Goal: Communication & Community: Share content

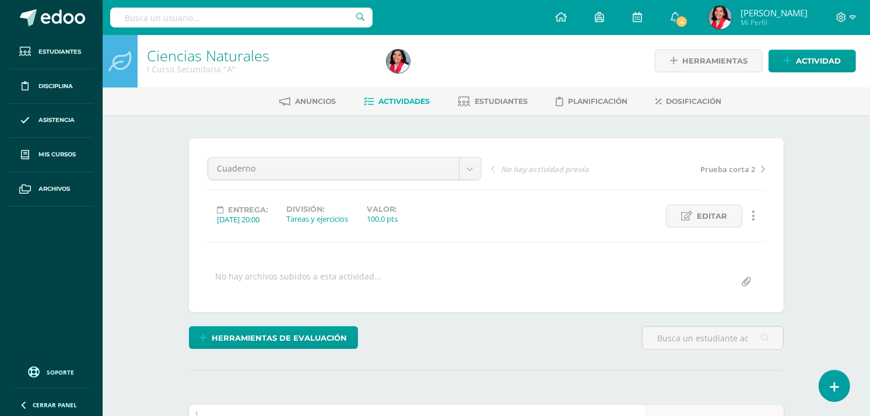
scroll to position [1, 0]
click at [593, 310] on div "Cuaderno Cuaderno Prueba corta 2 Prueba corta 3 Características físicas y quími…" at bounding box center [486, 225] width 595 height 174
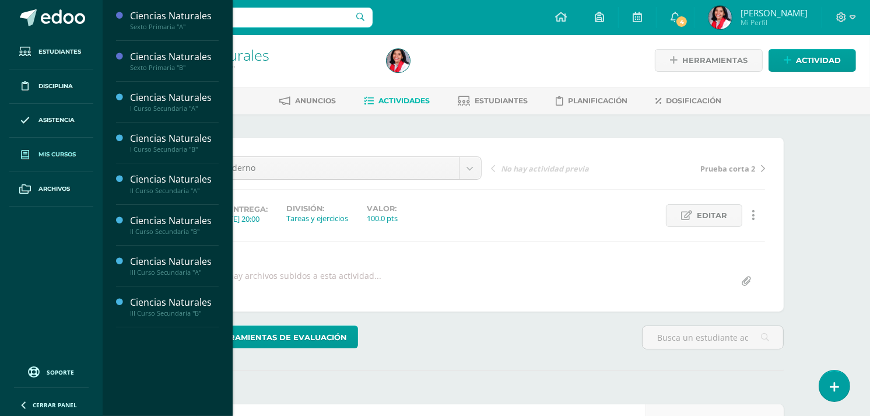
click at [60, 154] on span "Mis cursos" at bounding box center [56, 154] width 37 height 9
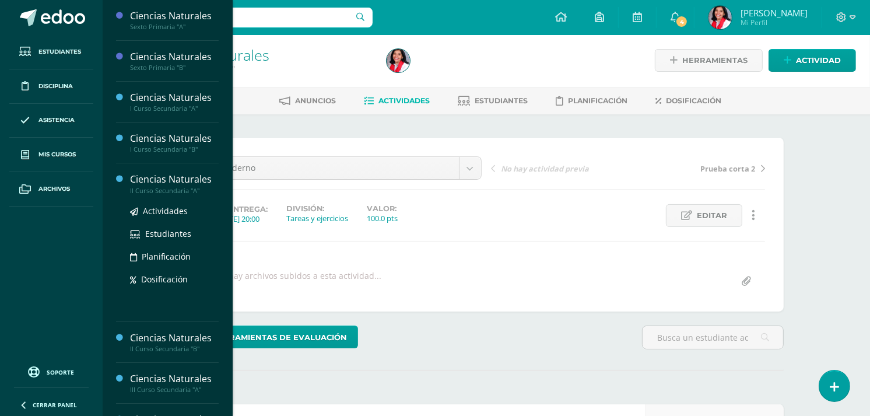
click at [156, 191] on div "II Curso Secundaria "A"" at bounding box center [174, 191] width 89 height 8
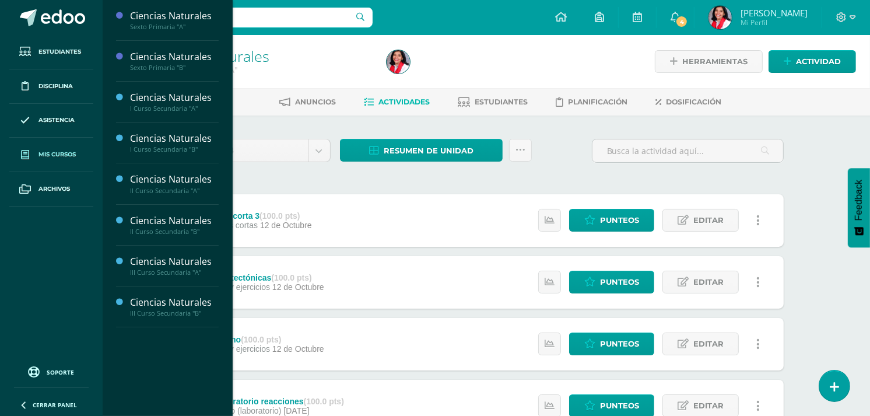
click at [28, 152] on icon at bounding box center [25, 154] width 8 height 9
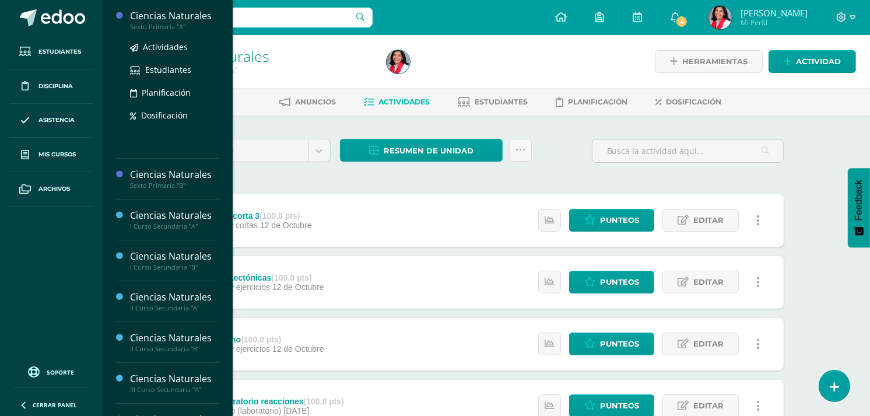
click at [176, 26] on div "Sexto Primaria "A"" at bounding box center [174, 27] width 89 height 8
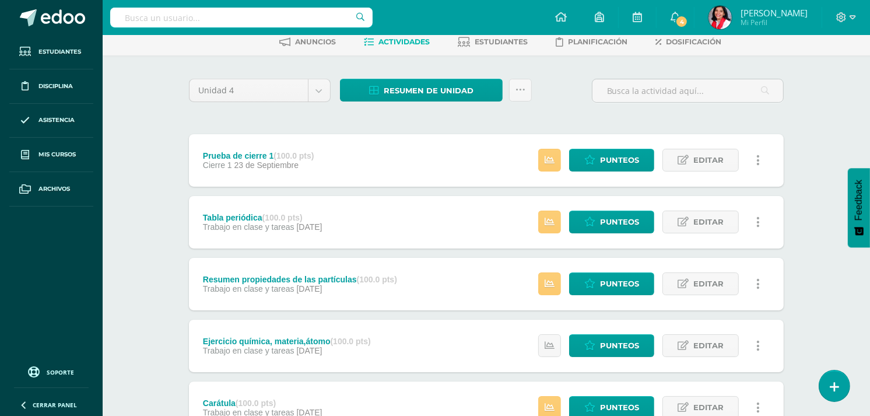
scroll to position [59, 0]
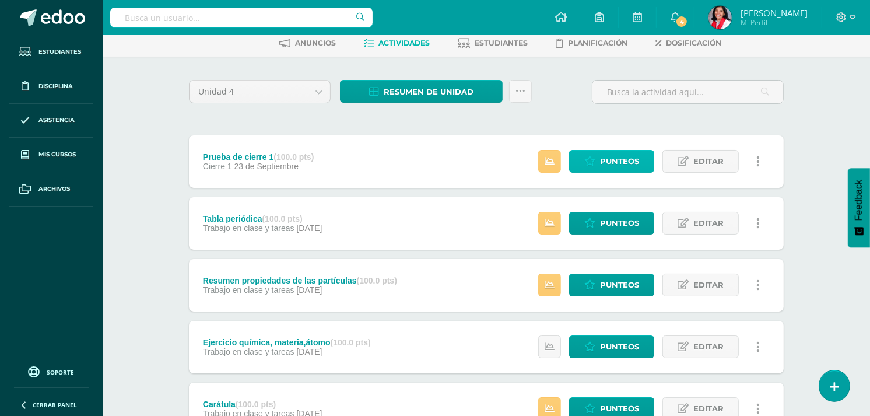
click at [628, 162] on span "Punteos" at bounding box center [619, 161] width 39 height 22
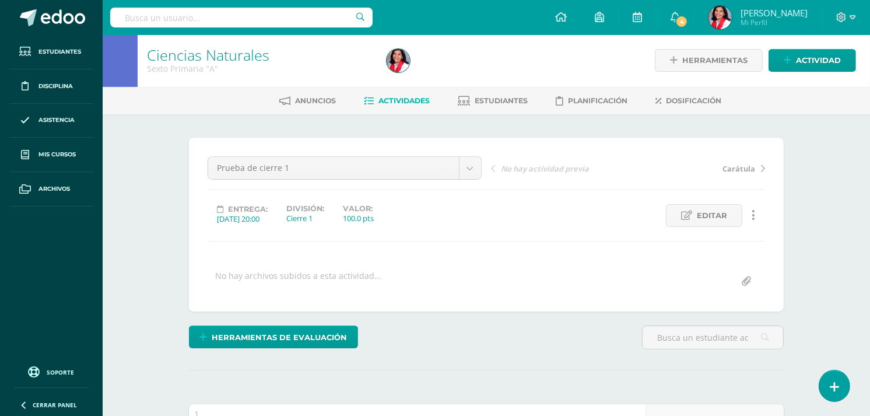
scroll to position [224, 0]
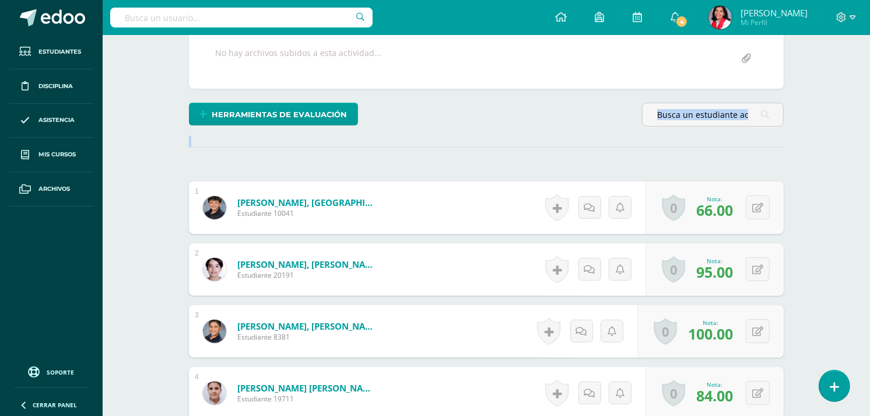
drag, startPoint x: 866, startPoint y: 99, endPoint x: 867, endPoint y: 162, distance: 62.4
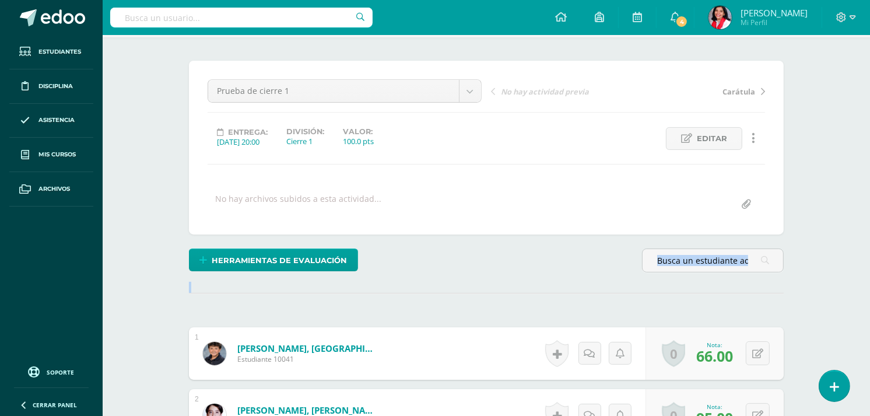
scroll to position [0, 0]
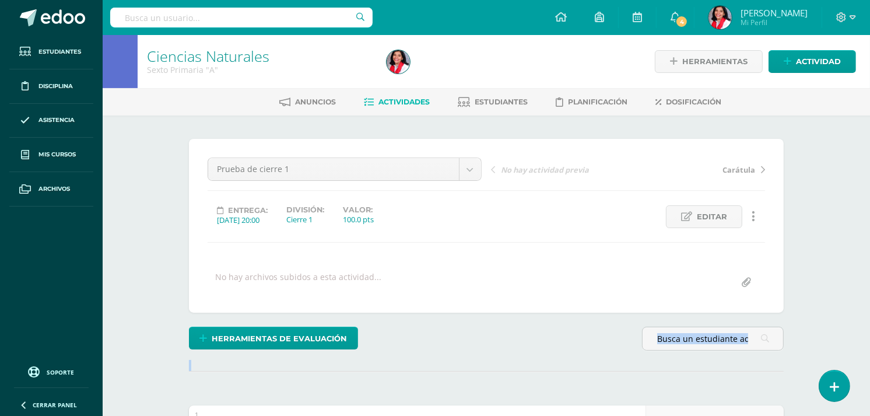
click at [404, 100] on span "Actividades" at bounding box center [404, 101] width 51 height 9
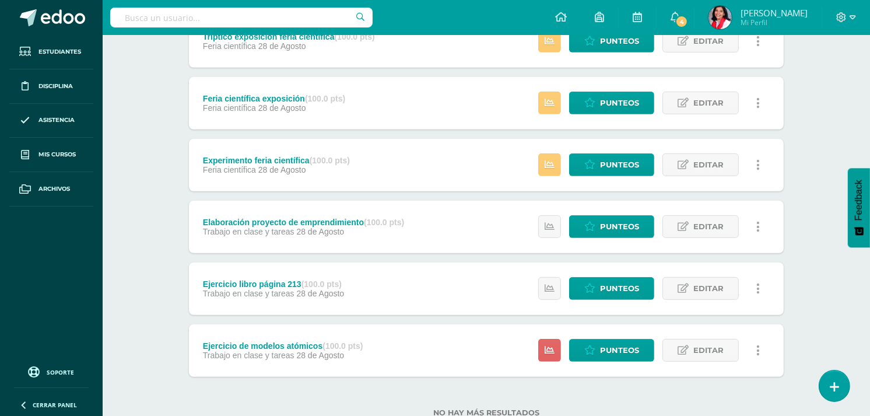
scroll to position [526, 0]
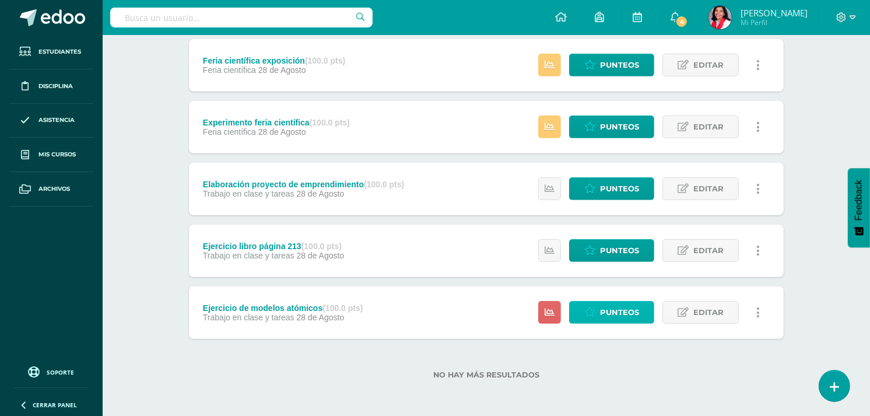
click at [640, 313] on link "Punteos" at bounding box center [611, 312] width 85 height 23
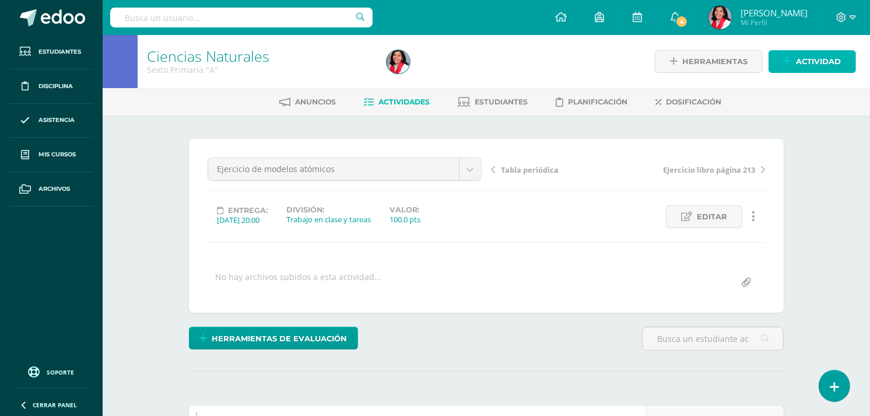
click at [794, 66] on link "Actividad" at bounding box center [812, 61] width 87 height 23
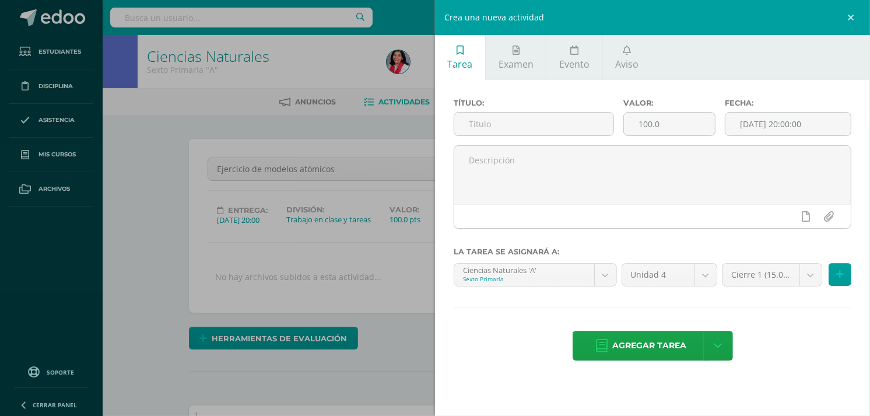
scroll to position [1, 0]
click at [528, 119] on input "text" at bounding box center [533, 124] width 159 height 23
type input "Prueba corta 1"
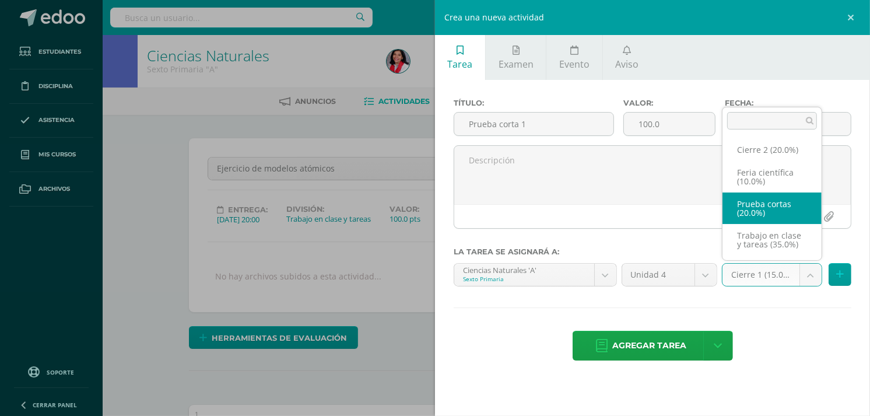
select select "232667"
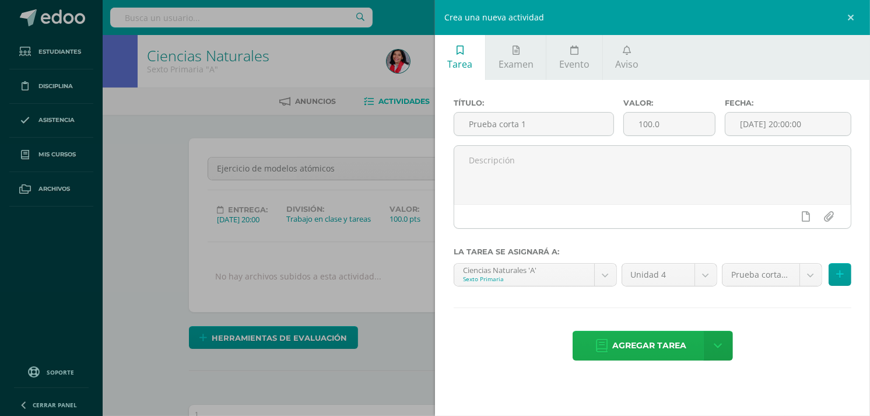
click at [654, 345] on span "Agregar tarea" at bounding box center [650, 345] width 74 height 29
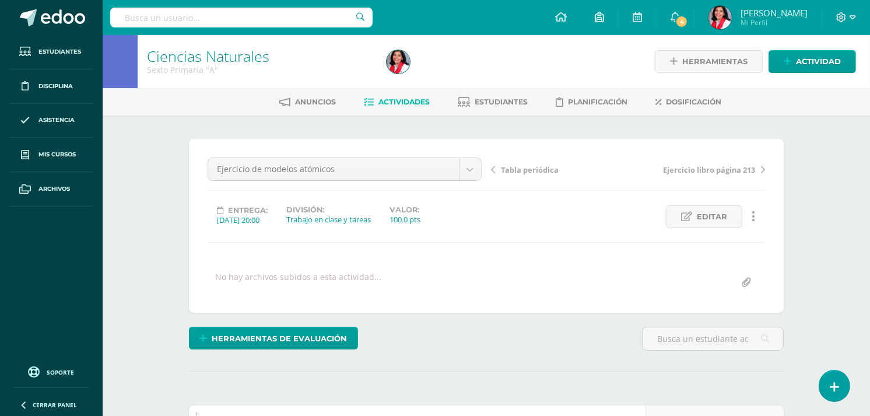
click at [411, 100] on span "Actividades" at bounding box center [404, 101] width 51 height 9
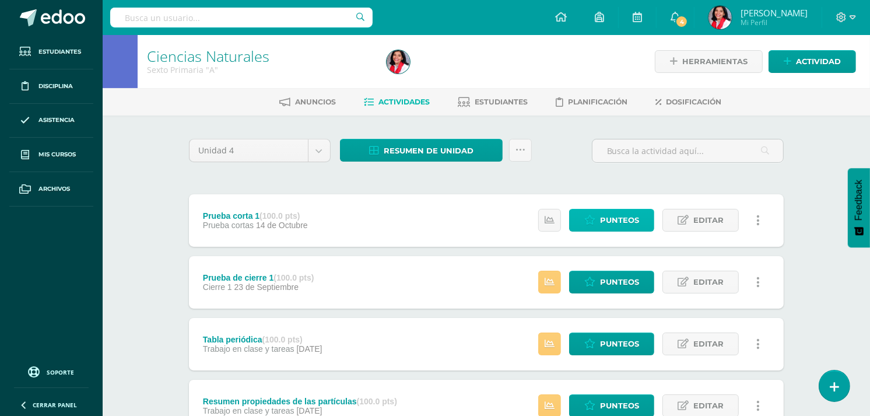
click at [610, 220] on span "Punteos" at bounding box center [619, 220] width 39 height 22
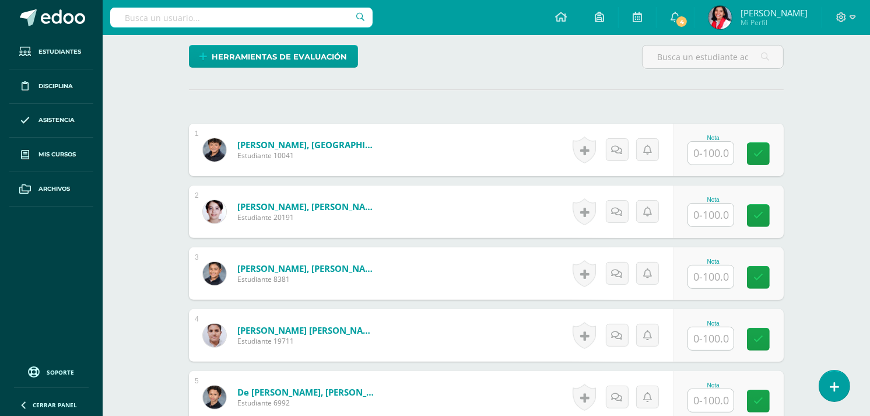
scroll to position [313, 0]
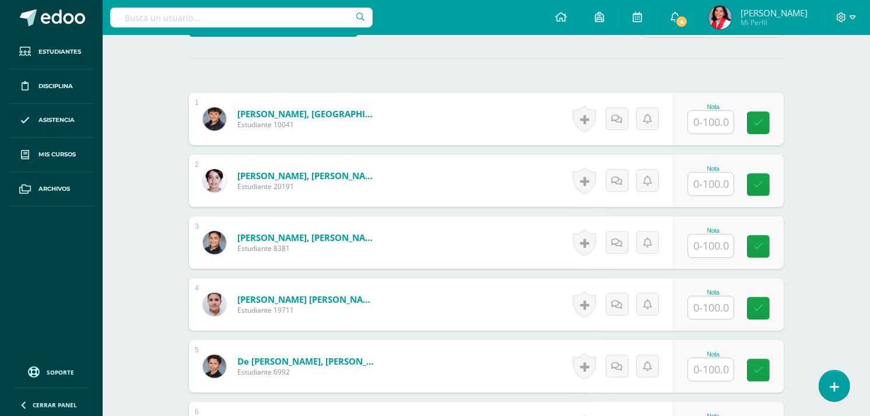
click at [716, 126] on input "text" at bounding box center [710, 122] width 45 height 23
type input "0"
click at [708, 181] on input "text" at bounding box center [710, 184] width 45 height 23
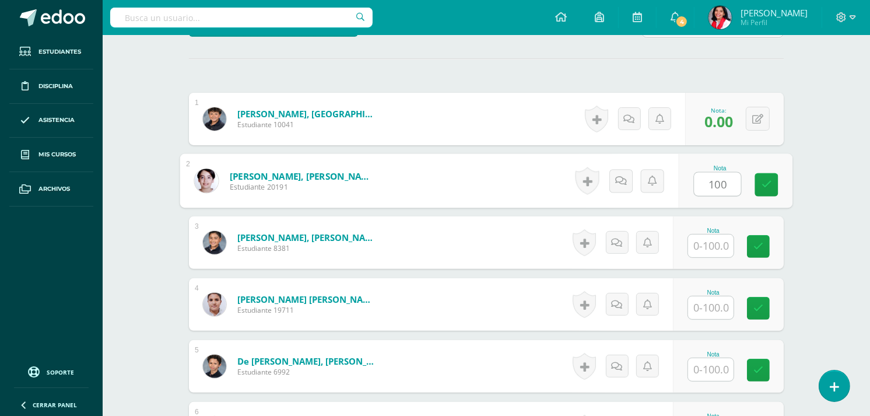
type input "100"
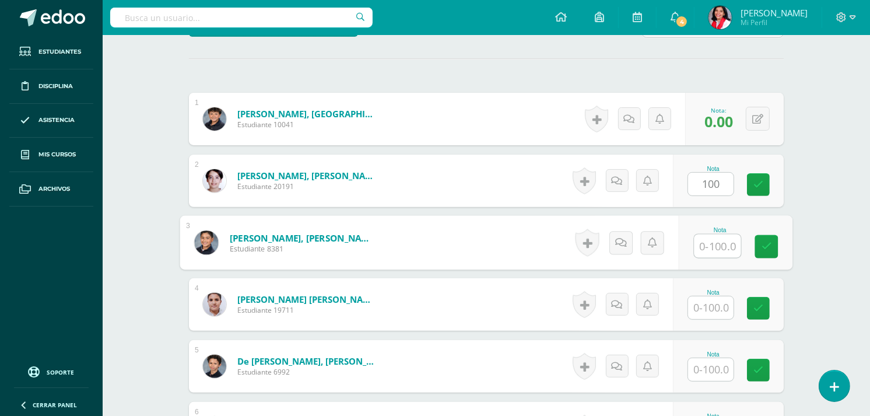
click at [712, 243] on input "text" at bounding box center [718, 245] width 47 height 23
type input "100"
click at [716, 302] on input "text" at bounding box center [710, 307] width 45 height 23
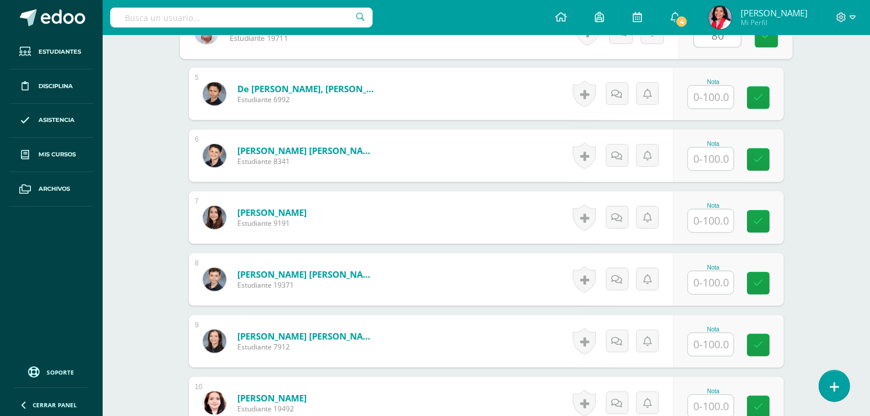
scroll to position [587, 0]
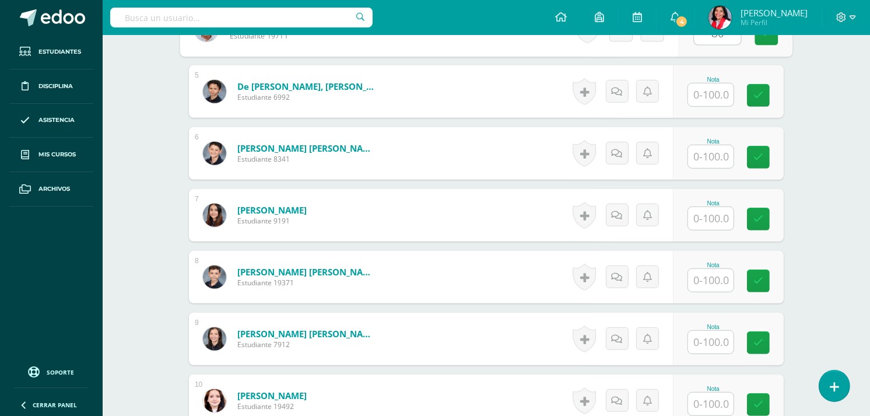
type input "80"
click at [722, 89] on input "text" at bounding box center [710, 94] width 45 height 23
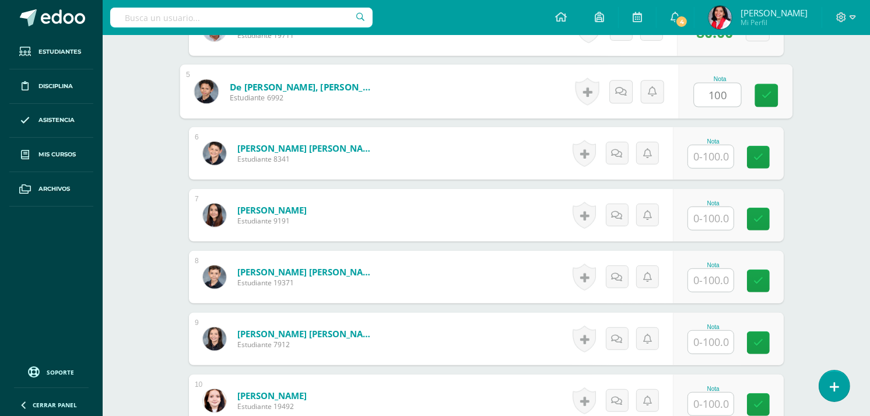
type input "100"
click at [718, 153] on input "text" at bounding box center [710, 156] width 45 height 23
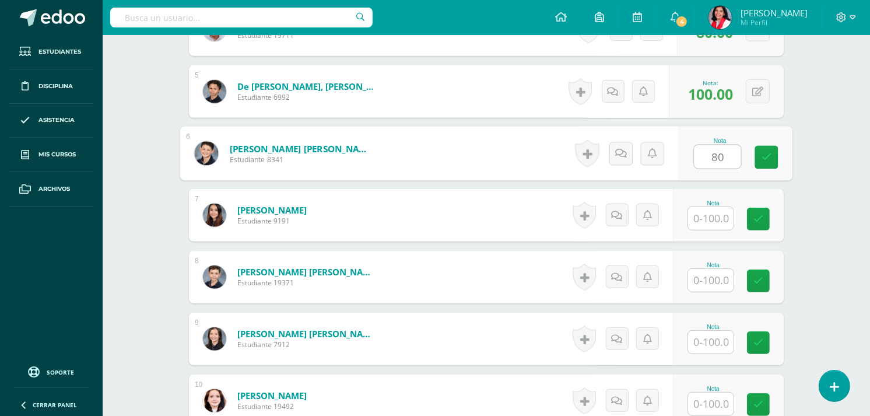
type input "80"
click at [706, 220] on input "text" at bounding box center [710, 218] width 45 height 23
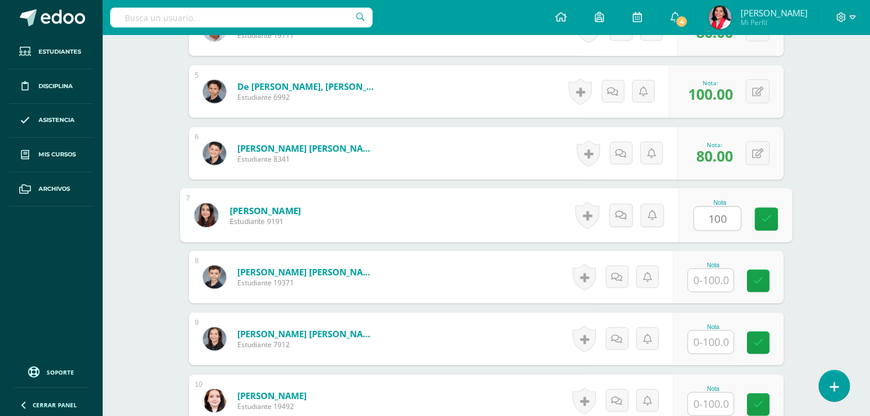
type input "100"
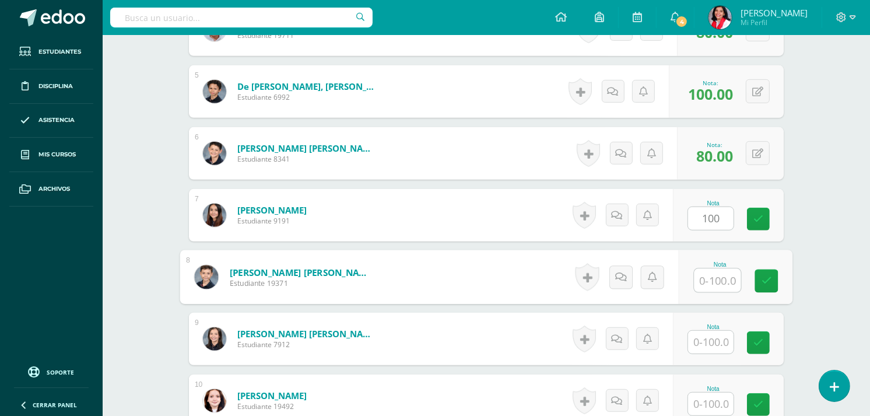
click at [714, 282] on input "text" at bounding box center [718, 280] width 47 height 23
type input "80"
click at [717, 335] on input "text" at bounding box center [710, 342] width 45 height 23
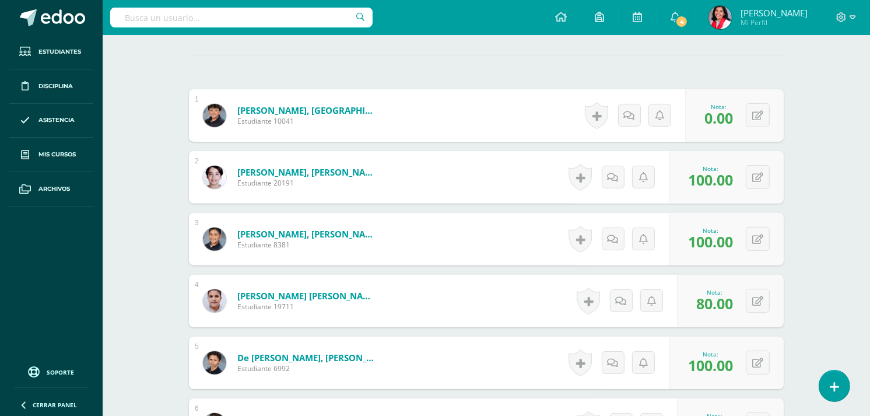
scroll to position [253, 0]
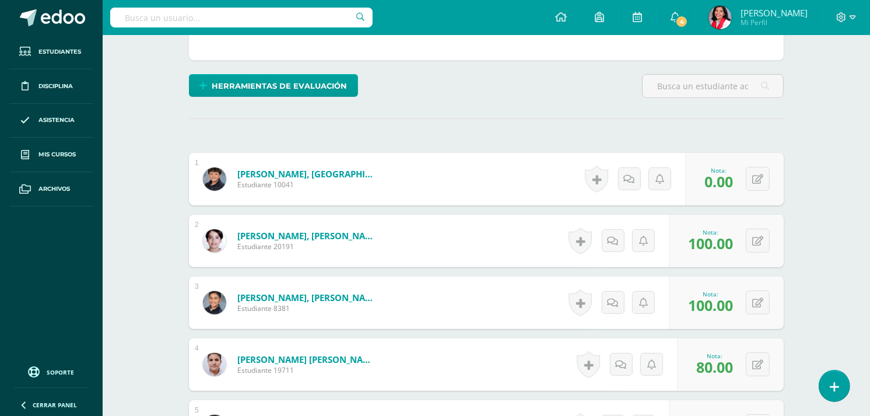
type input "70"
drag, startPoint x: 877, startPoint y: 407, endPoint x: 829, endPoint y: 74, distance: 336.4
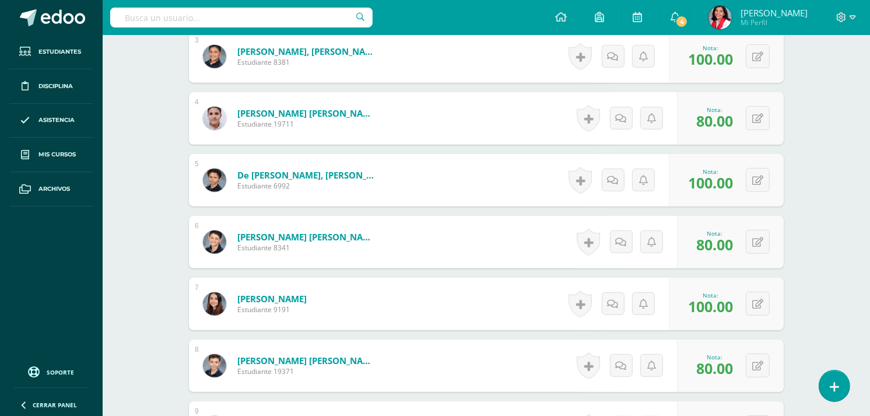
scroll to position [522, 0]
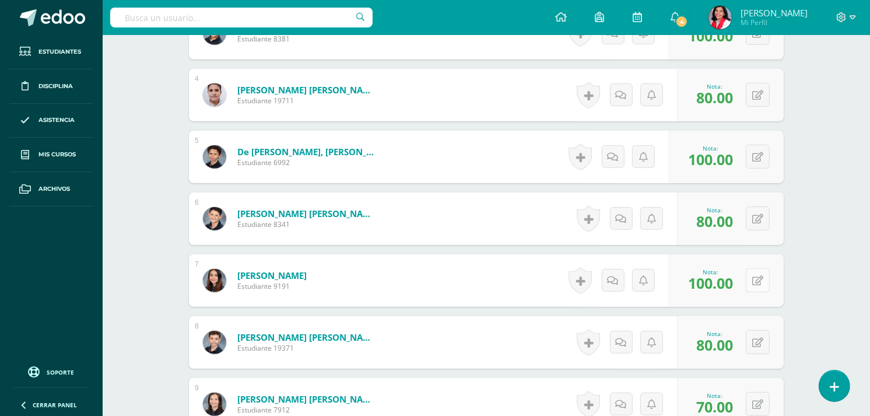
click at [757, 282] on button at bounding box center [758, 280] width 24 height 24
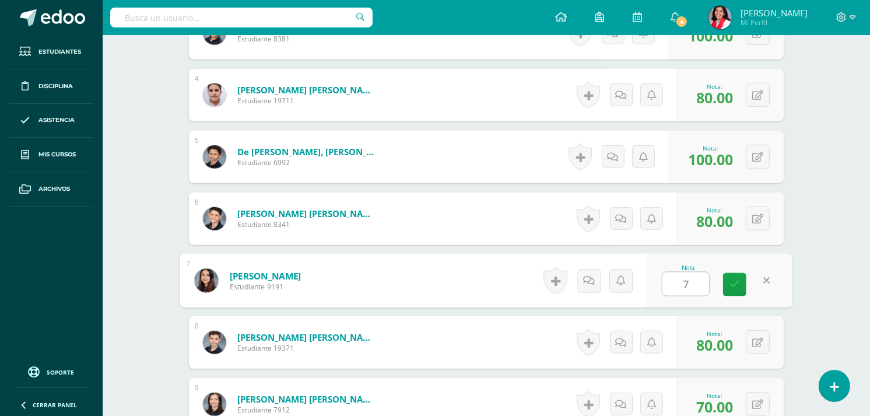
type input "70"
click at [736, 282] on icon at bounding box center [735, 284] width 10 height 10
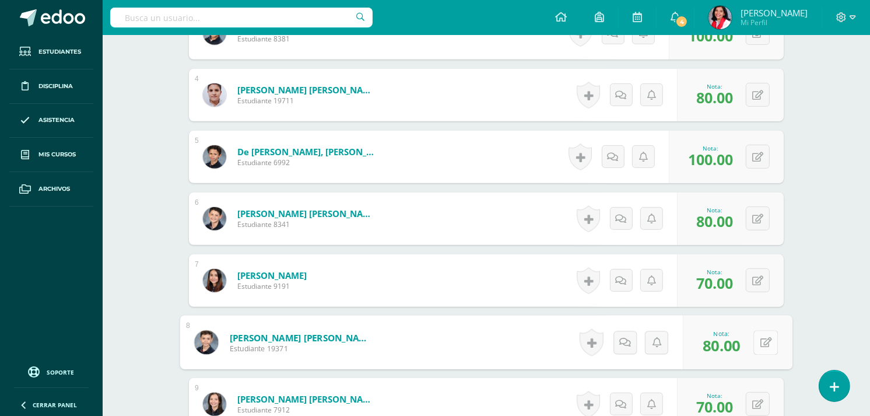
click at [755, 340] on button at bounding box center [766, 342] width 24 height 24
type input "100"
click at [735, 341] on icon at bounding box center [735, 346] width 10 height 10
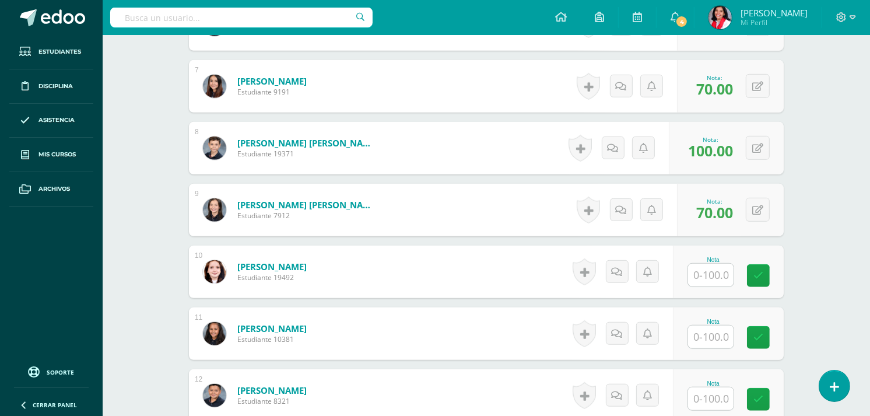
scroll to position [802, 0]
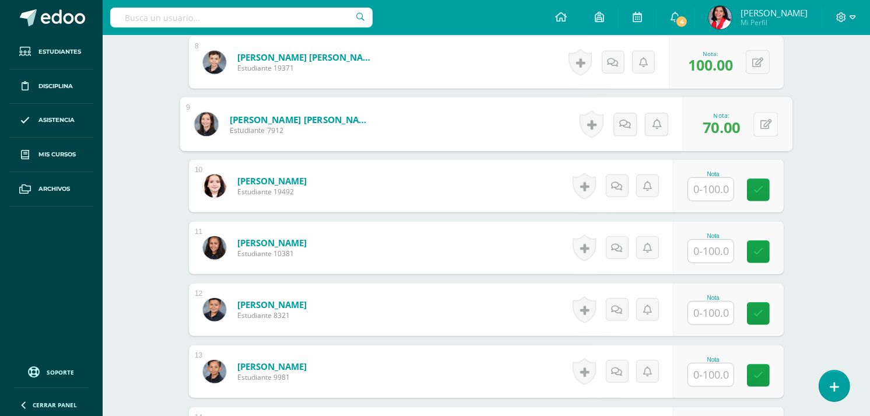
click at [762, 124] on icon at bounding box center [767, 124] width 12 height 10
type input "80"
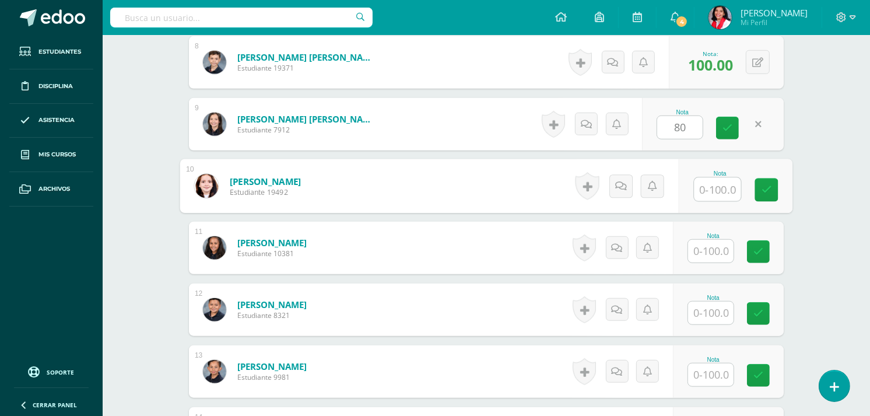
click at [708, 185] on input "text" at bounding box center [718, 189] width 47 height 23
type input "40"
click at [713, 252] on input "text" at bounding box center [710, 251] width 45 height 23
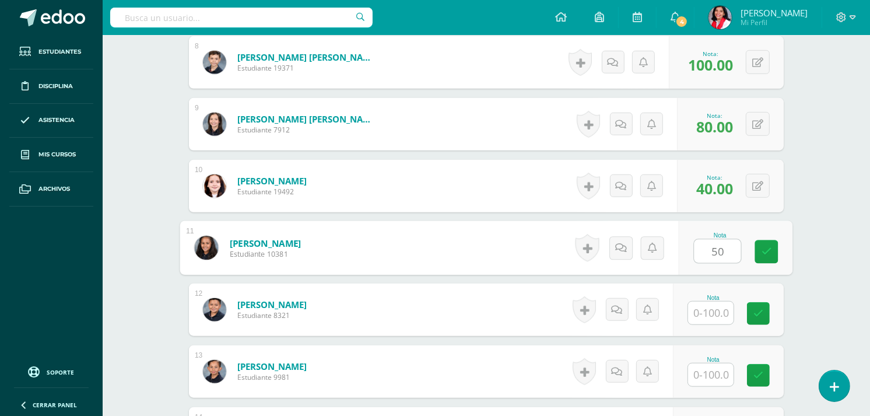
type input "50"
click at [710, 313] on input "text" at bounding box center [710, 313] width 45 height 23
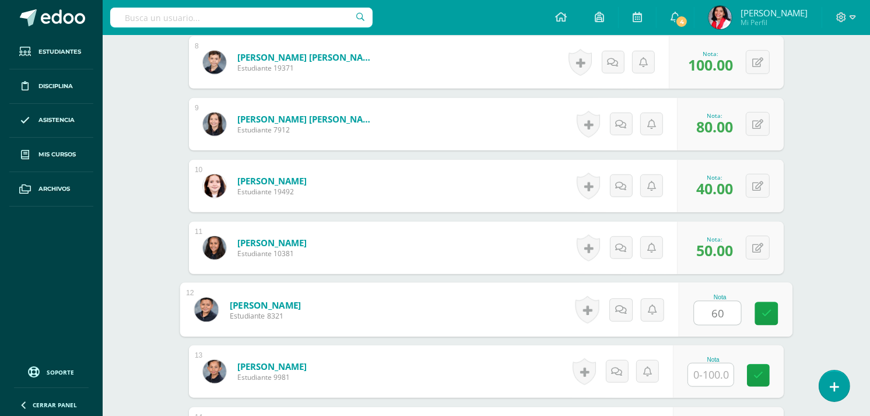
type input "60"
click at [702, 383] on input "text" at bounding box center [710, 374] width 45 height 23
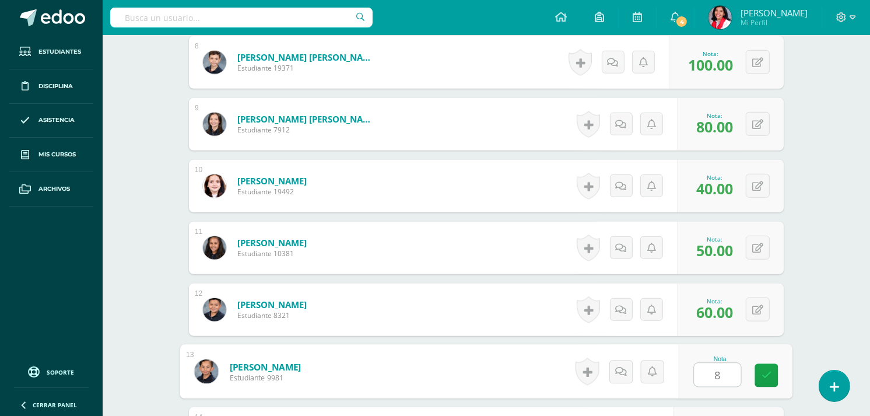
type input "80"
click at [762, 373] on icon at bounding box center [767, 375] width 10 height 10
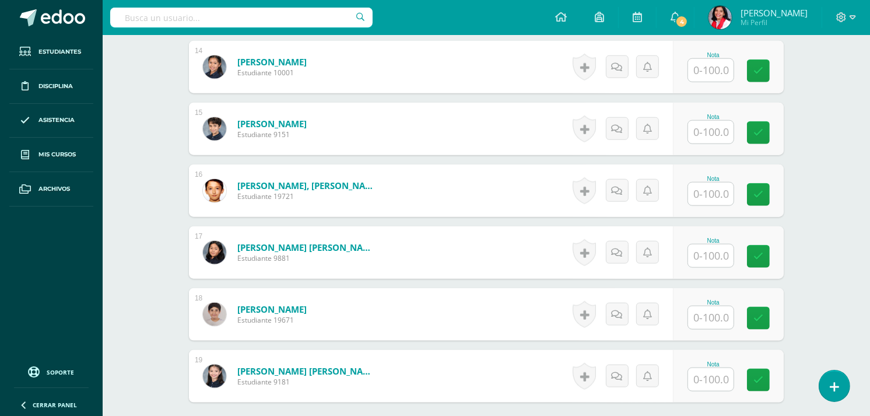
scroll to position [1171, 0]
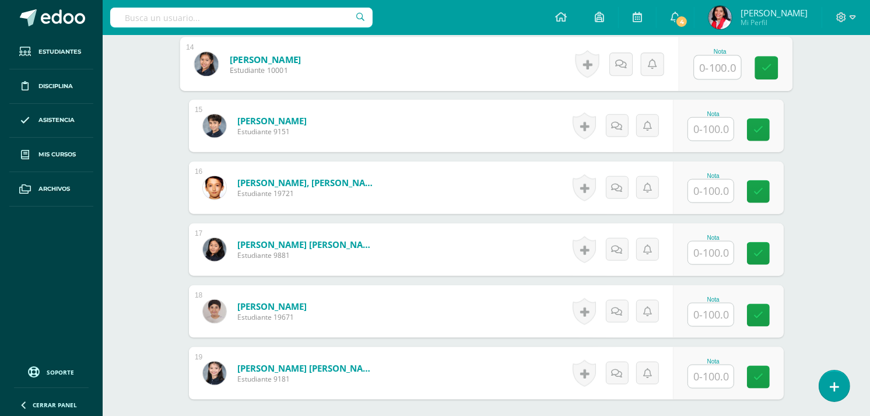
click at [716, 69] on input "text" at bounding box center [718, 67] width 47 height 23
type input "100"
click at [702, 135] on input "text" at bounding box center [710, 129] width 45 height 23
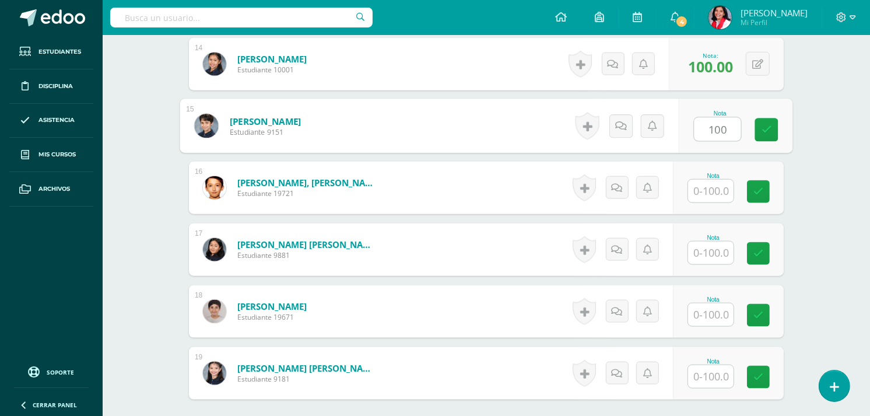
type input "100"
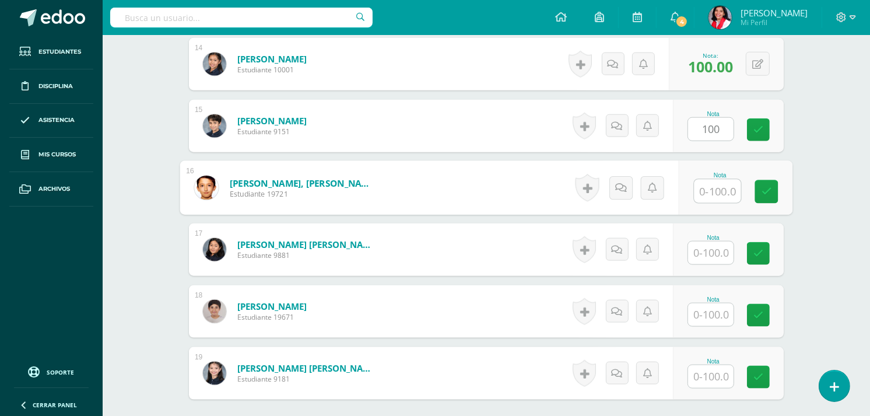
click at [709, 183] on input "text" at bounding box center [718, 191] width 47 height 23
type input "70"
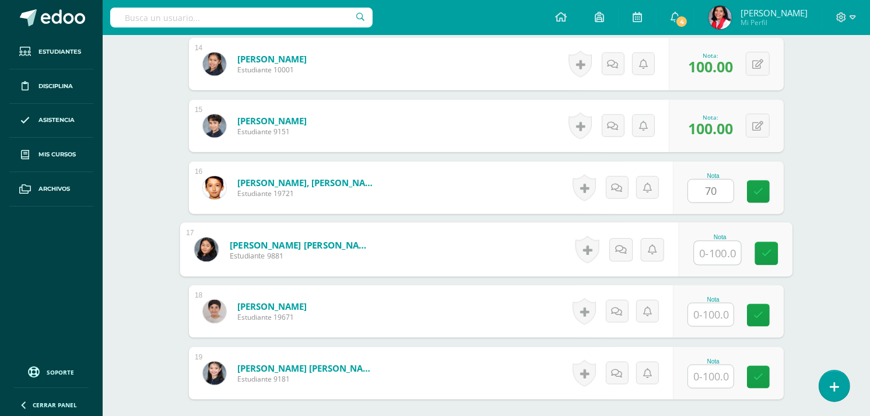
click at [713, 254] on input "text" at bounding box center [718, 252] width 47 height 23
type input "50"
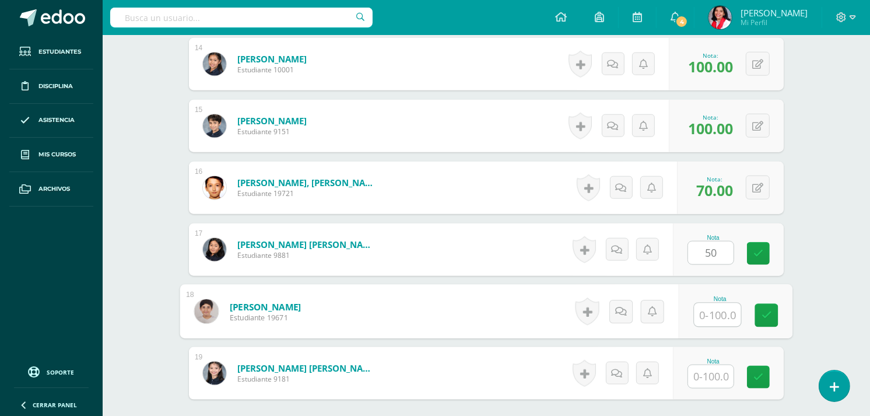
click at [709, 322] on input "text" at bounding box center [718, 314] width 47 height 23
type input "70"
click at [709, 372] on input "text" at bounding box center [710, 376] width 45 height 23
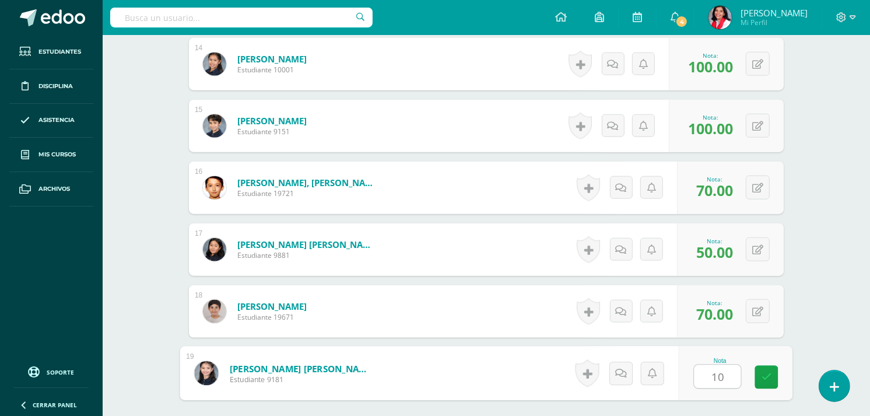
type input "100"
click at [761, 377] on link at bounding box center [766, 377] width 23 height 23
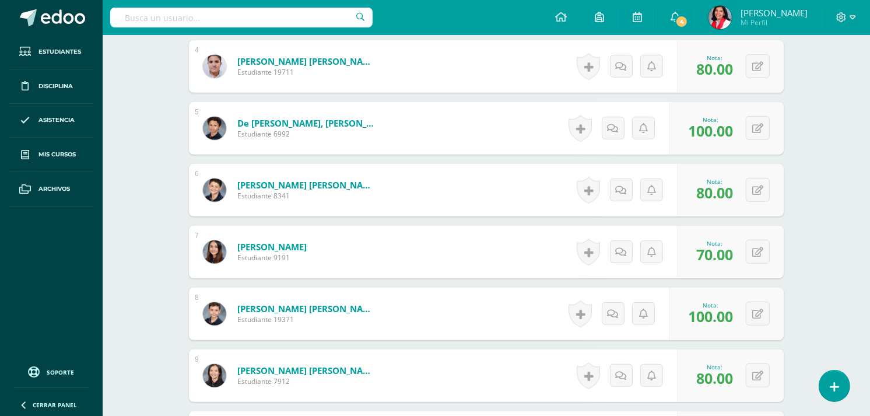
scroll to position [0, 0]
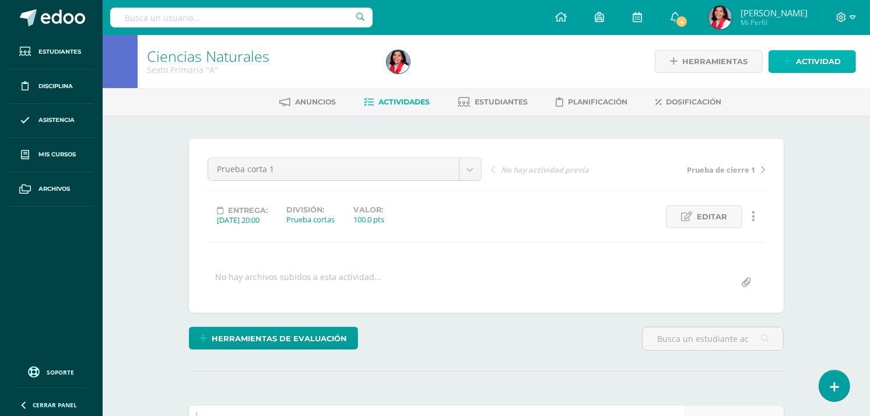
click at [783, 64] on link "Actividad" at bounding box center [812, 61] width 87 height 23
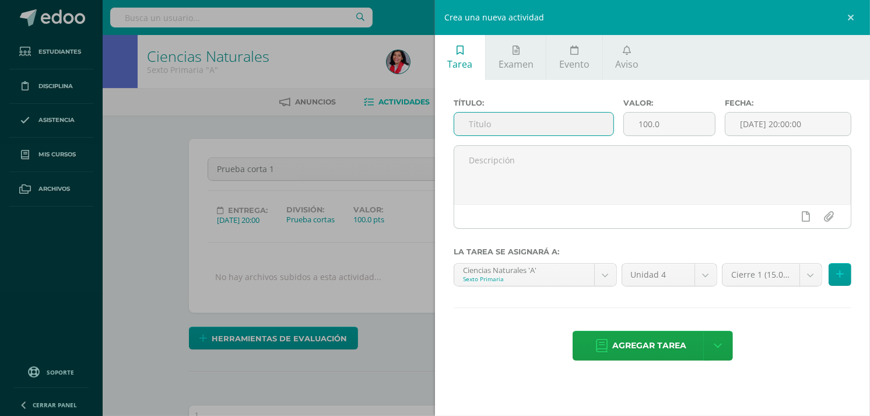
click at [502, 119] on input "text" at bounding box center [533, 124] width 159 height 23
type input "Prueba corta 2"
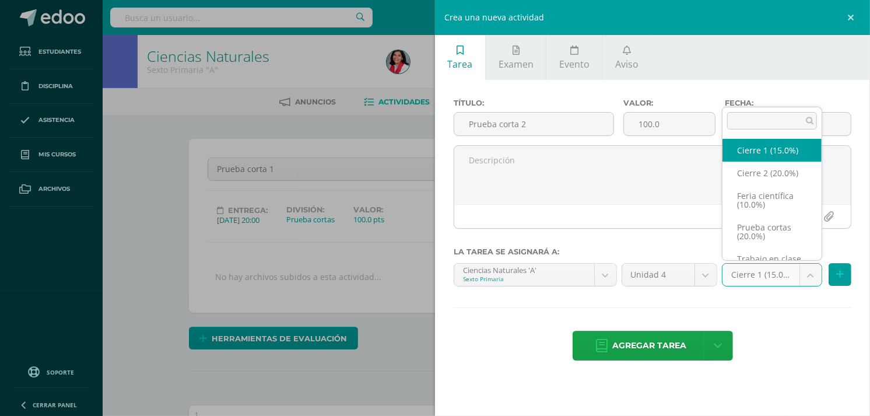
scroll to position [27, 0]
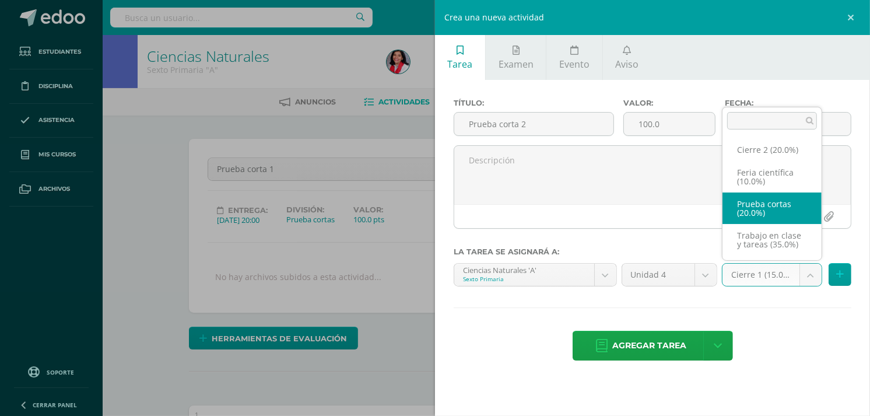
select select "232667"
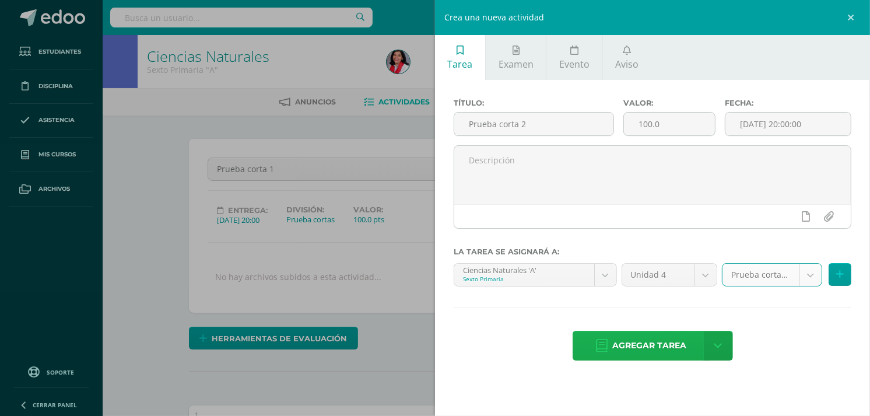
click at [682, 339] on span "Agregar tarea" at bounding box center [650, 345] width 74 height 29
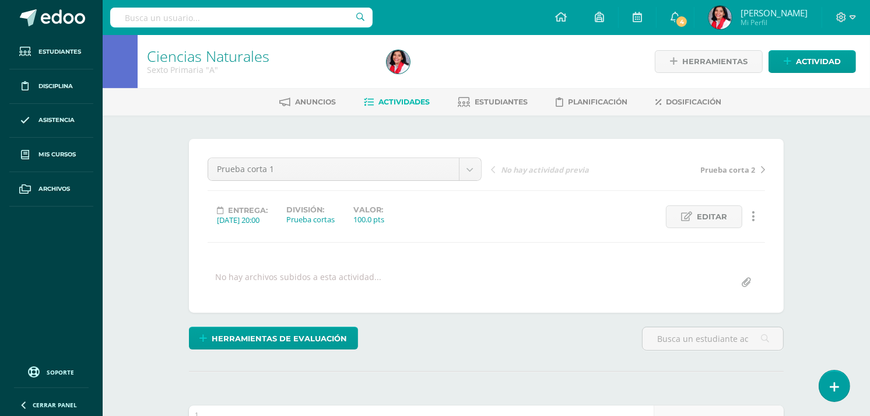
scroll to position [1, 0]
click at [421, 106] on link "Actividades" at bounding box center [397, 101] width 66 height 19
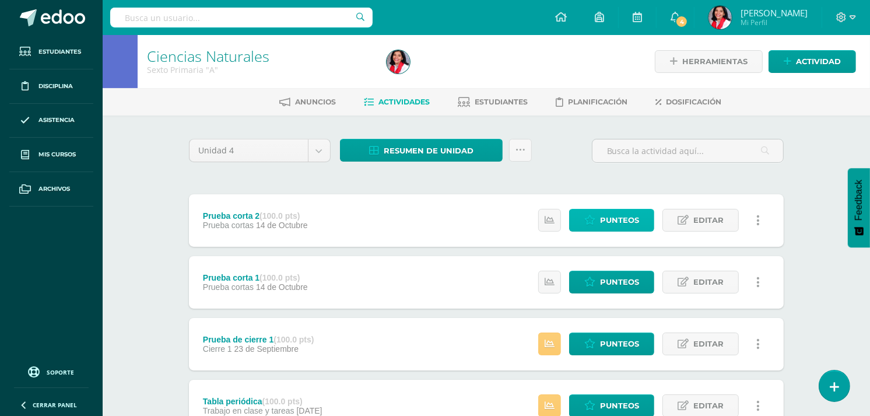
click at [635, 218] on span "Punteos" at bounding box center [619, 220] width 39 height 22
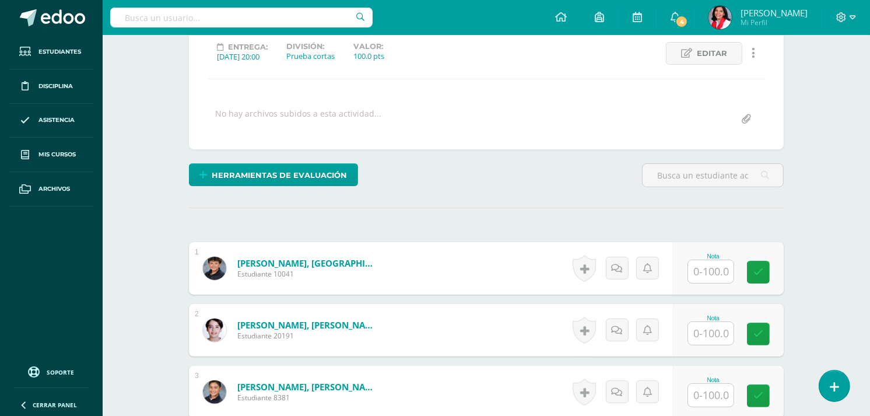
scroll to position [225, 0]
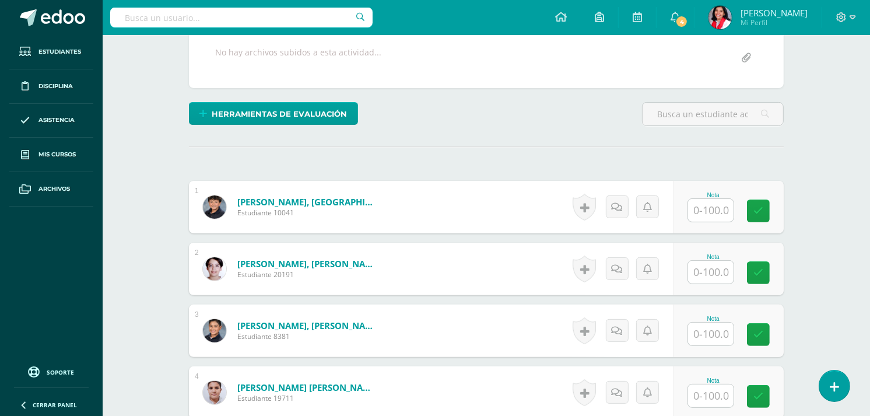
click at [709, 209] on input "text" at bounding box center [710, 210] width 45 height 23
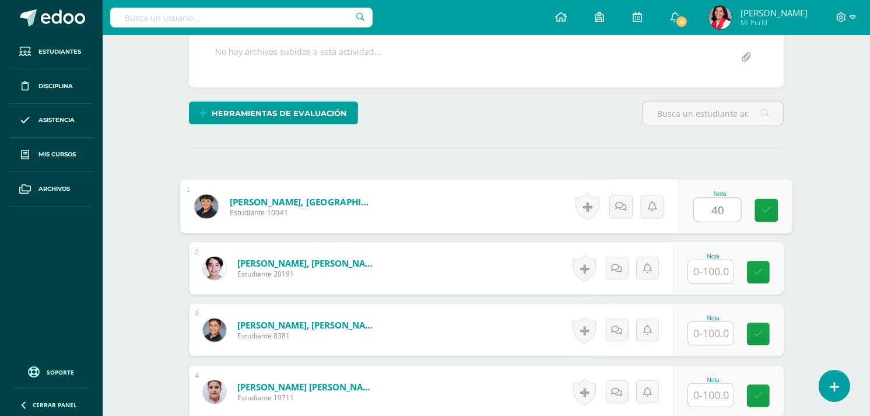
type input "40"
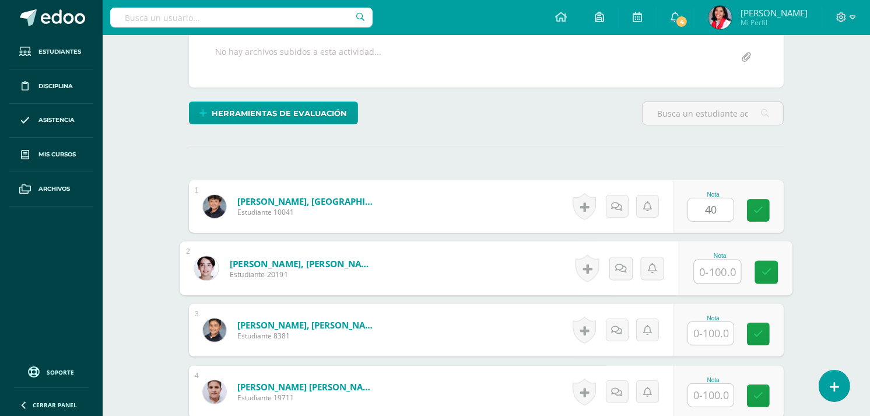
click at [706, 272] on input "text" at bounding box center [718, 271] width 47 height 23
type input "100"
click at [701, 334] on input "text" at bounding box center [710, 332] width 45 height 23
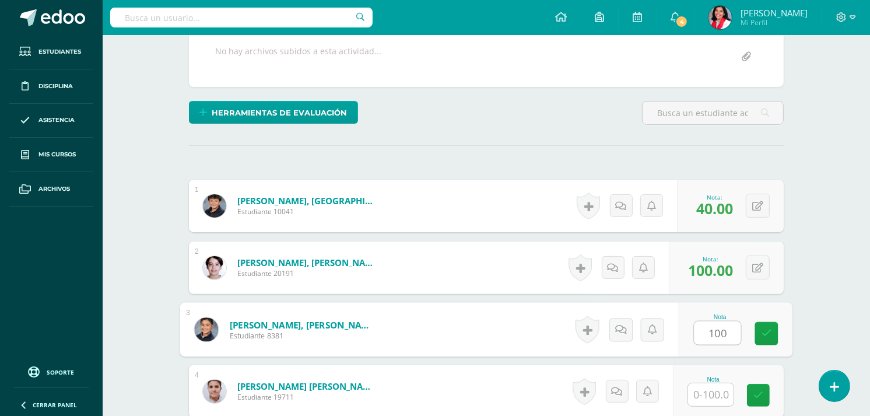
type input "100"
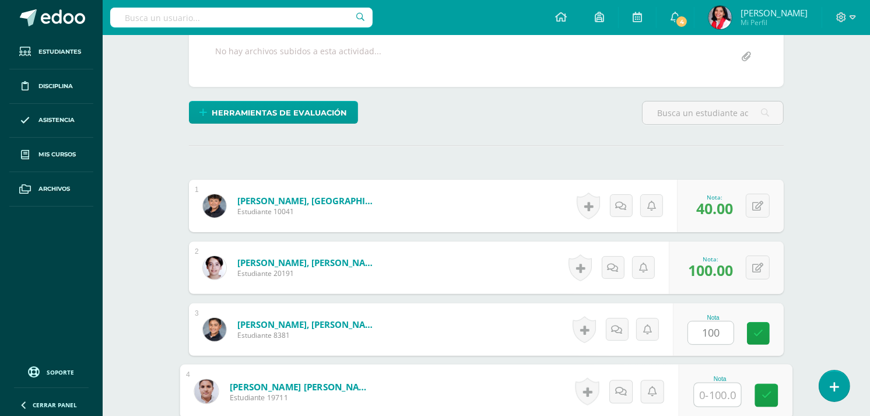
click at [706, 398] on input "text" at bounding box center [718, 394] width 47 height 23
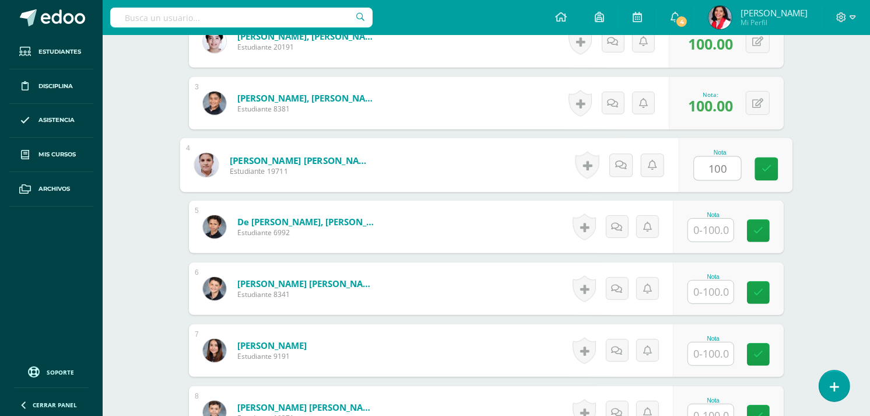
scroll to position [486, 0]
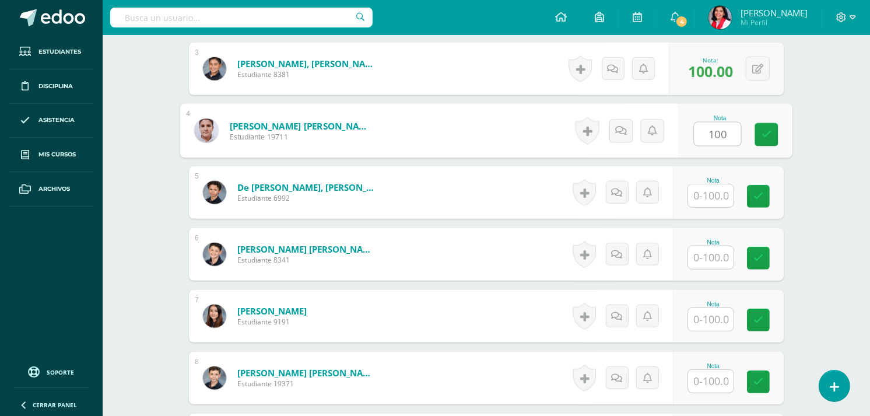
type input "100"
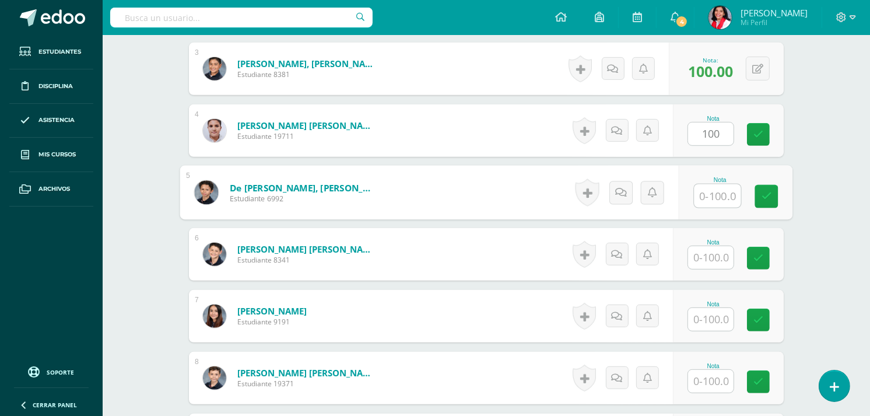
click at [706, 187] on input "text" at bounding box center [718, 195] width 47 height 23
type input "100"
click at [714, 255] on input "text" at bounding box center [710, 257] width 45 height 23
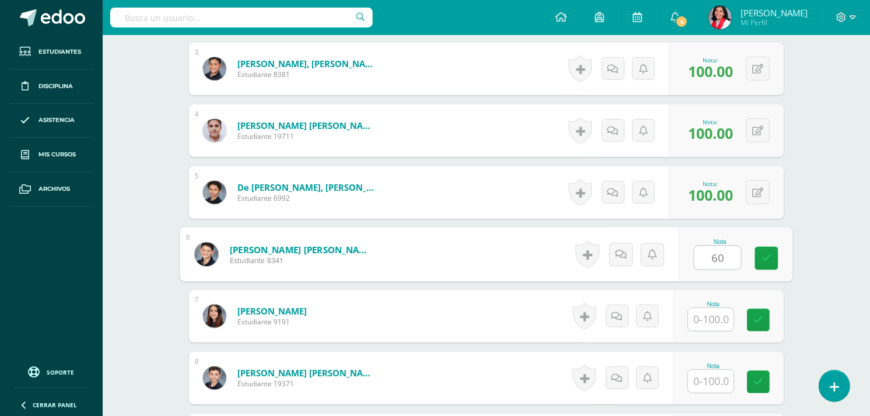
type input "60"
click at [713, 318] on input "text" at bounding box center [710, 319] width 45 height 23
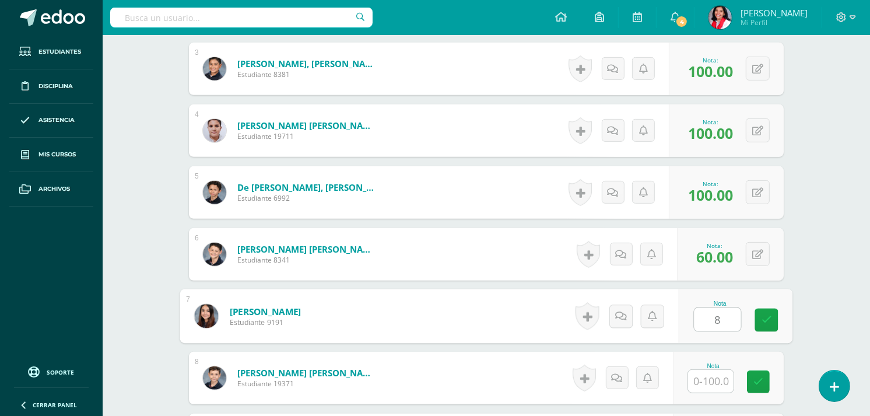
type input "80"
click at [762, 318] on icon at bounding box center [767, 320] width 10 height 10
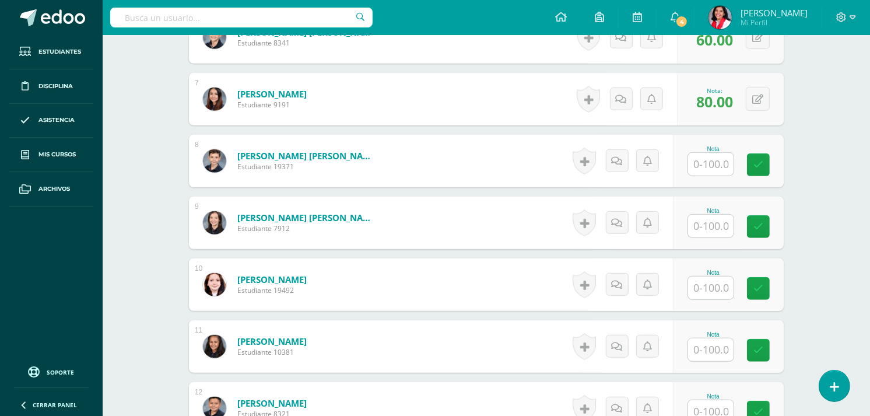
scroll to position [707, 0]
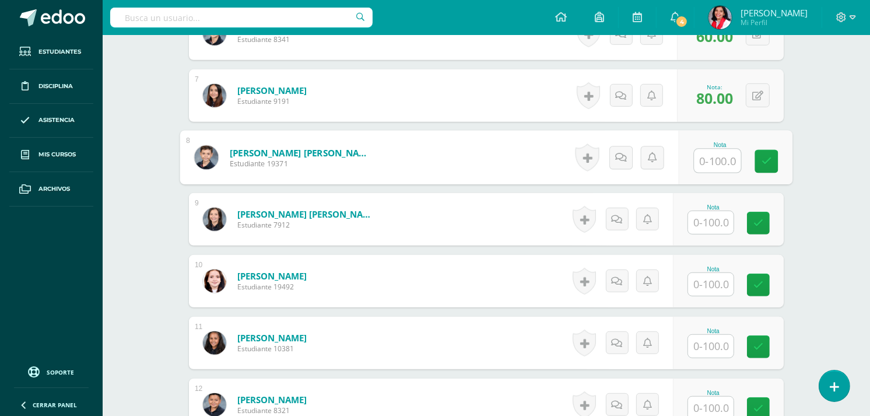
click at [708, 156] on input "text" at bounding box center [718, 160] width 47 height 23
type input "100"
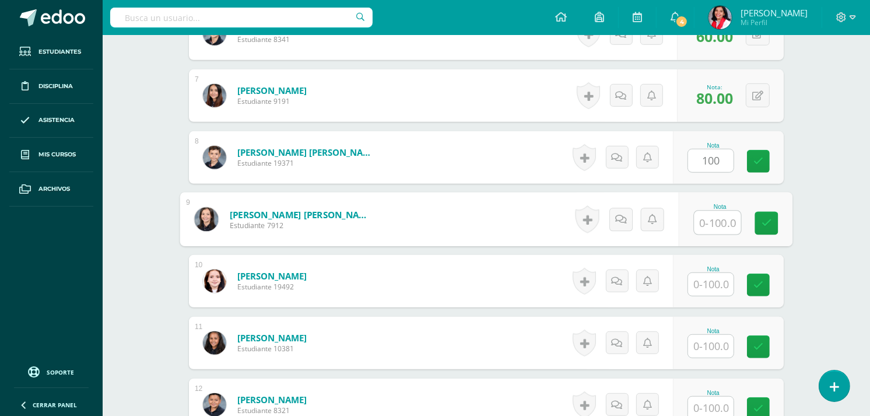
click at [701, 224] on input "text" at bounding box center [718, 222] width 47 height 23
type input "80"
click at [716, 279] on input "text" at bounding box center [710, 284] width 45 height 23
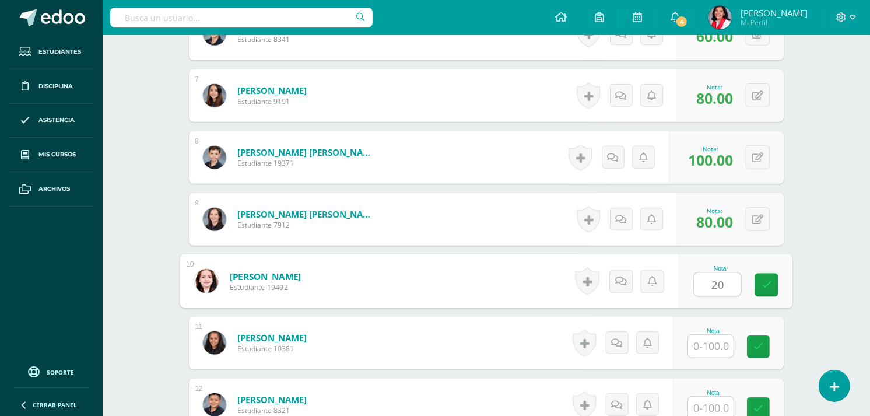
type input "20"
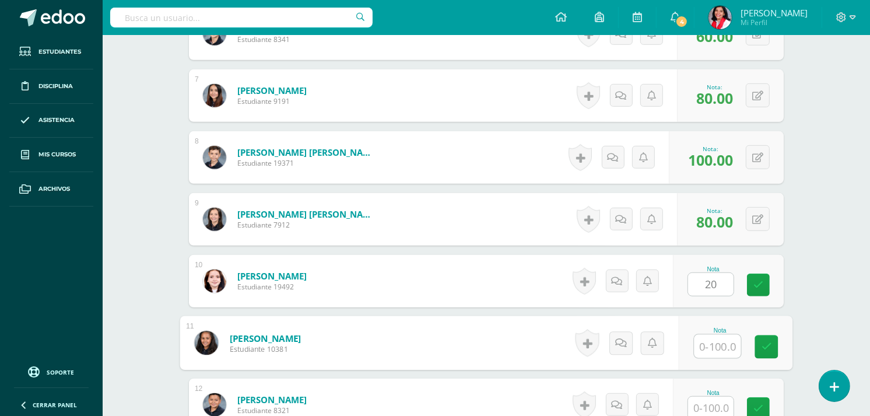
click at [709, 342] on input "text" at bounding box center [718, 346] width 47 height 23
type input "80"
click at [767, 348] on icon at bounding box center [767, 347] width 10 height 10
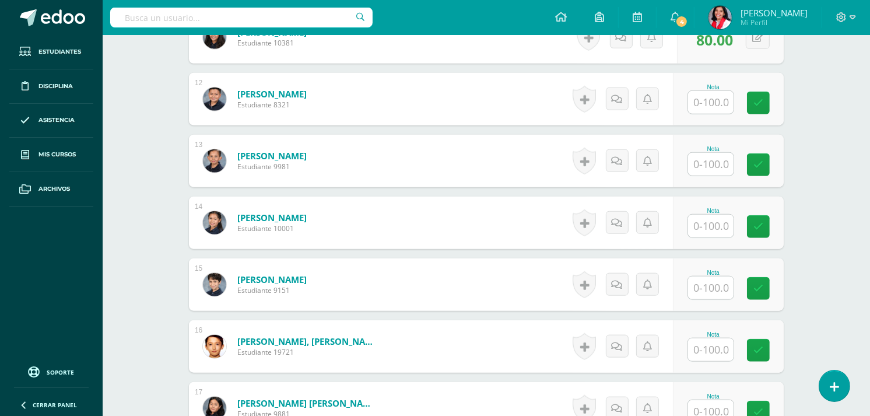
scroll to position [1016, 0]
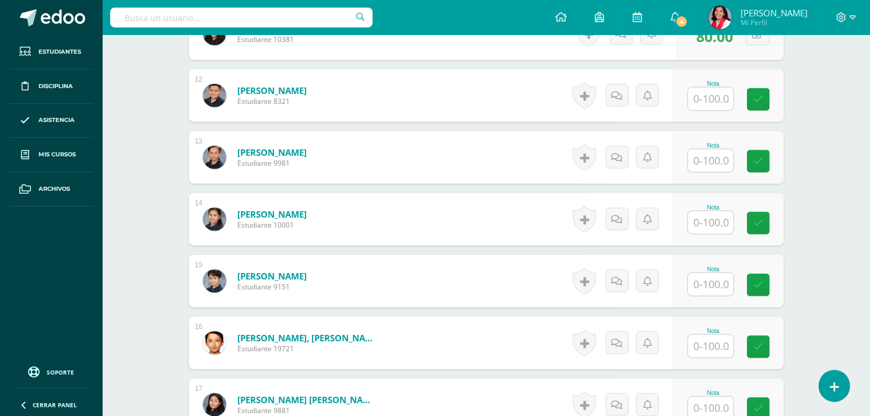
click at [705, 105] on input "text" at bounding box center [710, 98] width 45 height 23
type input "80"
click at [703, 152] on input "text" at bounding box center [718, 160] width 47 height 23
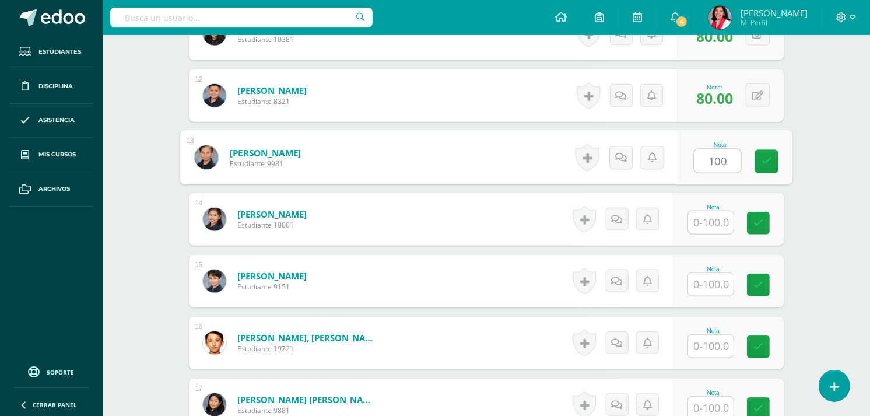
type input "100"
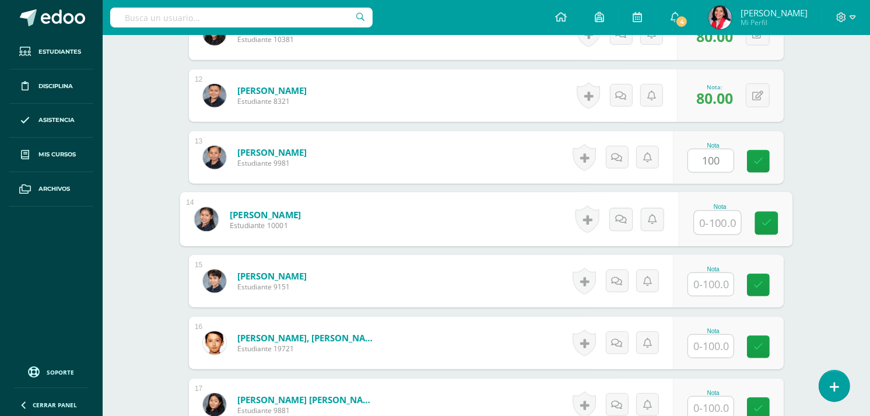
click at [706, 213] on input "text" at bounding box center [718, 222] width 47 height 23
type input "100"
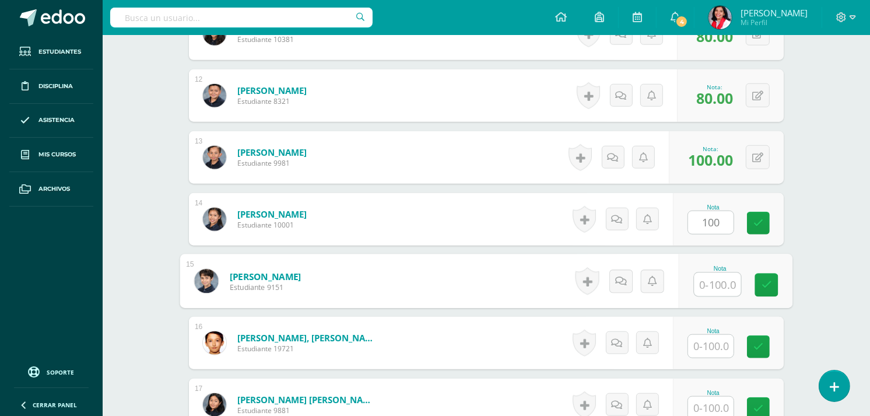
click at [708, 273] on input "text" at bounding box center [718, 284] width 47 height 23
type input "100"
click at [764, 278] on link at bounding box center [766, 285] width 23 height 23
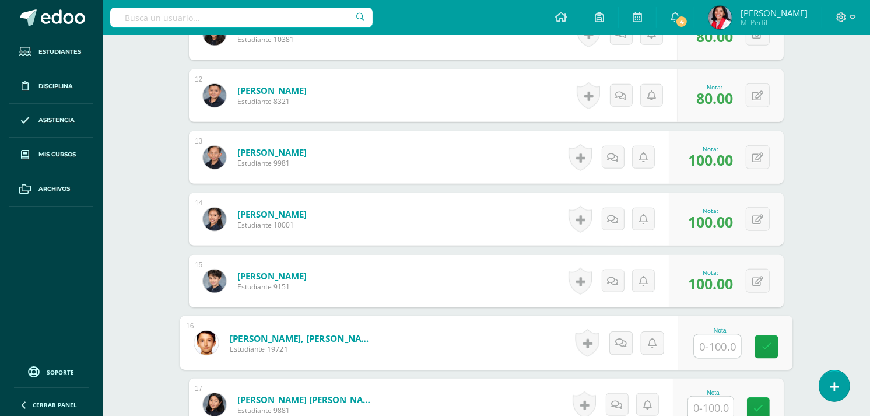
click at [716, 348] on input "text" at bounding box center [718, 346] width 47 height 23
type input "20"
click at [716, 398] on input "text" at bounding box center [710, 408] width 45 height 23
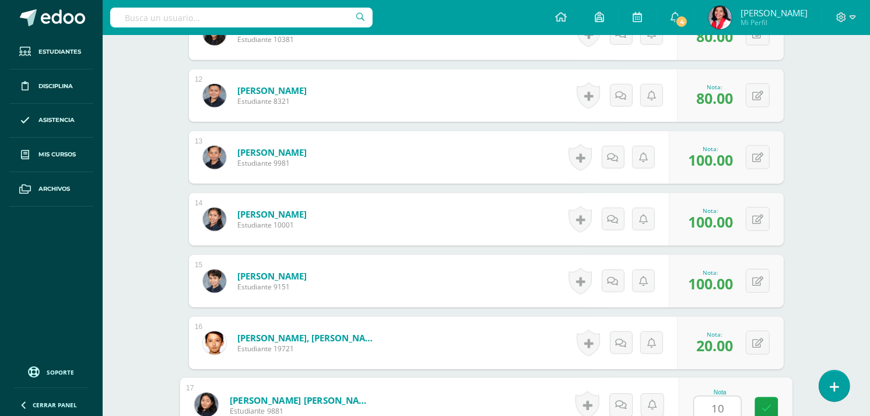
type input "100"
click at [768, 404] on icon at bounding box center [767, 409] width 10 height 10
click at [768, 404] on button at bounding box center [766, 405] width 24 height 24
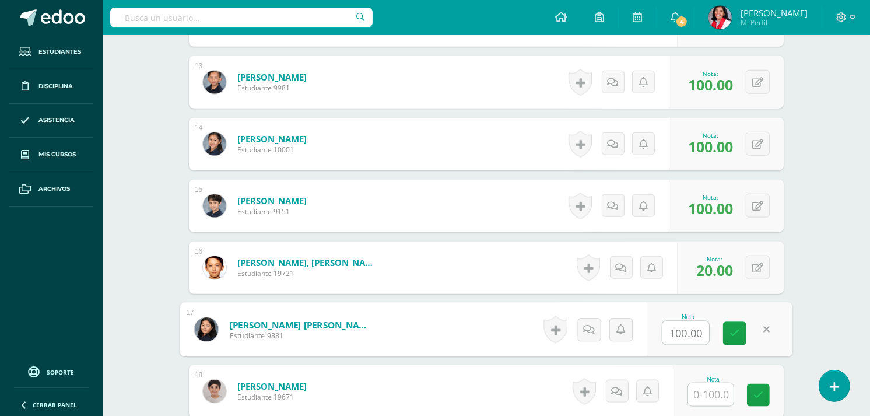
scroll to position [1100, 0]
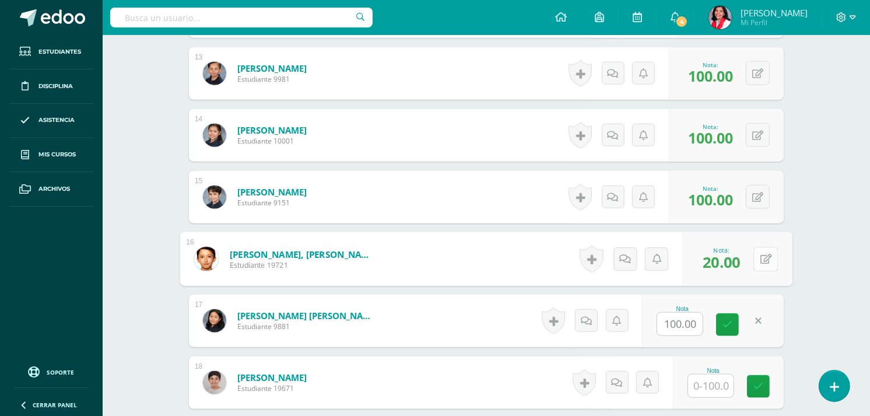
click at [754, 251] on button at bounding box center [766, 259] width 24 height 24
click at [754, 251] on form "Rosales De León, José Miguel Estudiante 19721 Nota 20.00 0 Logros" at bounding box center [486, 259] width 595 height 52
type input "50"
click at [737, 265] on icon at bounding box center [735, 263] width 10 height 10
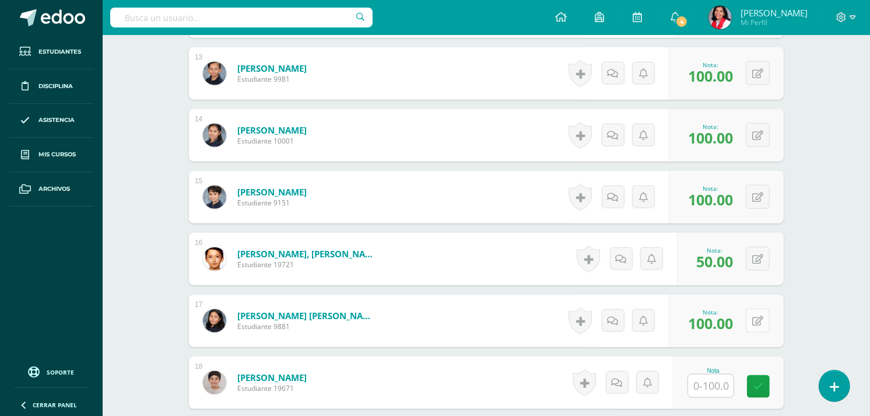
click at [753, 323] on div "0 Logros Logros obtenidos Aún no hay logros agregados Nota: 100.00" at bounding box center [726, 321] width 115 height 52
click at [768, 316] on icon at bounding box center [767, 321] width 12 height 10
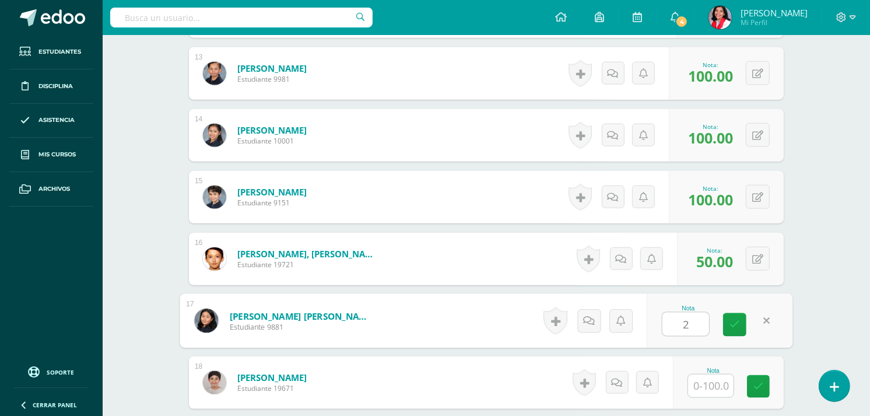
type input "20"
click at [730, 324] on icon at bounding box center [735, 325] width 10 height 10
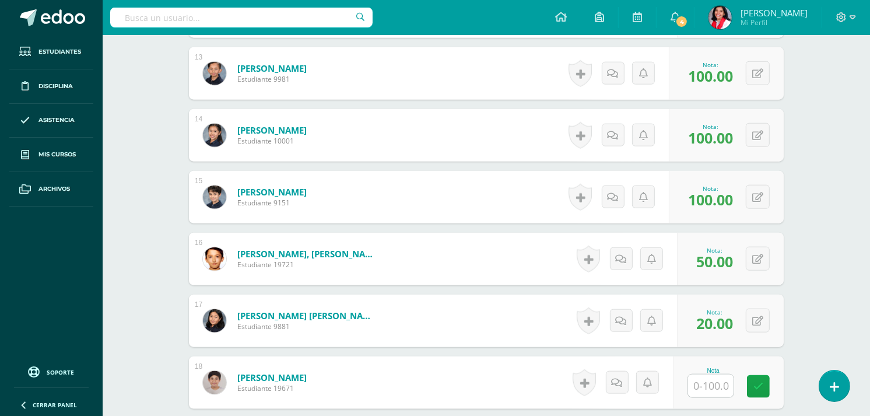
click at [714, 382] on input "text" at bounding box center [710, 385] width 45 height 23
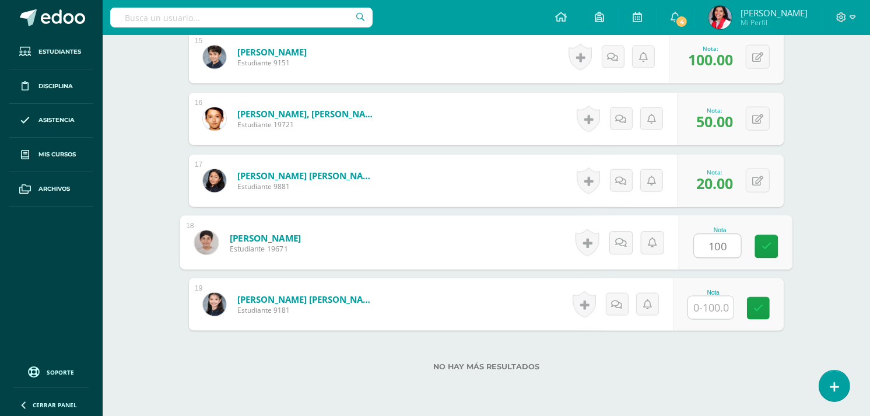
scroll to position [1238, 0]
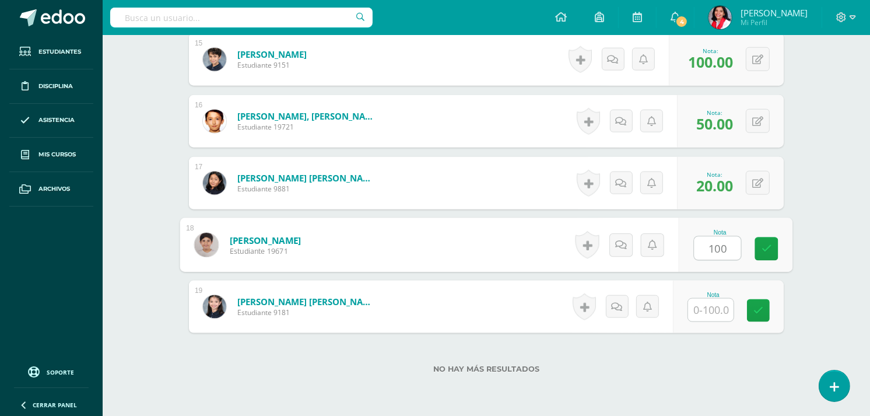
type input "100"
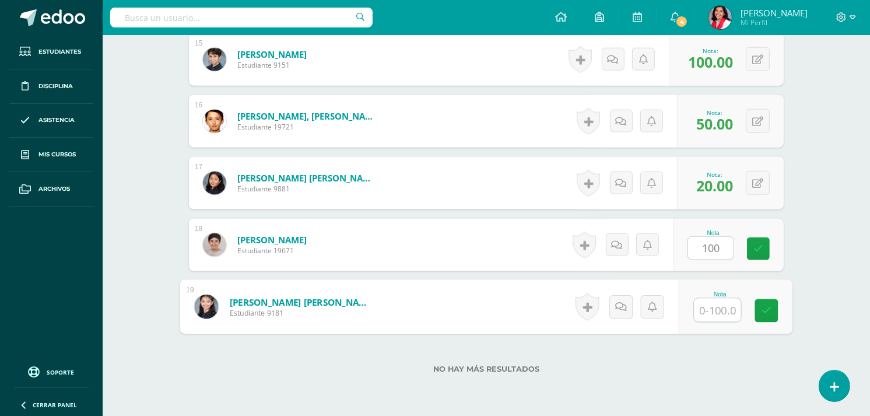
click at [719, 302] on input "text" at bounding box center [718, 310] width 47 height 23
type input "100"
click at [771, 311] on icon at bounding box center [767, 311] width 10 height 10
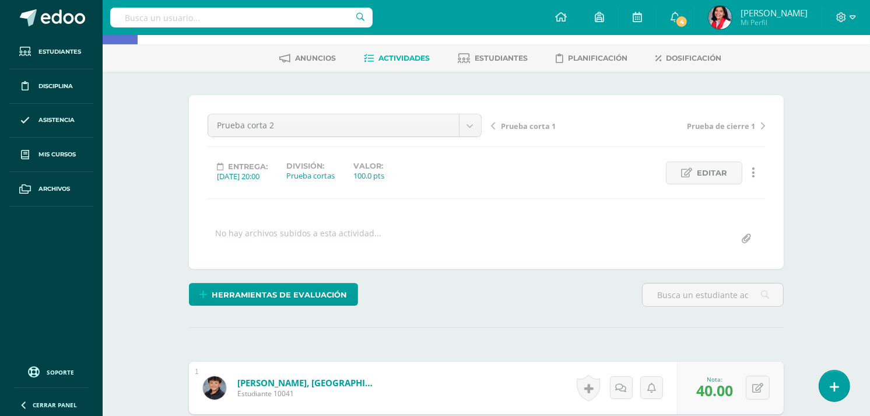
scroll to position [0, 0]
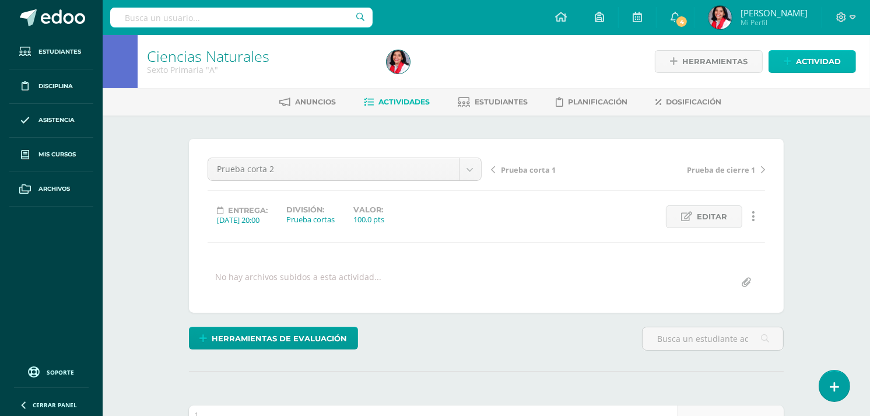
click at [780, 57] on link "Actividad" at bounding box center [812, 61] width 87 height 23
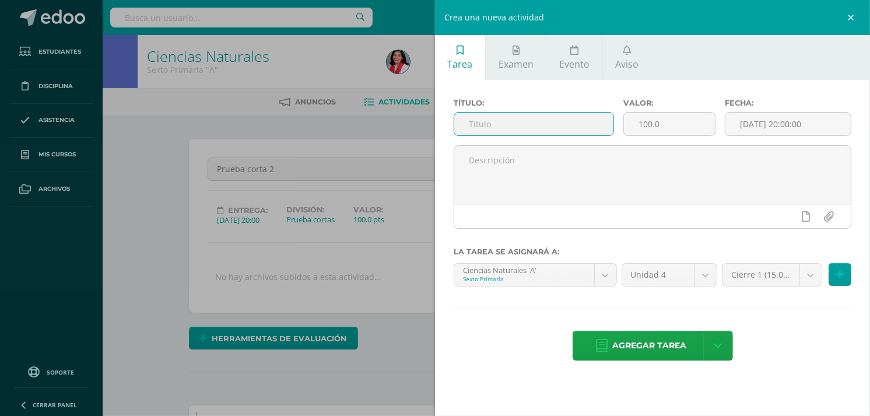
click at [532, 125] on input "text" at bounding box center [533, 124] width 159 height 23
type input "Ejercicio energías"
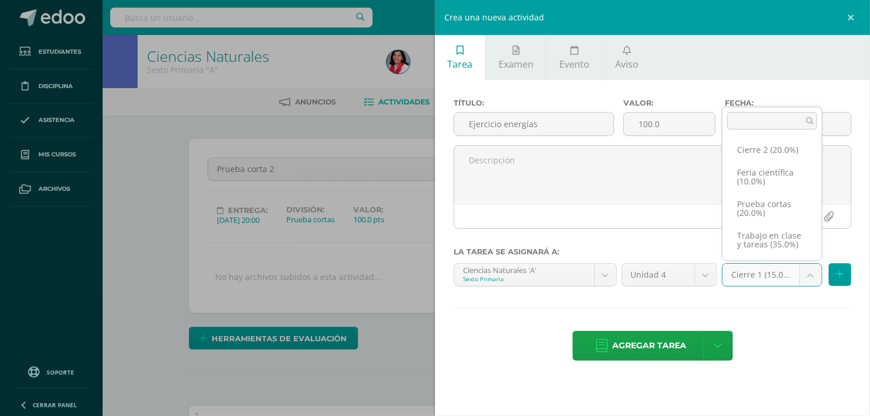
scroll to position [32, 0]
select select "232666"
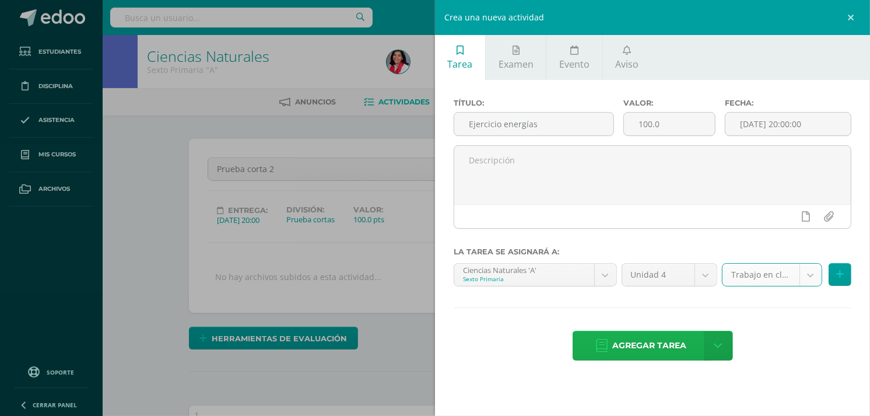
click at [675, 343] on span "Agregar tarea" at bounding box center [650, 345] width 74 height 29
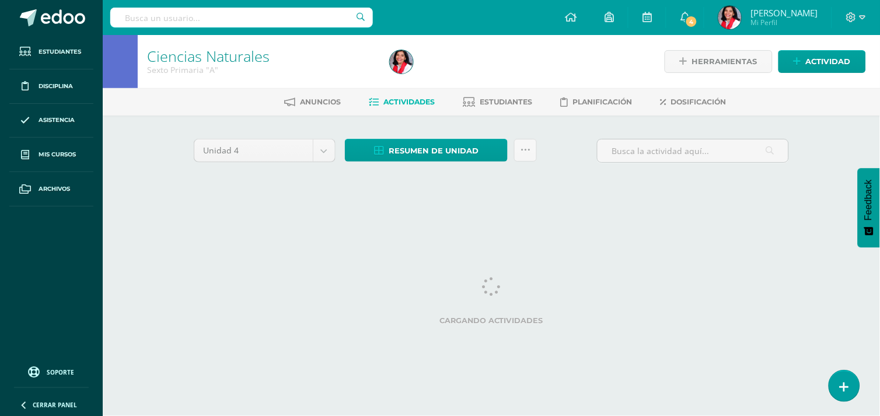
click at [576, 194] on div "Unidad 4 Unidad 1 Unidad 2 Unidad 3 Unidad 4 Resumen de unidad Descargar como H…" at bounding box center [491, 166] width 642 height 102
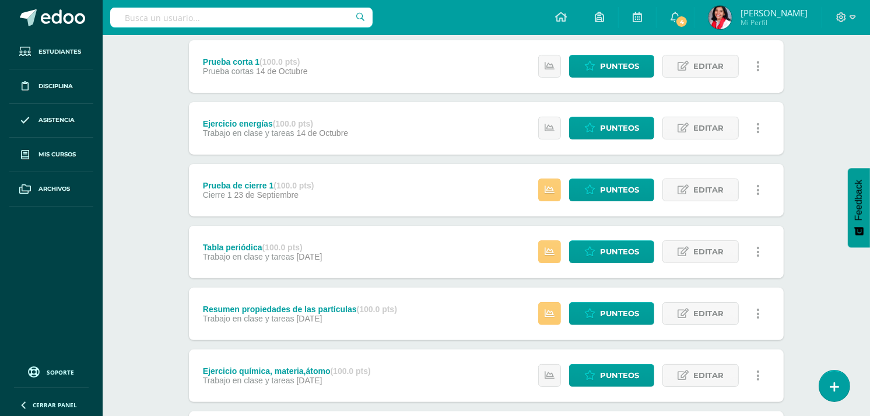
scroll to position [219, 0]
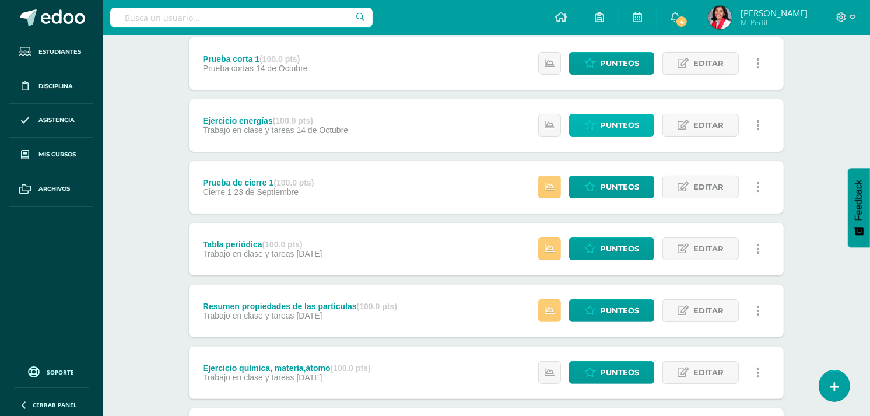
click at [634, 124] on span "Punteos" at bounding box center [619, 125] width 39 height 22
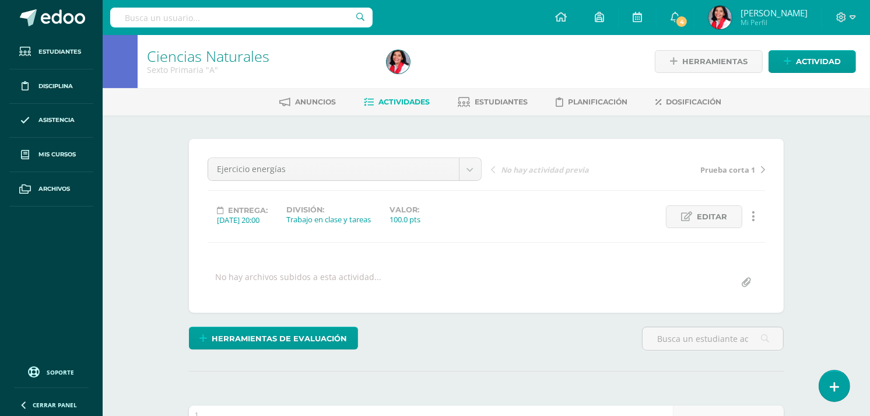
scroll to position [1, 0]
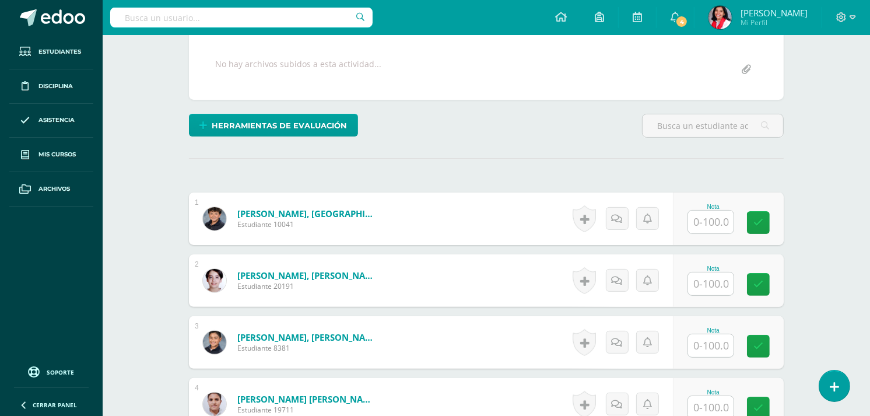
scroll to position [258, 0]
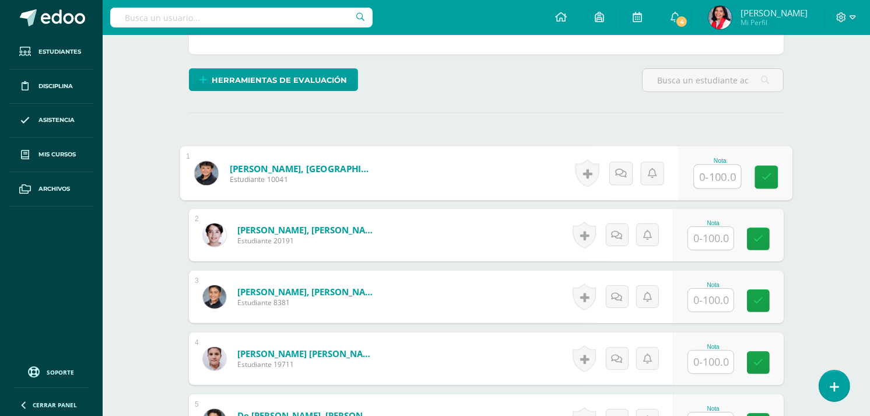
click at [724, 171] on input "text" at bounding box center [718, 176] width 47 height 23
type input "60"
click at [713, 234] on input "text" at bounding box center [710, 238] width 45 height 23
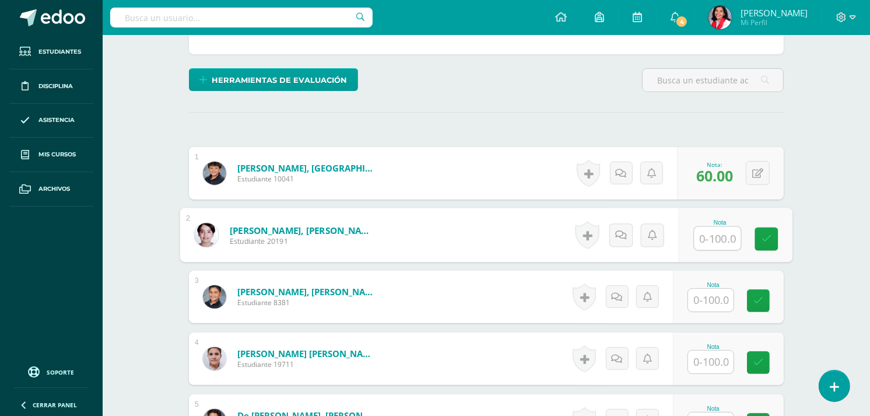
click at [740, 246] on input "text" at bounding box center [718, 238] width 47 height 23
type input "100"
click at [719, 301] on input "text" at bounding box center [710, 300] width 45 height 23
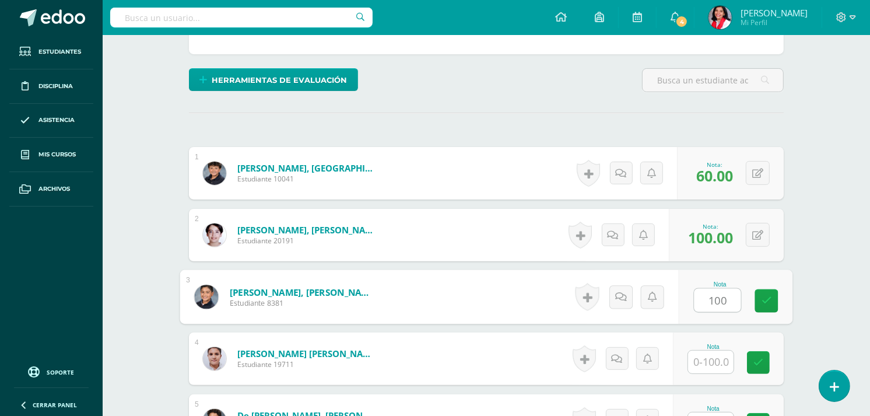
type input "100"
click at [712, 348] on div "Nota" at bounding box center [713, 347] width 51 height 6
click at [710, 360] on input "text" at bounding box center [710, 362] width 45 height 23
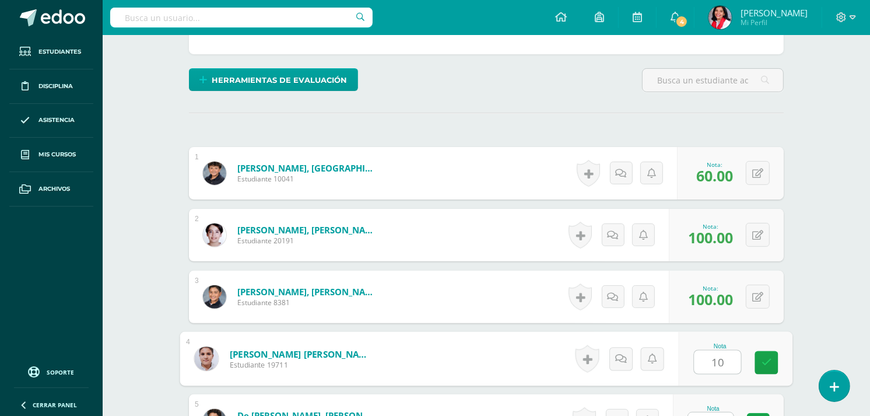
type input "100"
click at [766, 359] on icon at bounding box center [767, 363] width 10 height 10
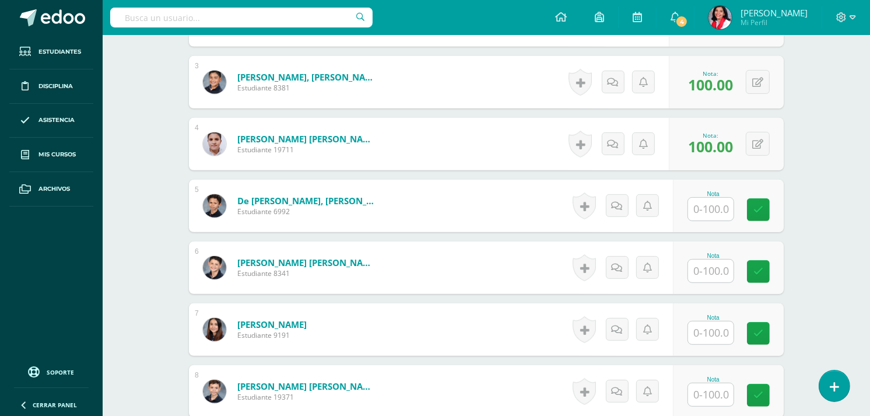
scroll to position [491, 0]
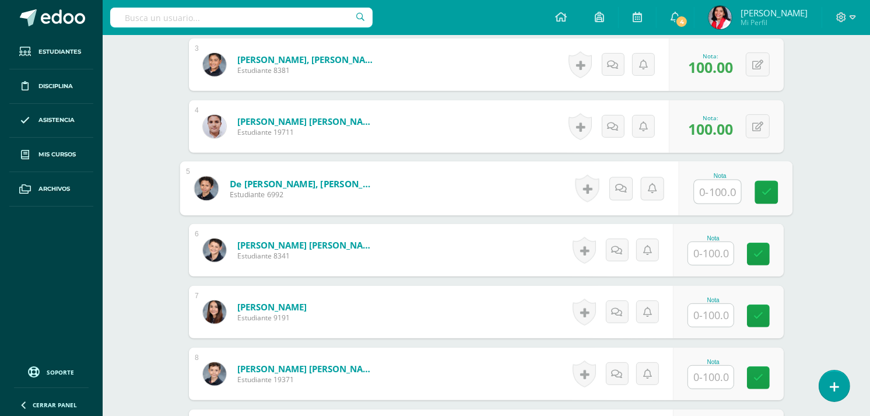
click at [708, 188] on input "text" at bounding box center [718, 191] width 47 height 23
type input "100"
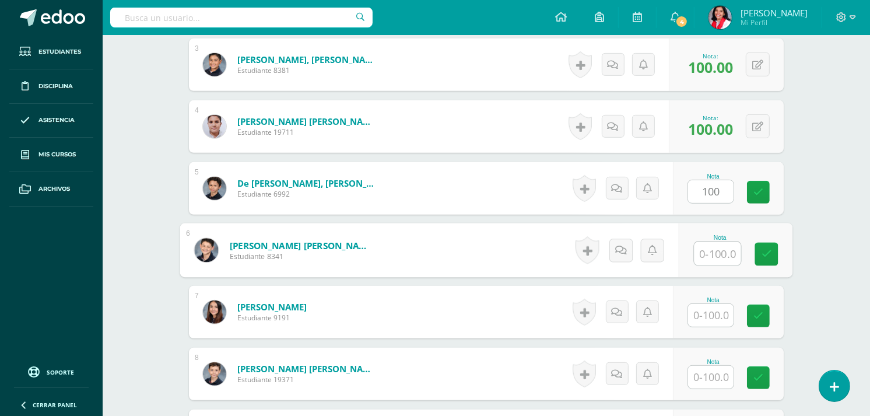
click at [706, 253] on input "text" at bounding box center [718, 253] width 47 height 23
type input "60"
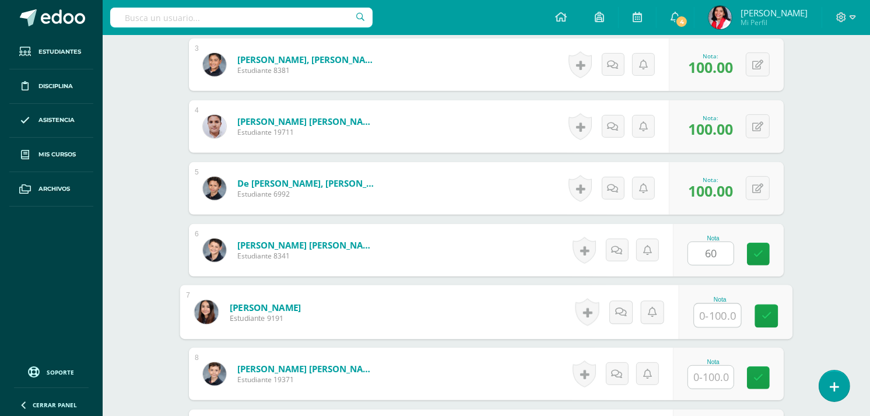
click at [715, 313] on input "text" at bounding box center [718, 315] width 47 height 23
type input "100"
click at [763, 315] on icon at bounding box center [767, 316] width 10 height 10
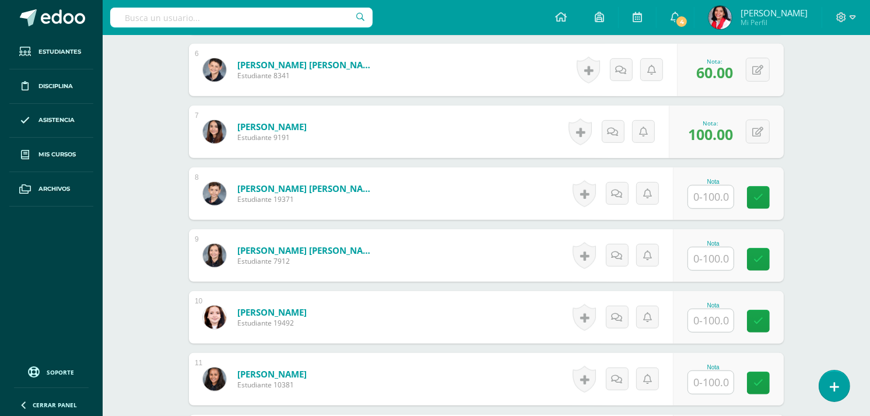
scroll to position [708, 0]
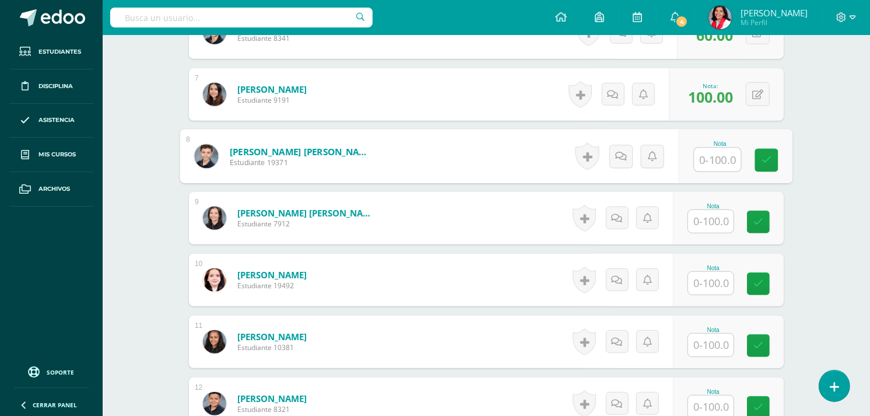
click at [697, 163] on input "text" at bounding box center [718, 159] width 47 height 23
type input "60"
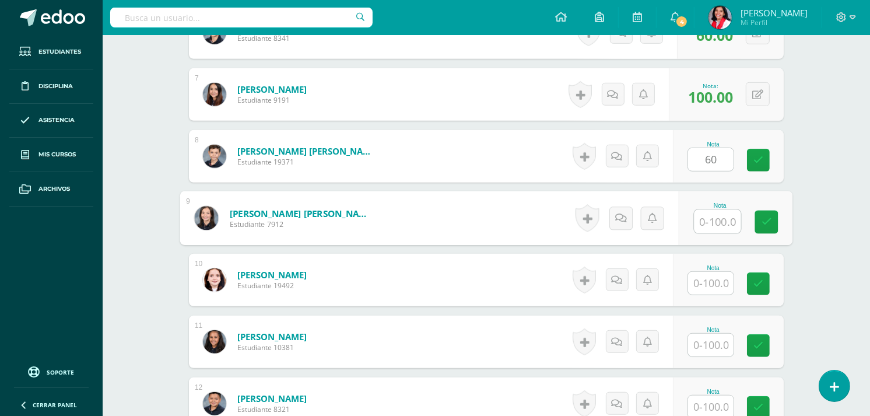
click at [714, 218] on input "text" at bounding box center [718, 221] width 47 height 23
type input "60"
click at [709, 281] on input "text" at bounding box center [710, 283] width 45 height 23
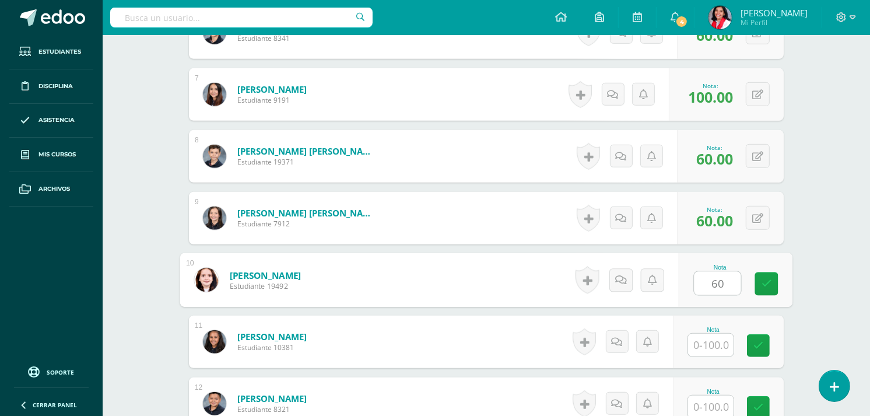
type input "60"
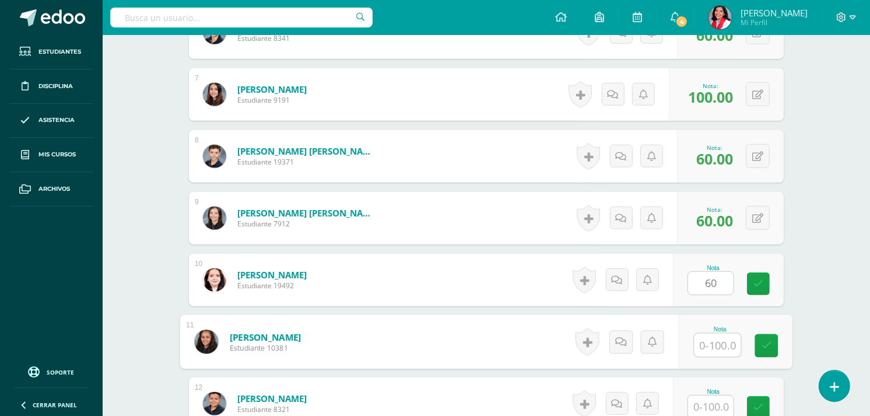
click at [717, 345] on input "text" at bounding box center [718, 345] width 47 height 23
type input "80"
click at [771, 344] on icon at bounding box center [767, 346] width 10 height 10
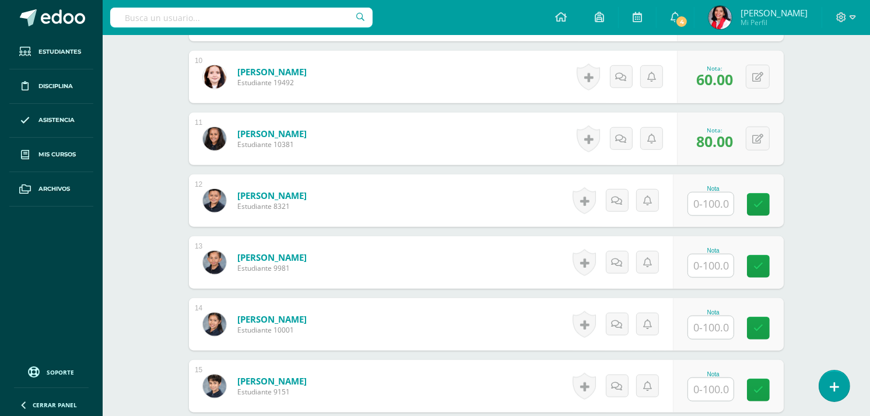
scroll to position [982, 0]
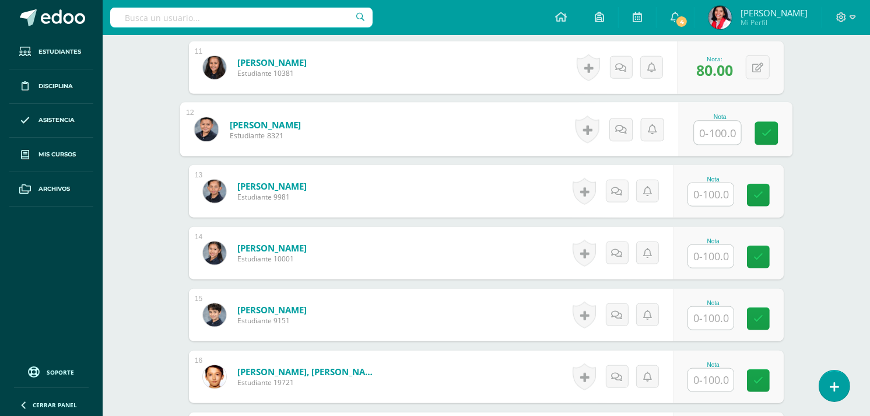
click at [696, 131] on input "text" at bounding box center [718, 132] width 47 height 23
type input "70"
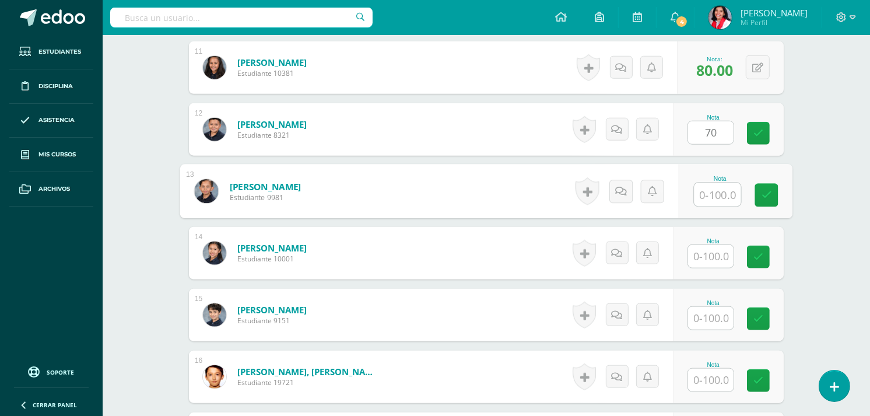
click at [709, 191] on input "text" at bounding box center [718, 194] width 47 height 23
type input "80"
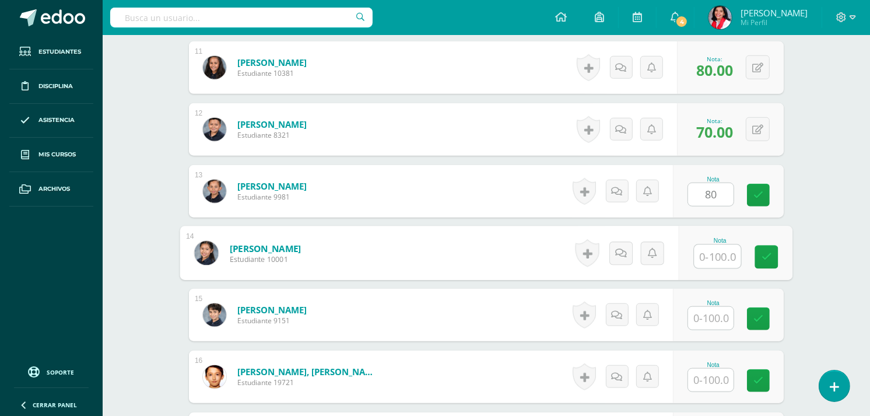
click at [706, 261] on input "text" at bounding box center [718, 256] width 47 height 23
type input "80"
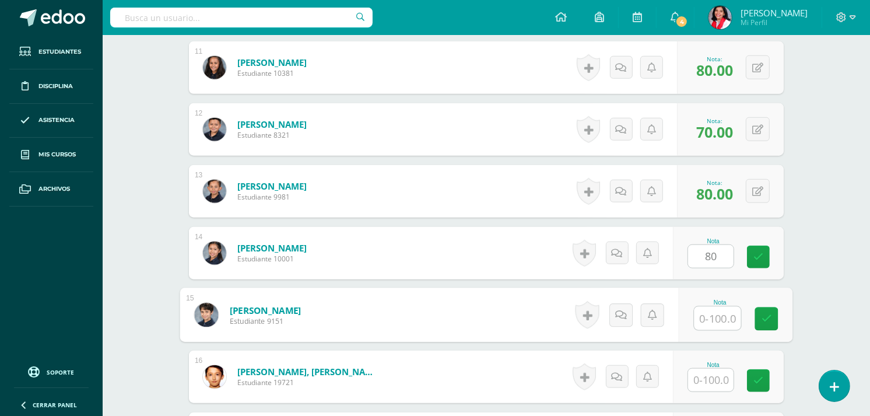
click at [713, 316] on input "text" at bounding box center [718, 318] width 47 height 23
type input "60"
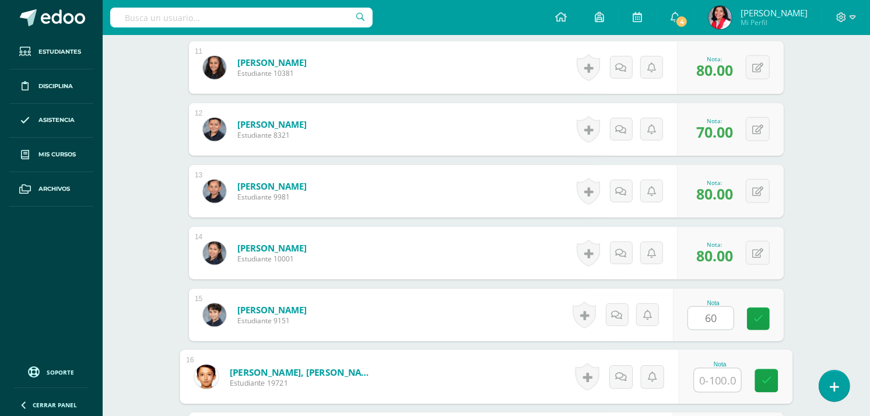
click at [713, 375] on input "text" at bounding box center [718, 380] width 47 height 23
type input "100"
click at [757, 384] on link at bounding box center [766, 380] width 23 height 23
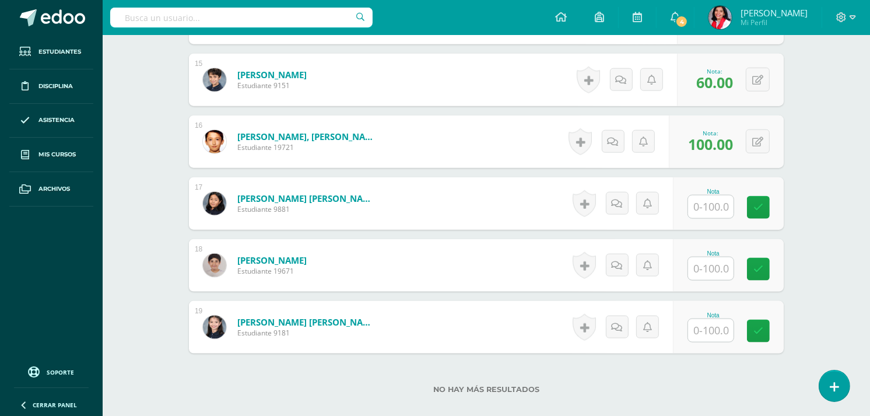
scroll to position [1287, 0]
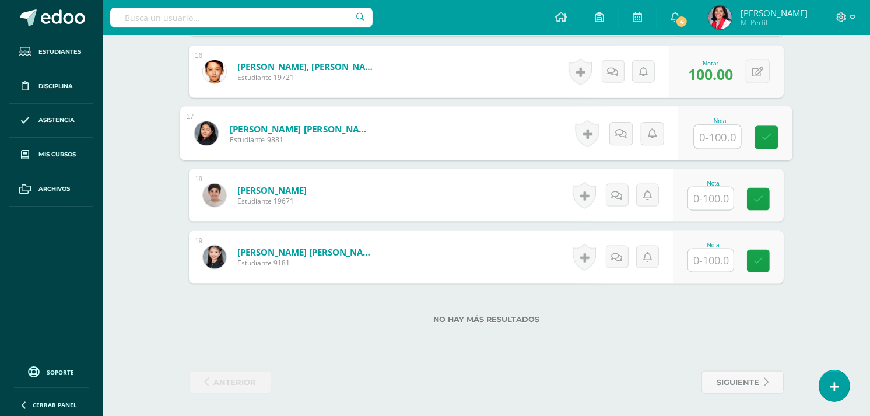
click at [712, 135] on input "text" at bounding box center [718, 136] width 47 height 23
type input "60"
click at [709, 189] on input "text" at bounding box center [710, 198] width 45 height 23
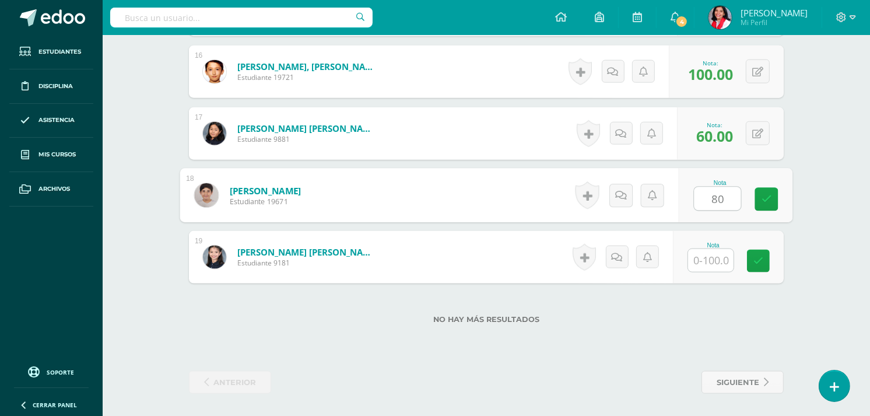
type input "80"
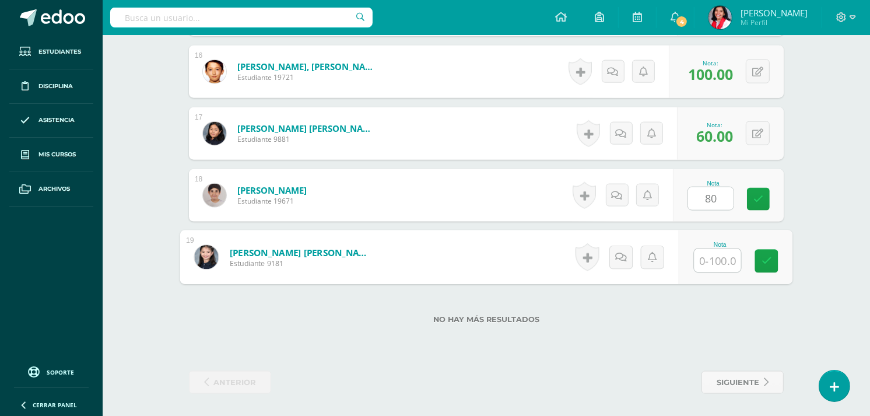
click at [710, 258] on input "text" at bounding box center [718, 260] width 47 height 23
type input "100"
click at [771, 259] on icon at bounding box center [767, 261] width 10 height 10
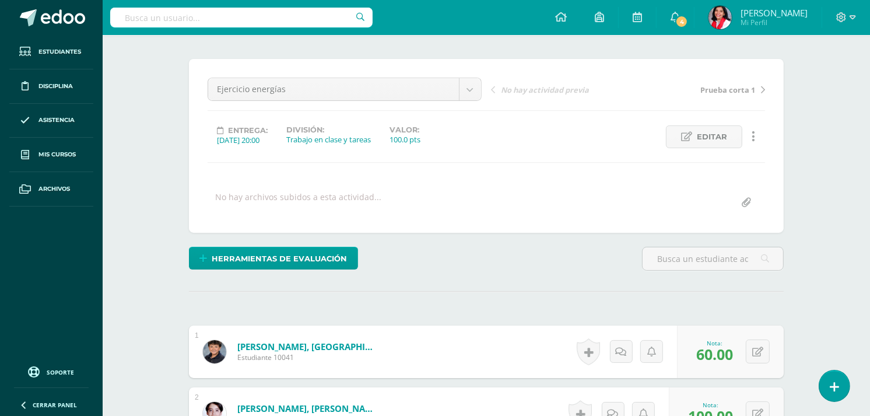
scroll to position [0, 0]
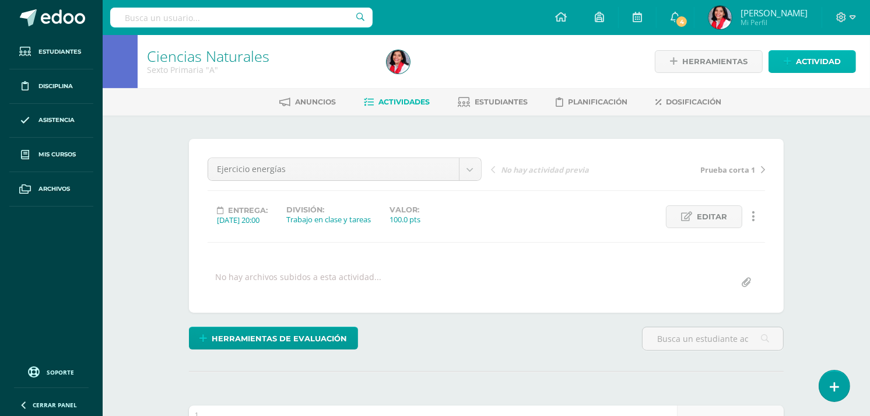
click at [790, 60] on icon at bounding box center [788, 62] width 8 height 10
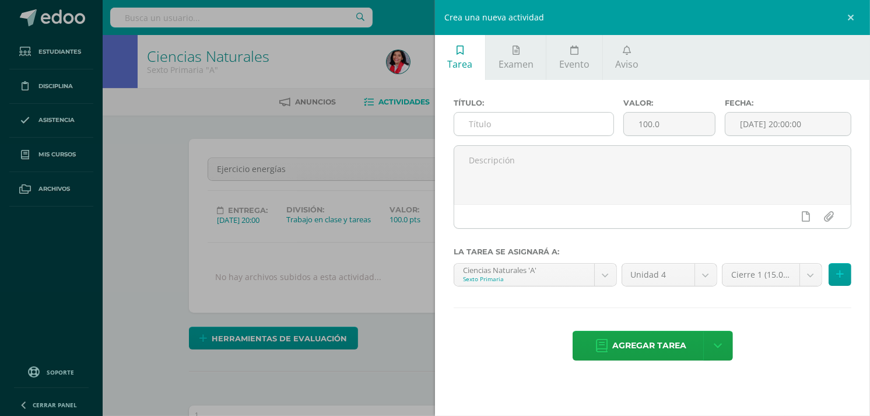
click at [521, 122] on input "text" at bounding box center [533, 124] width 159 height 23
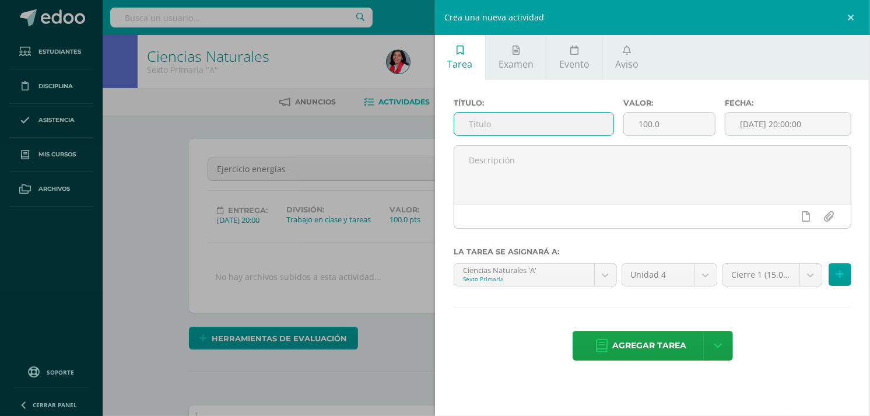
click at [521, 122] on input "text" at bounding box center [533, 124] width 159 height 23
type input "Ejercicio propiedades"
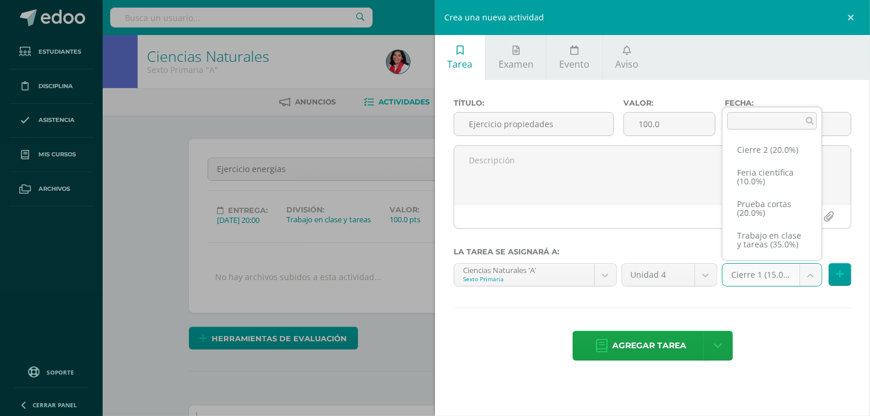
scroll to position [32, 0]
select select "232666"
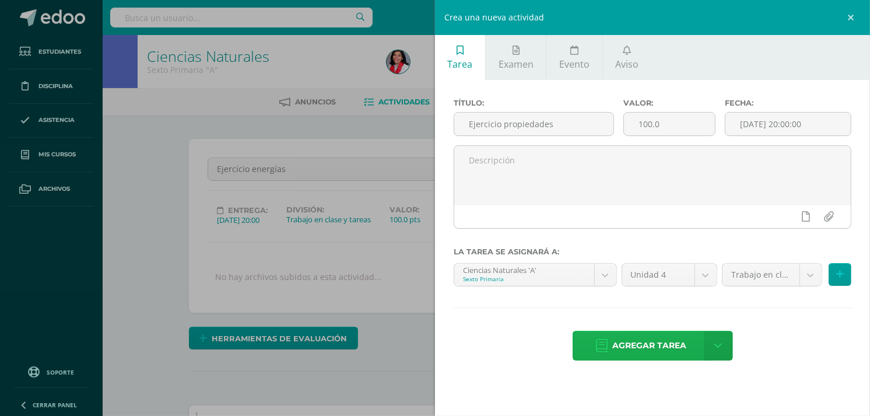
click at [654, 339] on span "Agregar tarea" at bounding box center [650, 345] width 74 height 29
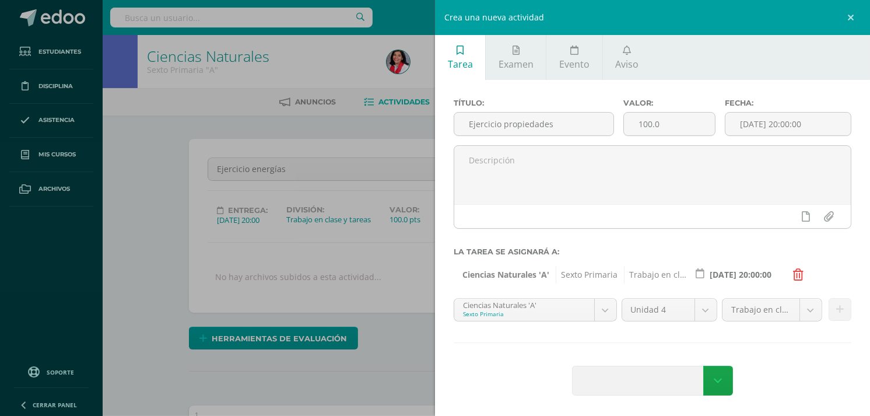
click at [654, 339] on div "Título: Ejercicio propiedades Valor: 100.0 Fecha: 2025-10-14 20:00:00 La tarea …" at bounding box center [652, 248] width 435 height 337
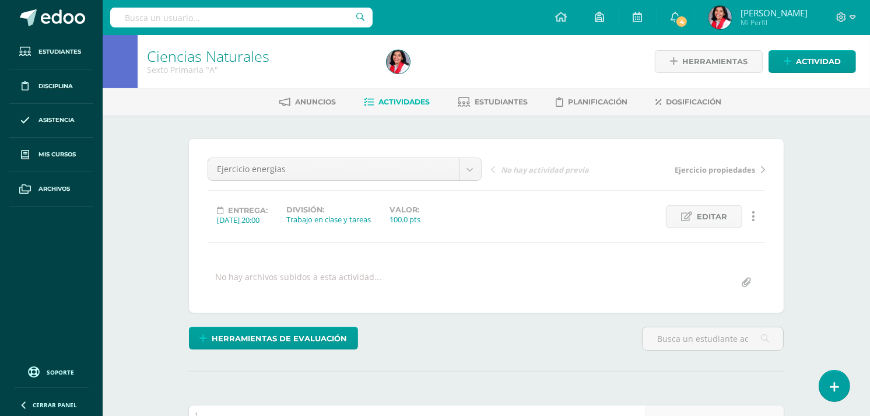
click at [421, 104] on span "Actividades" at bounding box center [404, 101] width 51 height 9
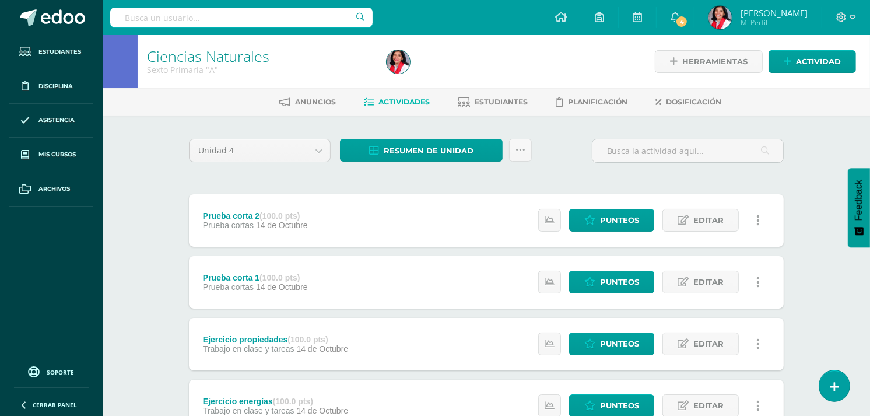
click at [868, 67] on div "Ciencias Naturales Sexto Primaria "A" Herramientas Detalle de asistencias Activ…" at bounding box center [487, 61] width 768 height 53
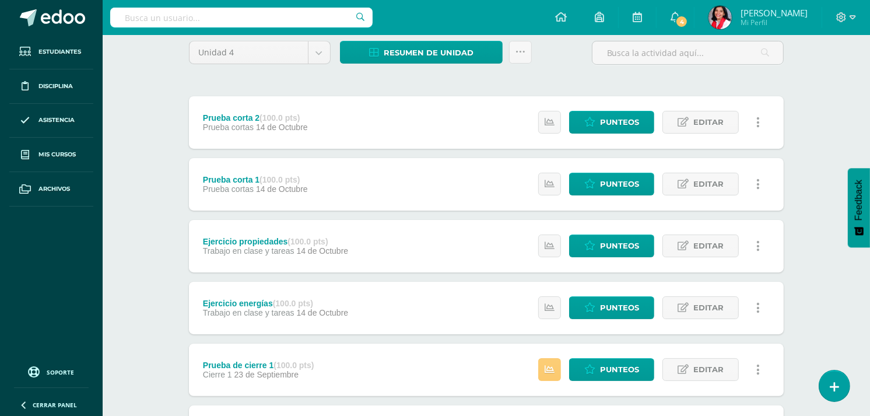
scroll to position [133, 0]
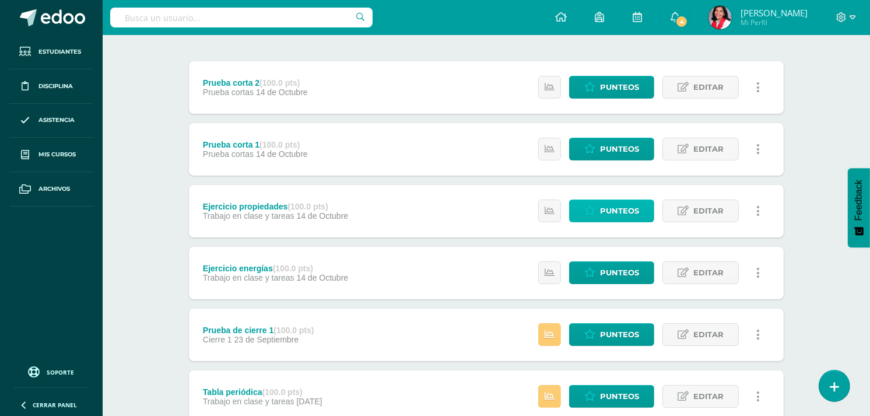
click at [632, 212] on span "Punteos" at bounding box center [619, 211] width 39 height 22
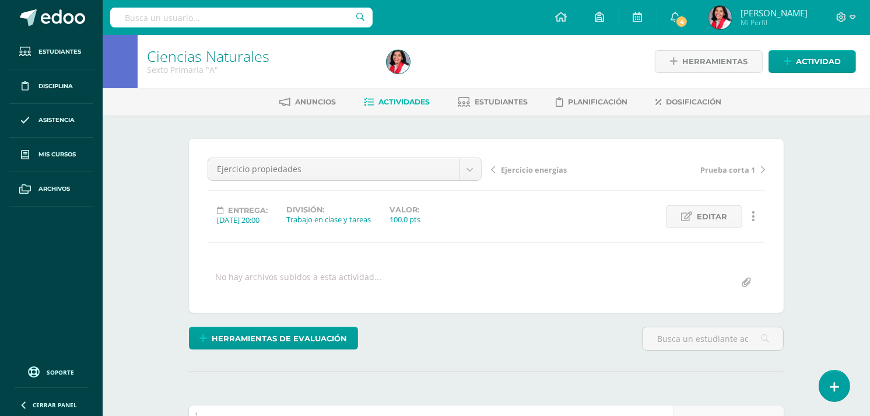
scroll to position [1, 0]
click at [632, 212] on div "Editar Ocultar Historial de actividad Eliminar Historial de actividad" at bounding box center [699, 216] width 142 height 23
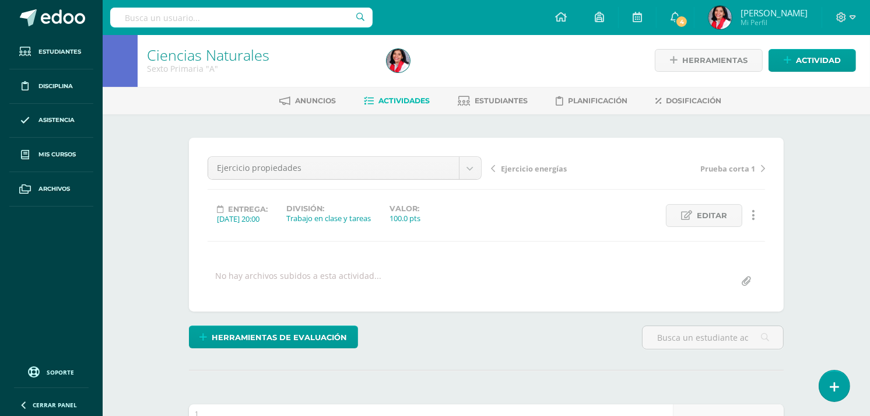
click at [632, 212] on div "Editar Ocultar Historial de actividad Eliminar Historial de actividad" at bounding box center [699, 215] width 142 height 23
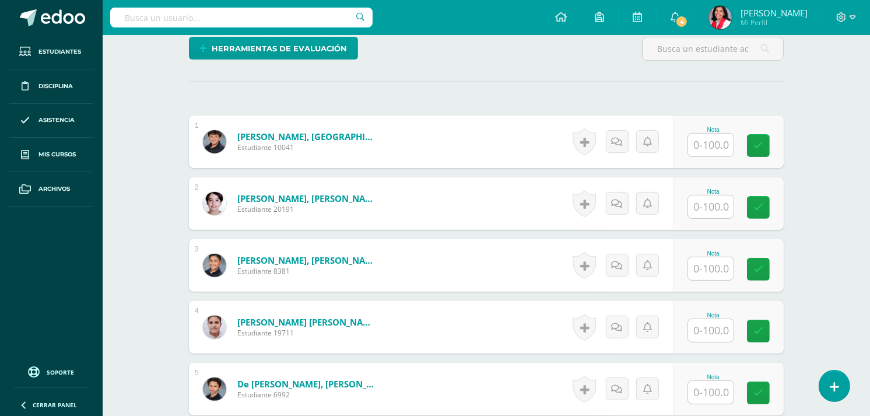
scroll to position [258, 0]
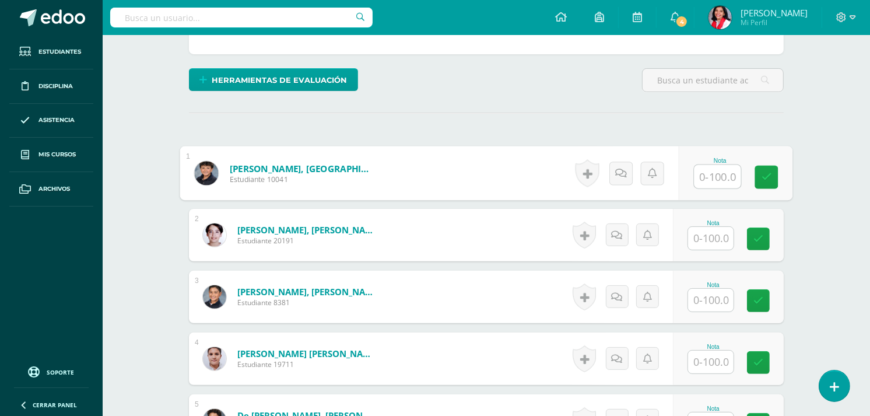
click at [718, 174] on input "text" at bounding box center [718, 176] width 47 height 23
type input "0"
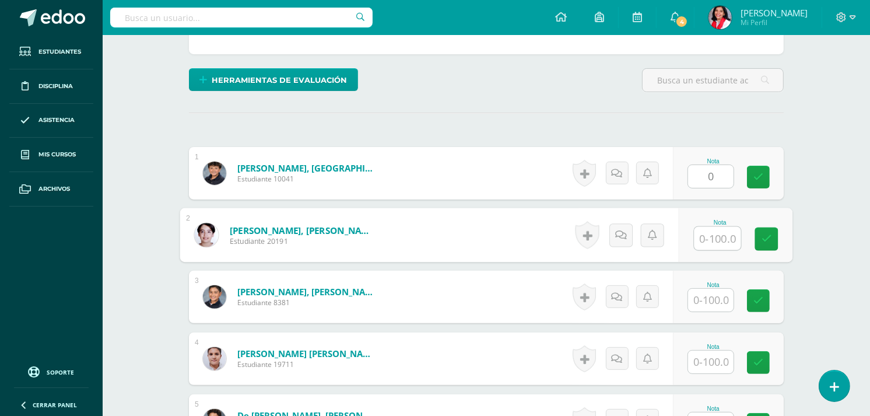
click at [718, 227] on input "text" at bounding box center [718, 238] width 47 height 23
type input "100"
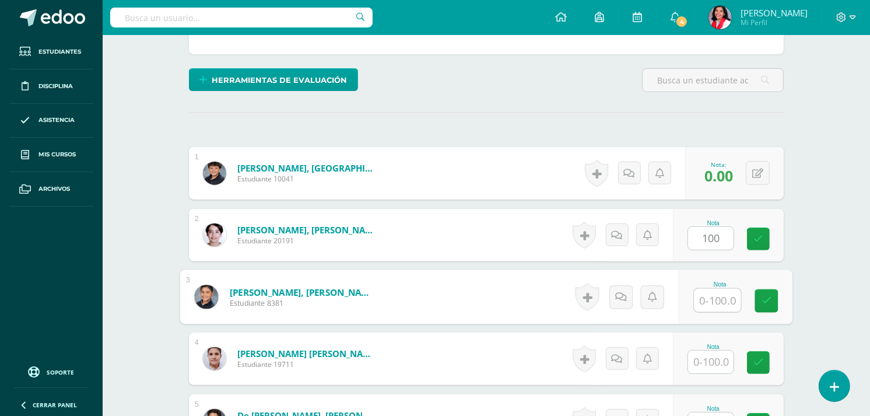
click at [715, 293] on input "text" at bounding box center [718, 300] width 47 height 23
type input "100"
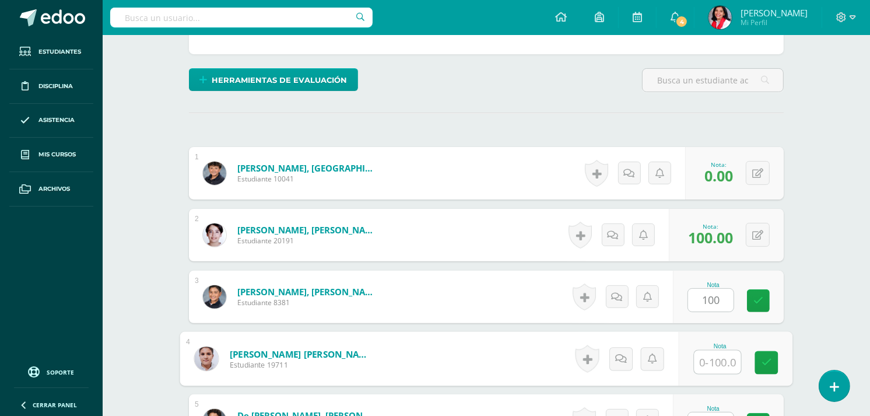
click at [701, 365] on input "text" at bounding box center [718, 362] width 47 height 23
type input "100"
click at [760, 370] on link at bounding box center [766, 362] width 23 height 23
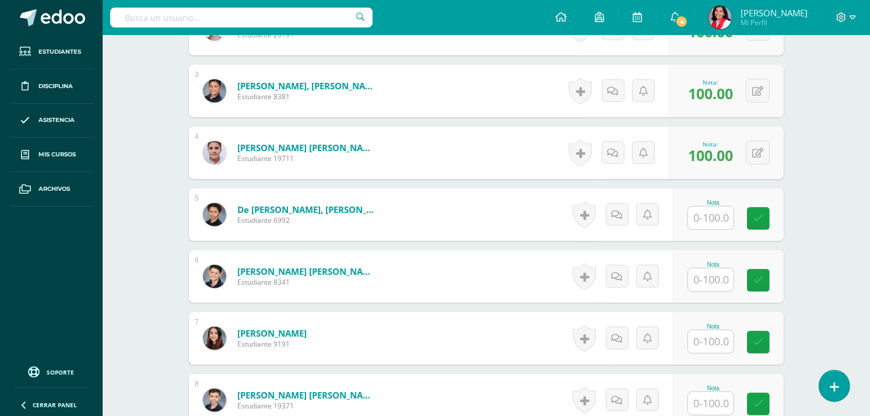
scroll to position [470, 0]
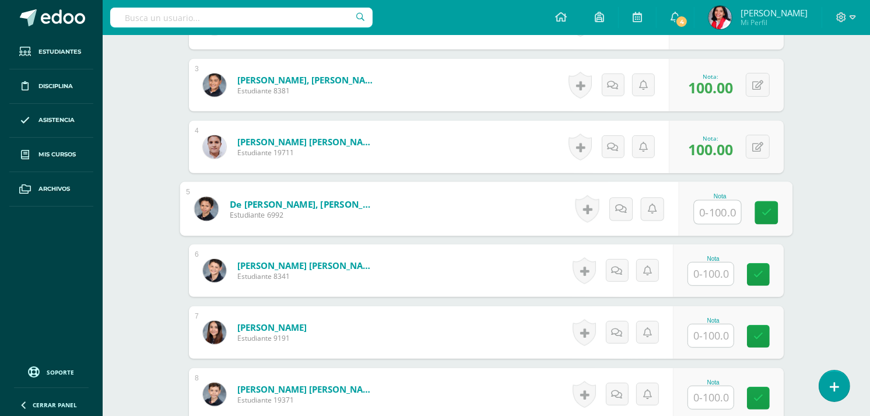
click at [715, 205] on input "text" at bounding box center [718, 212] width 47 height 23
type input "100"
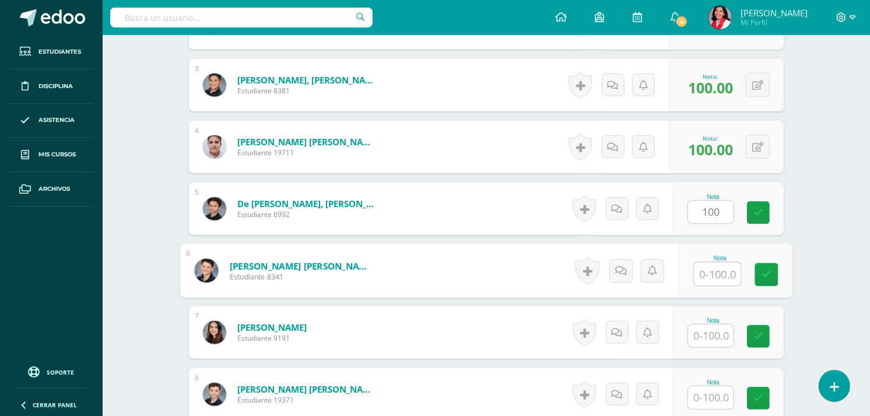
click at [715, 262] on input "text" at bounding box center [718, 273] width 47 height 23
type input "60"
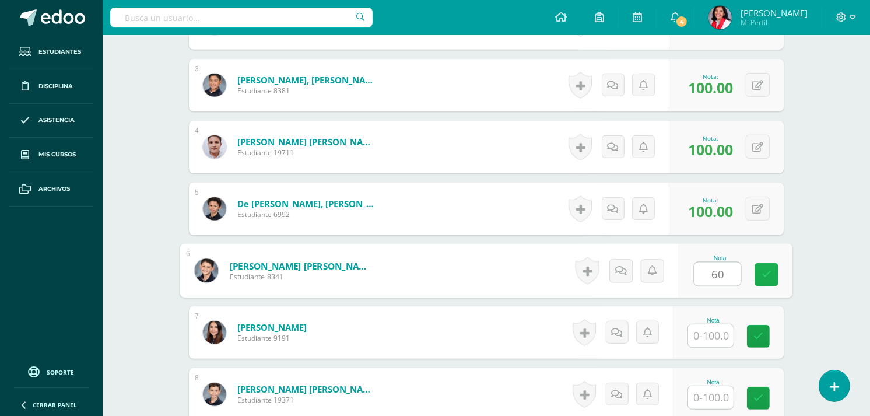
click at [759, 280] on link at bounding box center [766, 274] width 23 height 23
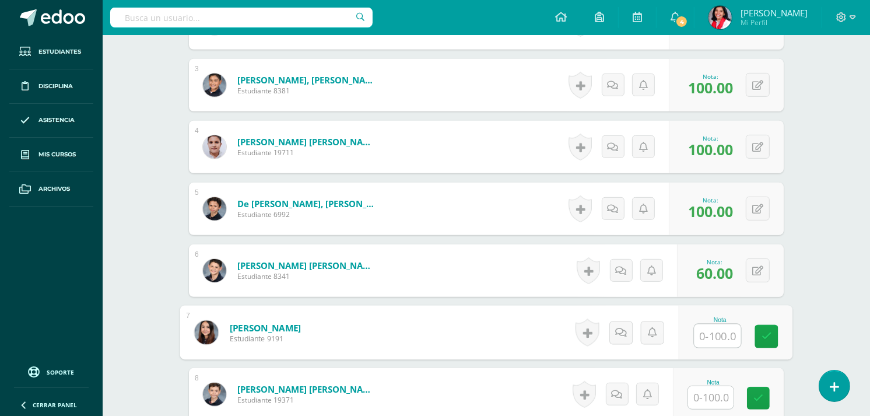
click at [713, 339] on input "text" at bounding box center [718, 335] width 47 height 23
click at [713, 339] on input "8" at bounding box center [718, 335] width 47 height 23
drag, startPoint x: 730, startPoint y: 331, endPoint x: 702, endPoint y: 330, distance: 28.0
click at [702, 330] on input "08" at bounding box center [718, 335] width 47 height 23
type input "80"
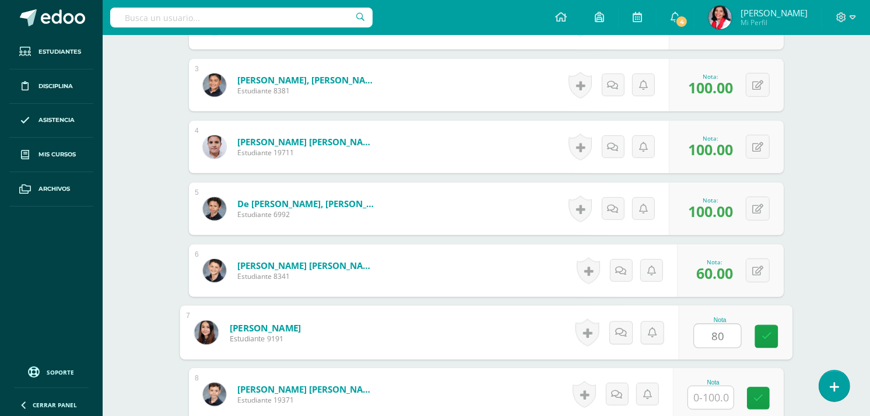
click at [702, 330] on input "80" at bounding box center [718, 335] width 47 height 23
click at [757, 334] on link at bounding box center [766, 336] width 23 height 23
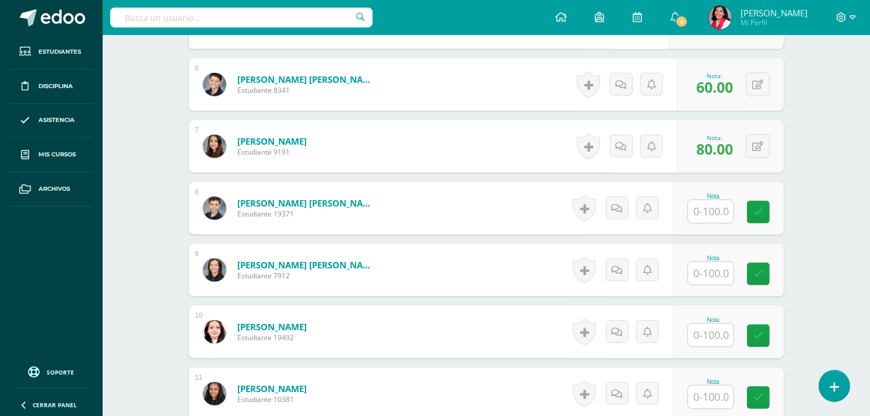
scroll to position [665, 0]
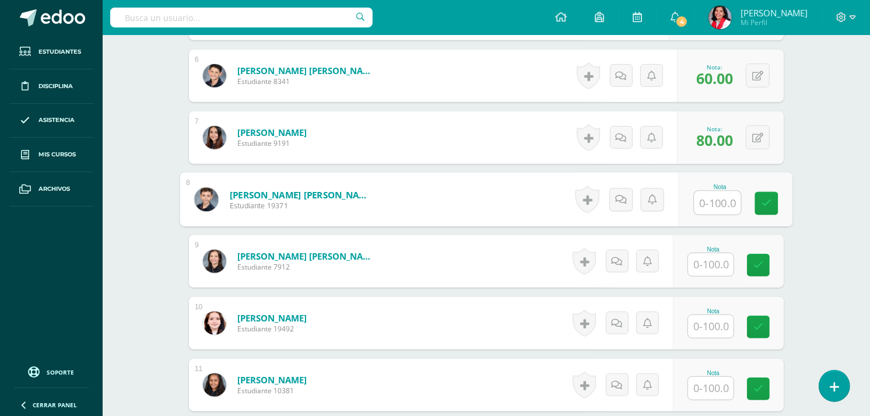
click at [713, 202] on input "text" at bounding box center [718, 202] width 47 height 23
type input "100"
click at [708, 265] on input "text" at bounding box center [710, 264] width 45 height 23
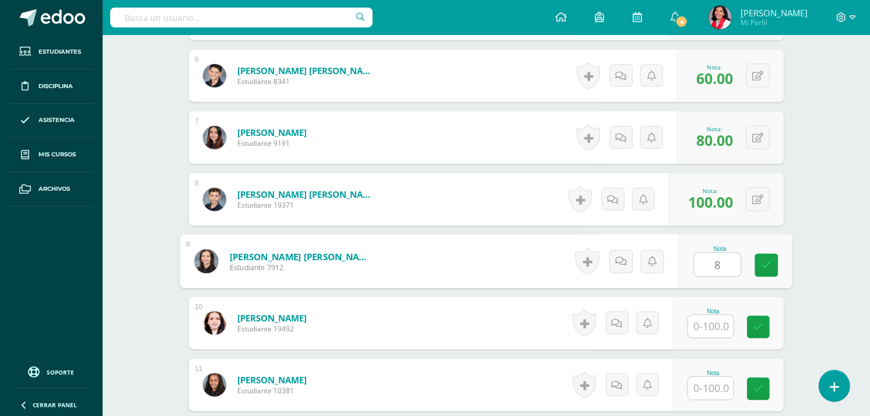
type input "80"
click at [757, 266] on link at bounding box center [766, 265] width 23 height 23
click at [712, 312] on div "Nota" at bounding box center [713, 311] width 51 height 6
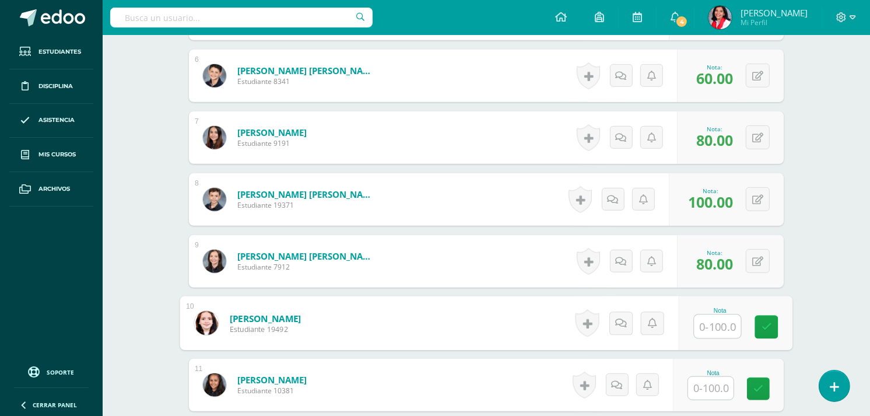
click at [713, 323] on input "text" at bounding box center [718, 326] width 47 height 23
type input "80"
click at [706, 382] on input "text" at bounding box center [710, 388] width 45 height 23
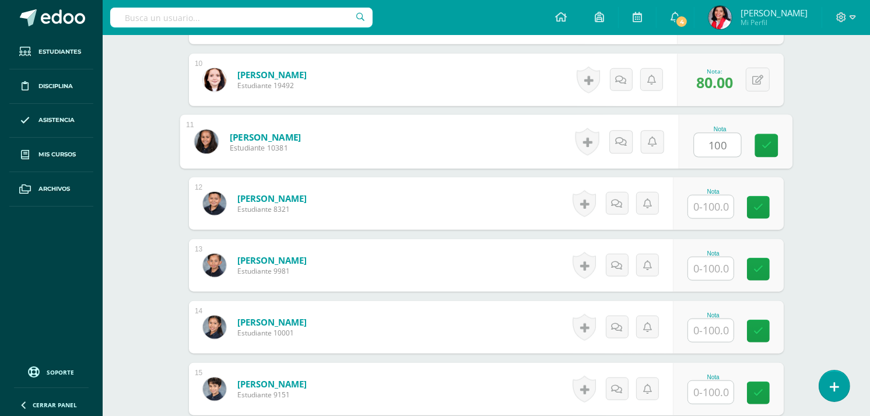
scroll to position [917, 0]
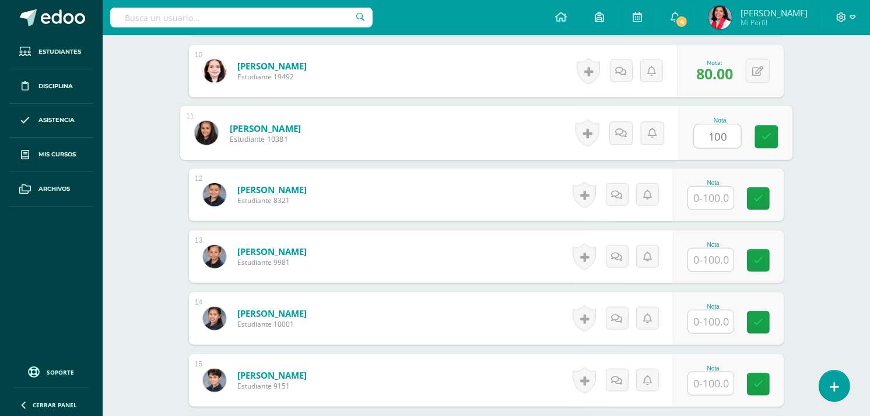
type input "100"
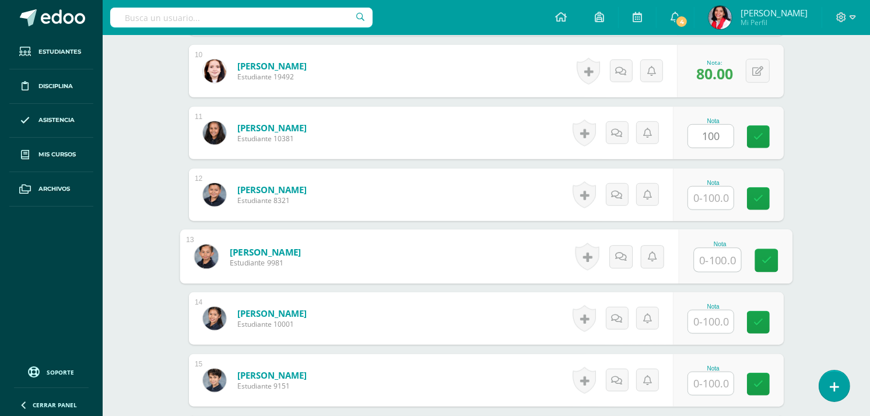
click at [720, 258] on input "text" at bounding box center [718, 259] width 47 height 23
type input "20"
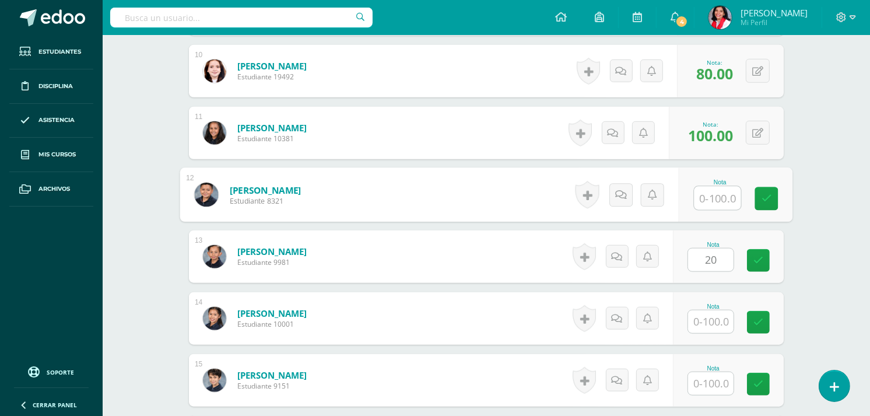
click at [705, 201] on input "text" at bounding box center [718, 198] width 47 height 23
type input "100"
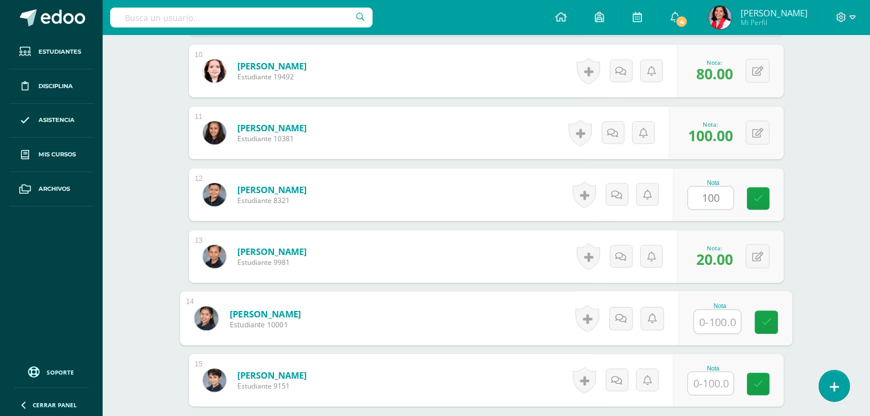
click at [710, 321] on input "text" at bounding box center [718, 321] width 47 height 23
type input "100"
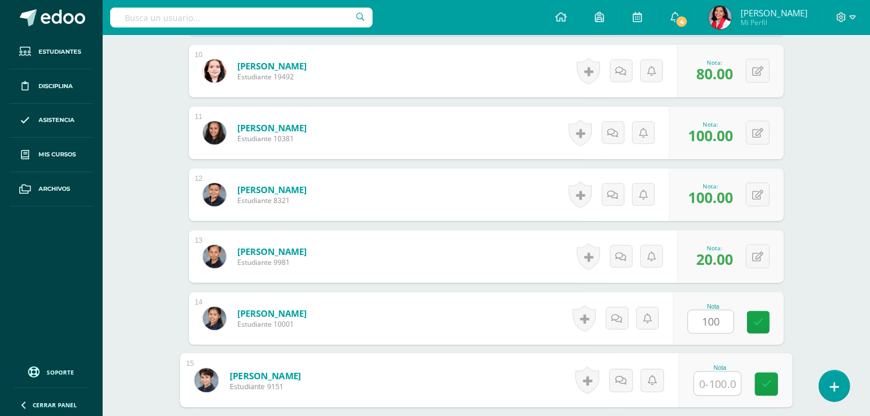
click at [708, 382] on input "text" at bounding box center [718, 383] width 47 height 23
type input "80"
click at [761, 387] on link at bounding box center [766, 384] width 23 height 23
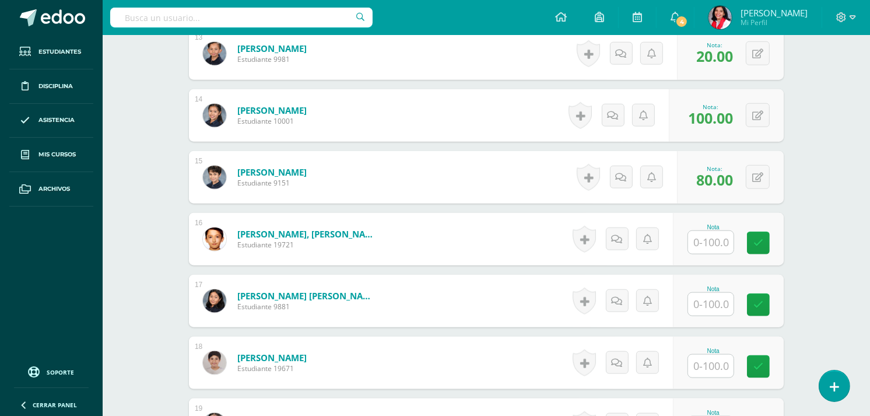
scroll to position [1149, 0]
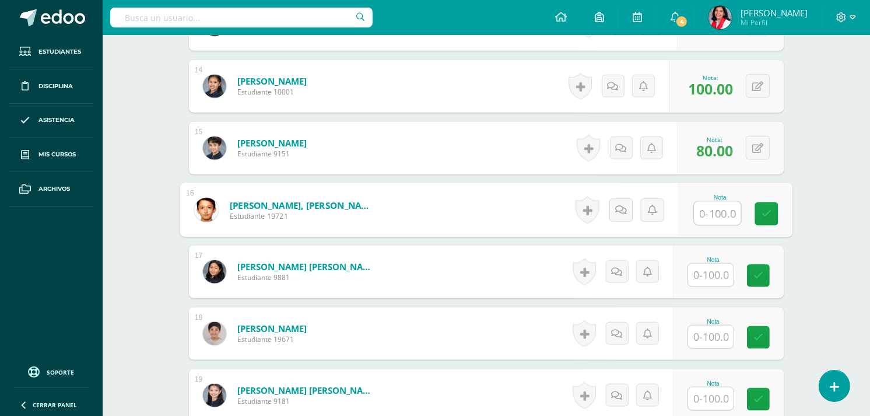
click at [712, 209] on input "text" at bounding box center [718, 213] width 47 height 23
type input "100"
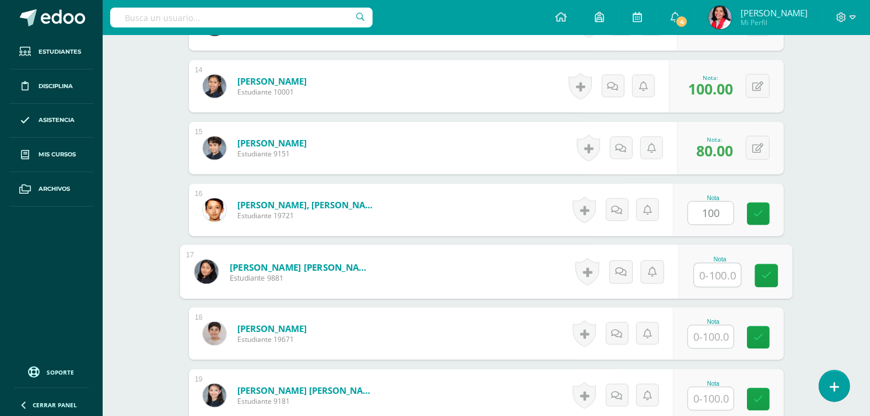
click at [713, 273] on input "text" at bounding box center [718, 275] width 47 height 23
type input "100"
click at [766, 269] on link at bounding box center [766, 275] width 23 height 23
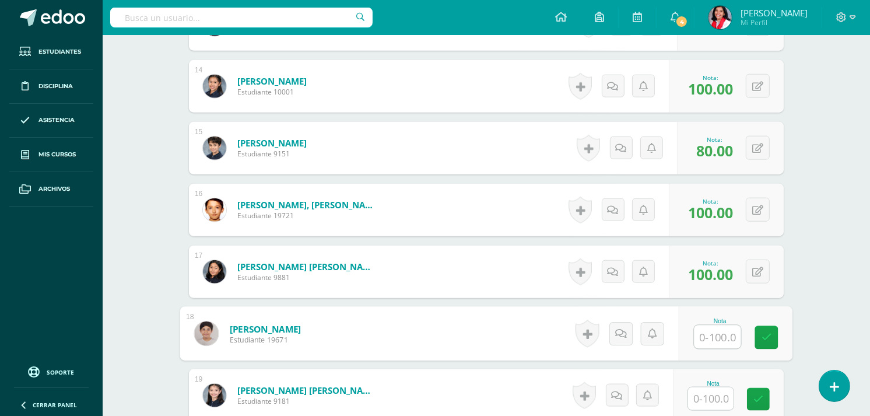
click at [714, 329] on input "text" at bounding box center [718, 336] width 47 height 23
type input "30"
click at [762, 337] on icon at bounding box center [767, 337] width 10 height 10
click at [710, 401] on input "text" at bounding box center [710, 398] width 45 height 23
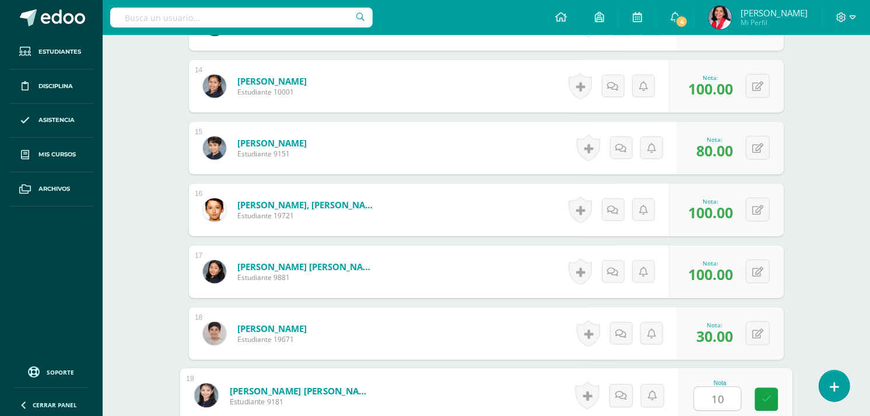
type input "100"
click at [762, 402] on icon at bounding box center [767, 399] width 10 height 10
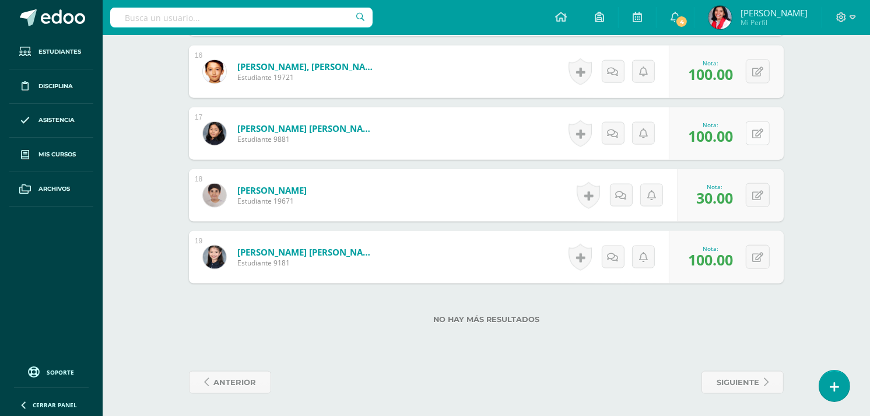
click at [761, 130] on icon at bounding box center [757, 134] width 11 height 10
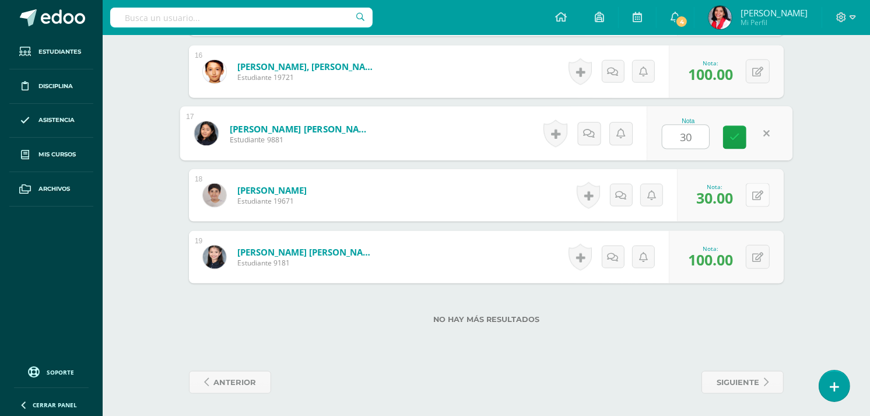
type input "30"
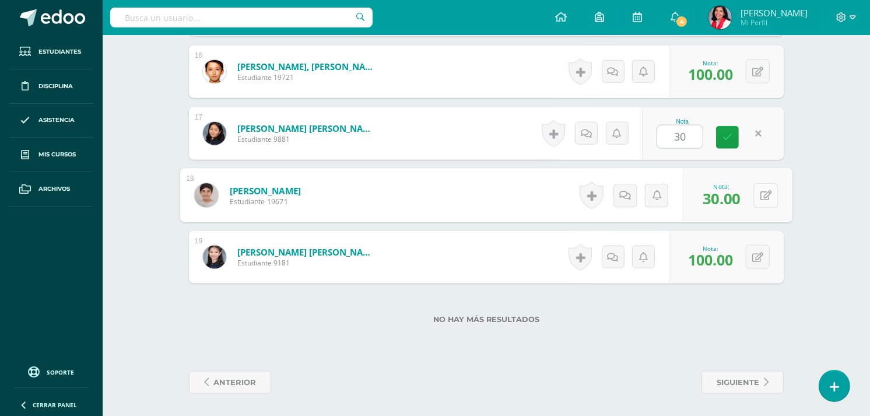
click at [759, 190] on button at bounding box center [766, 195] width 24 height 24
type input "100"
click at [737, 194] on icon at bounding box center [735, 199] width 10 height 10
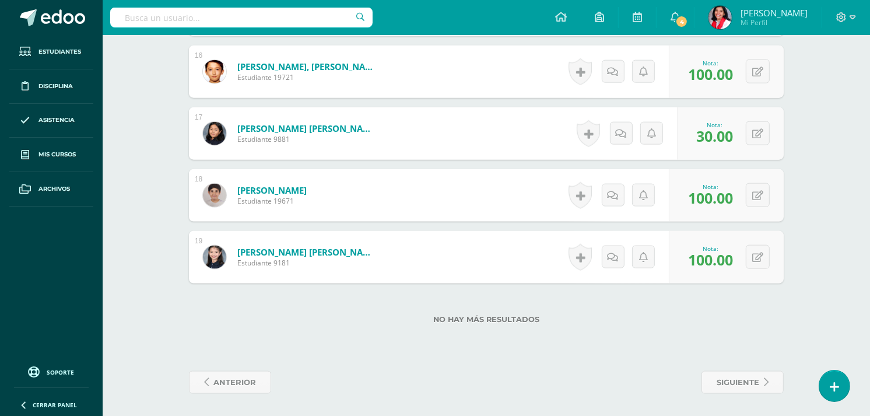
click at [737, 193] on div "Nota: 100.00" at bounding box center [711, 195] width 54 height 25
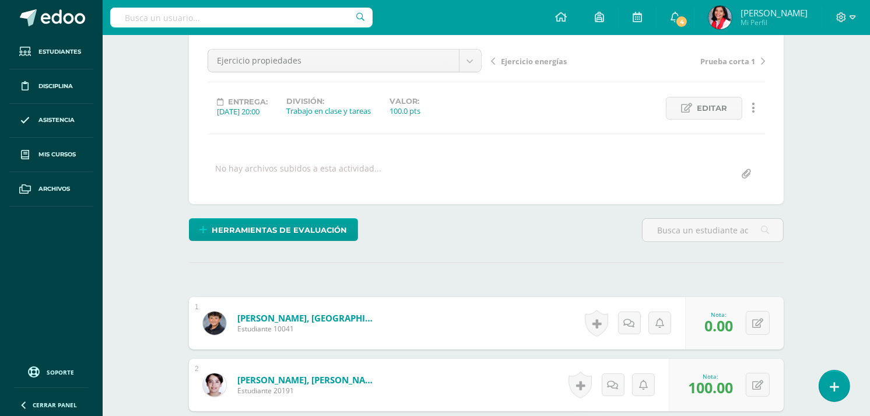
scroll to position [12, 0]
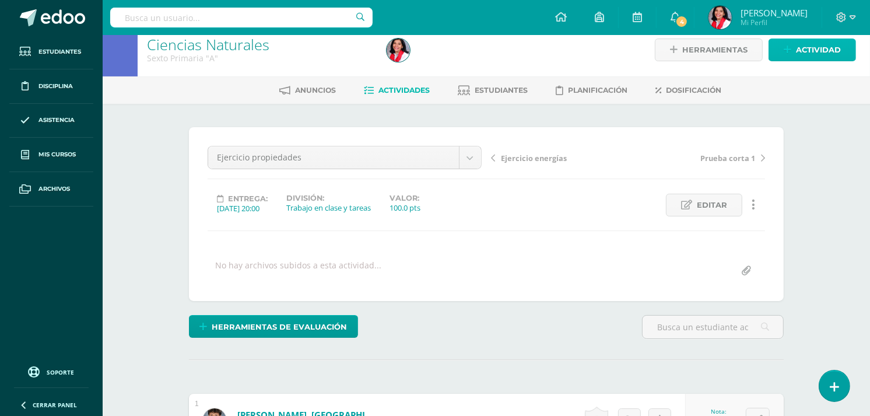
click at [811, 58] on span "Actividad" at bounding box center [818, 50] width 45 height 22
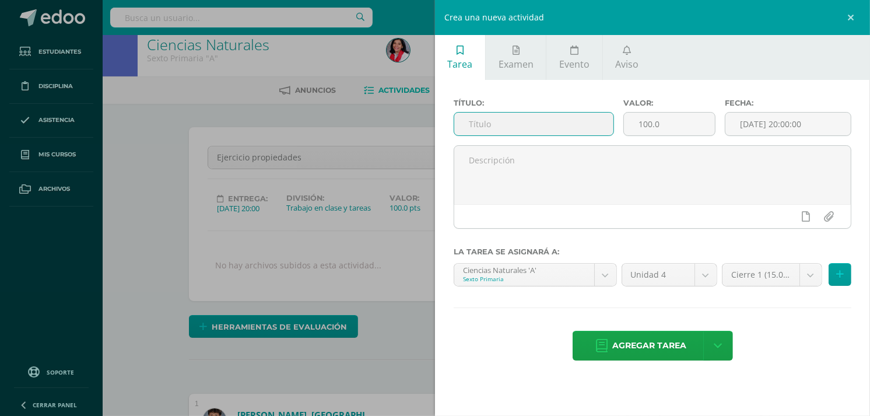
click at [569, 133] on input "text" at bounding box center [533, 124] width 159 height 23
type input "Ejercicio fuentes de energía"
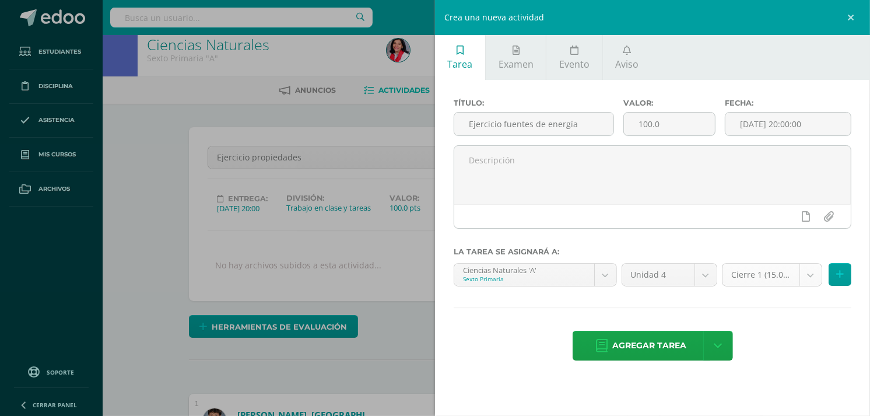
click at [831, 297] on div "Título: Ejercicio fuentes de energía Valor: 100.0 Fecha: 2025-10-14 20:00:00 La…" at bounding box center [652, 231] width 435 height 302
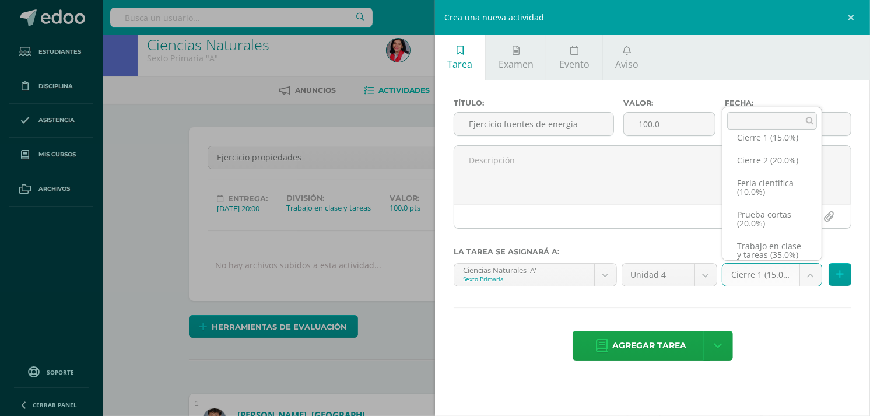
scroll to position [32, 0]
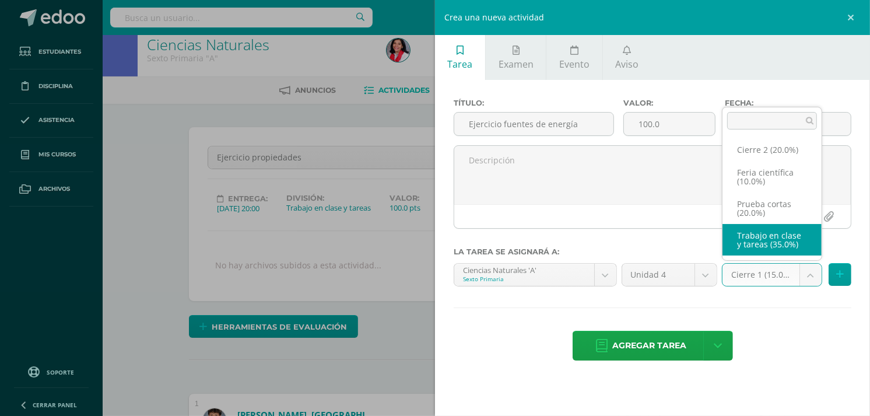
select select "232666"
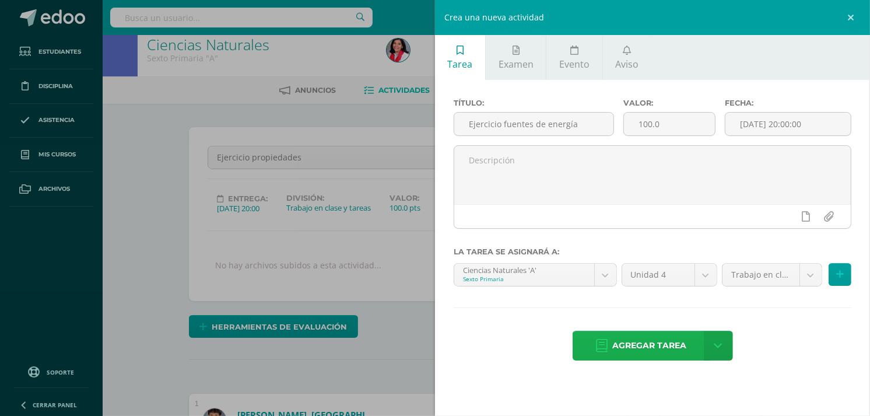
click at [666, 342] on span "Agregar tarea" at bounding box center [650, 345] width 74 height 29
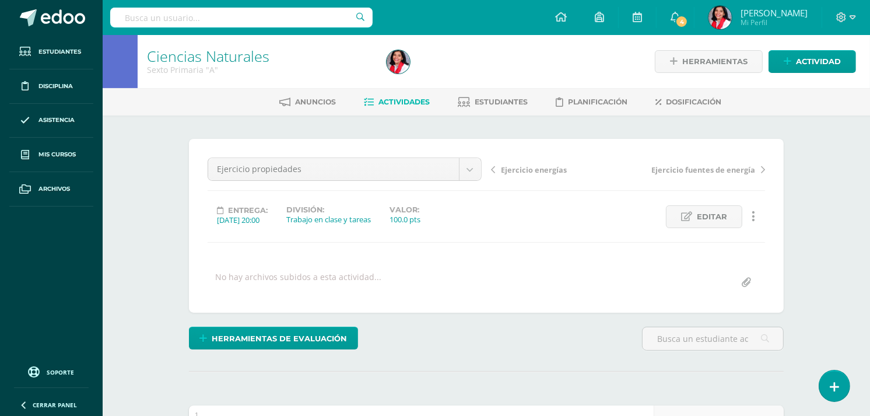
click at [391, 100] on span "Actividades" at bounding box center [404, 101] width 51 height 9
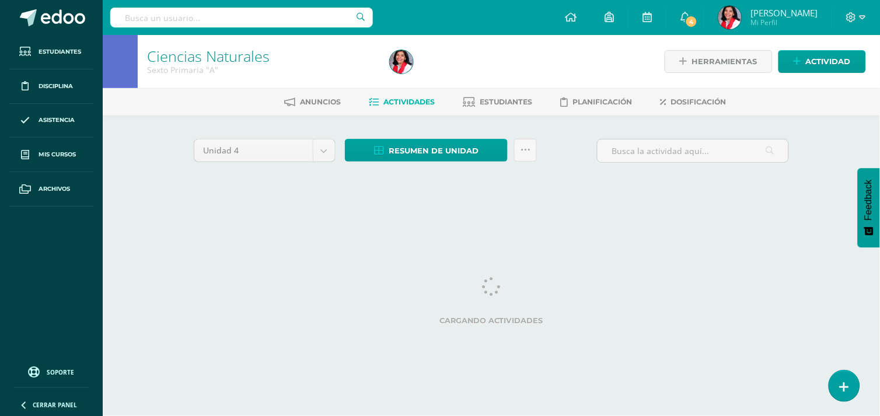
click at [391, 100] on span "Actividades" at bounding box center [408, 101] width 51 height 9
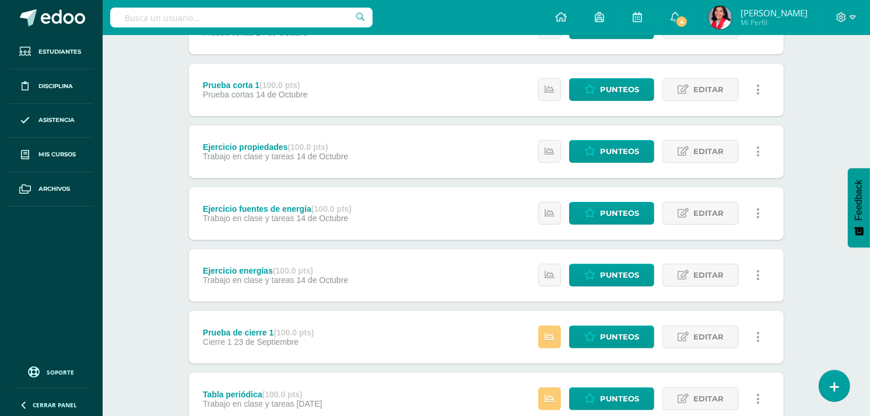
scroll to position [213, 0]
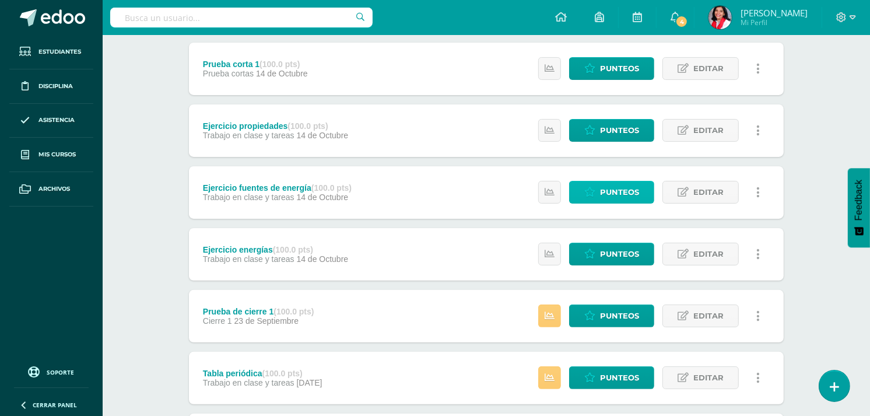
click at [630, 194] on span "Punteos" at bounding box center [619, 192] width 39 height 22
click at [630, 191] on span "Punteos" at bounding box center [619, 192] width 39 height 22
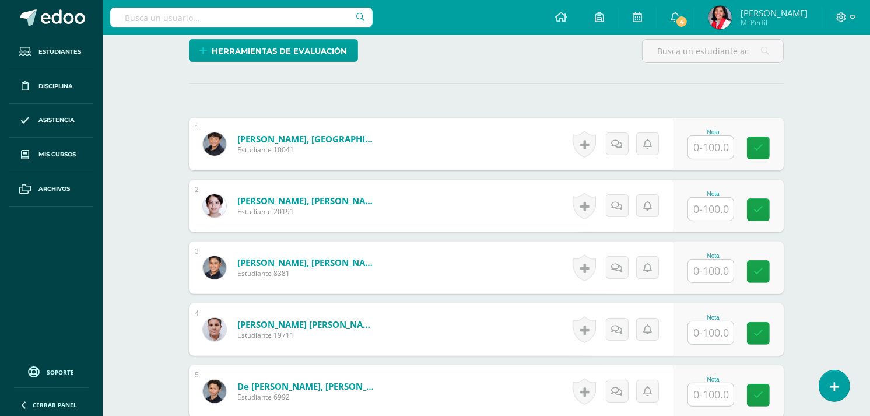
scroll to position [288, 0]
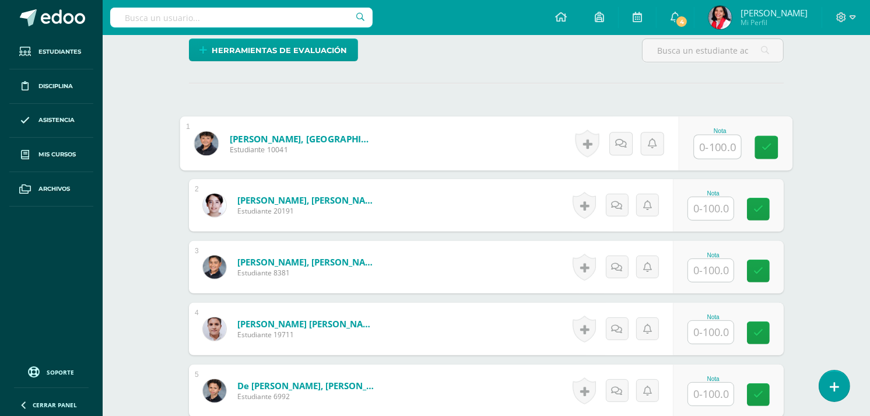
click at [709, 149] on input "text" at bounding box center [718, 146] width 47 height 23
type input "80"
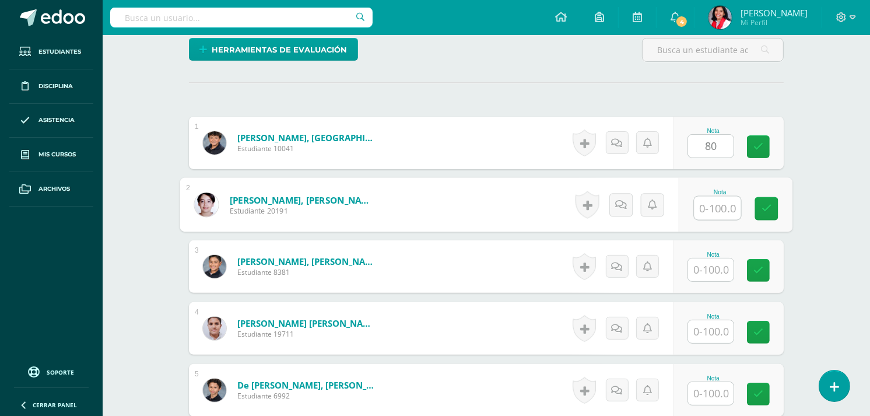
click at [715, 201] on input "text" at bounding box center [718, 208] width 47 height 23
type input "100"
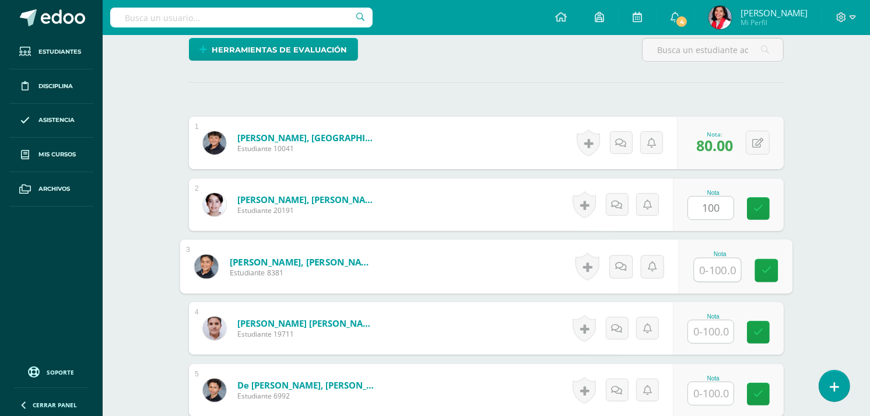
click at [708, 266] on input "text" at bounding box center [718, 269] width 47 height 23
type input "100"
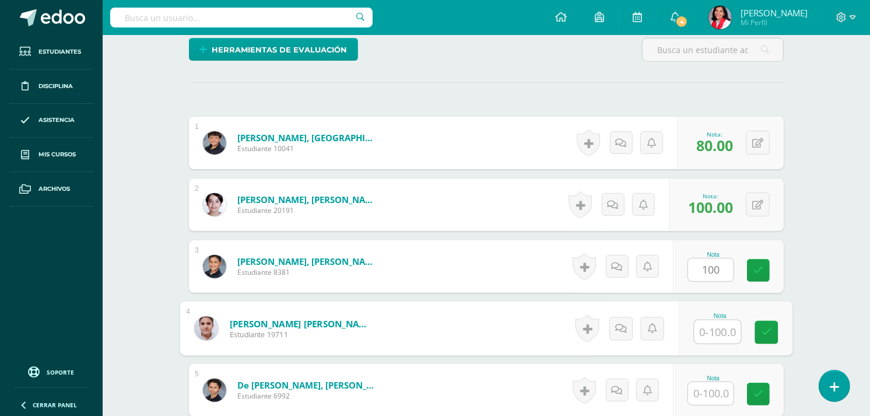
click at [707, 325] on input "text" at bounding box center [718, 331] width 47 height 23
type input "100"
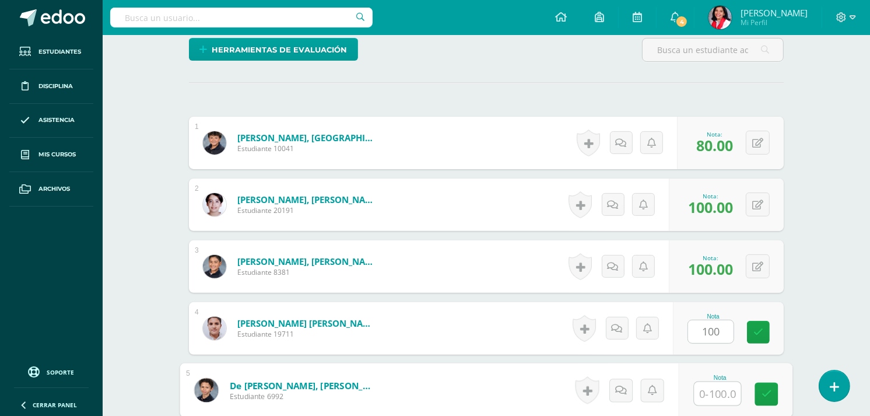
click at [703, 398] on input "text" at bounding box center [718, 393] width 47 height 23
type input "100"
click at [766, 395] on icon at bounding box center [767, 394] width 10 height 10
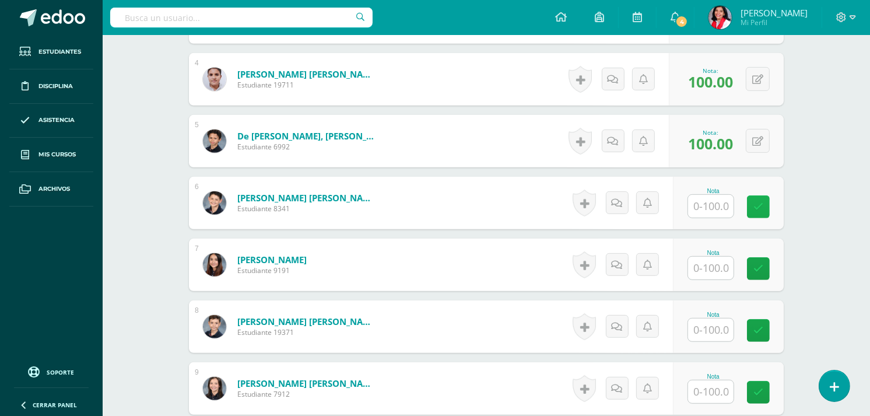
scroll to position [555, 0]
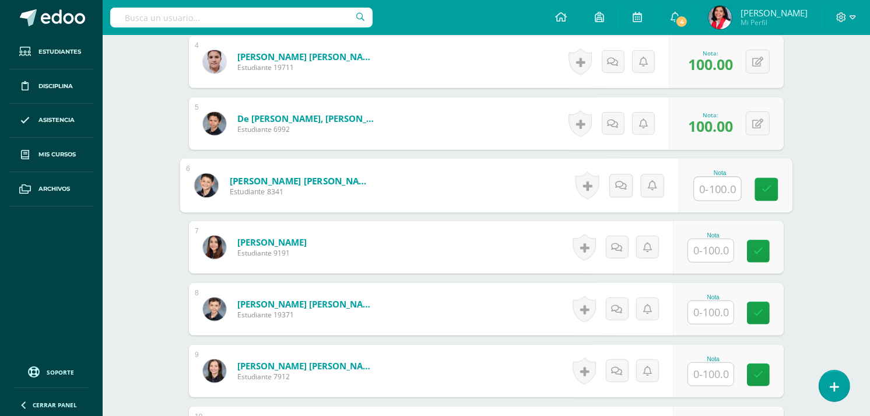
click at [710, 188] on input "text" at bounding box center [718, 188] width 47 height 23
type input "70"
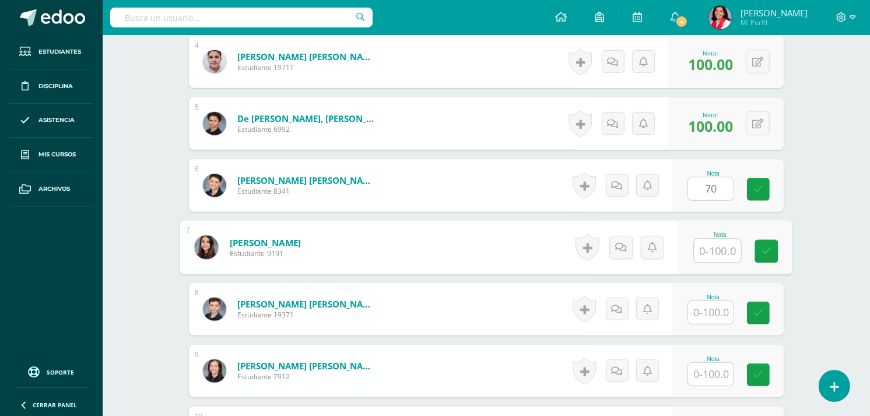
click at [701, 243] on input "text" at bounding box center [718, 250] width 47 height 23
type input "100"
click at [706, 311] on input "text" at bounding box center [710, 312] width 45 height 23
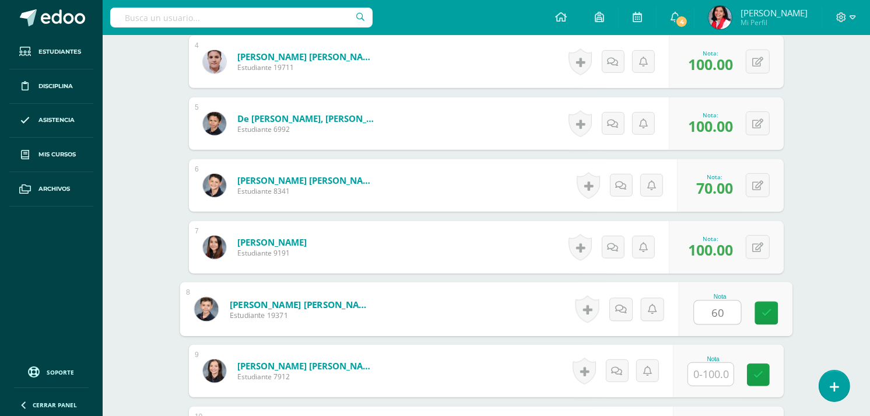
type input "60"
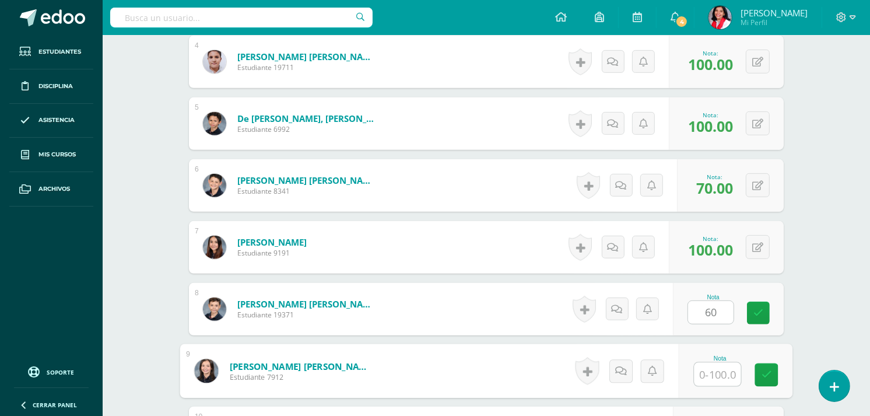
click at [709, 366] on input "text" at bounding box center [718, 374] width 47 height 23
type input "100"
click at [766, 370] on icon at bounding box center [767, 375] width 10 height 10
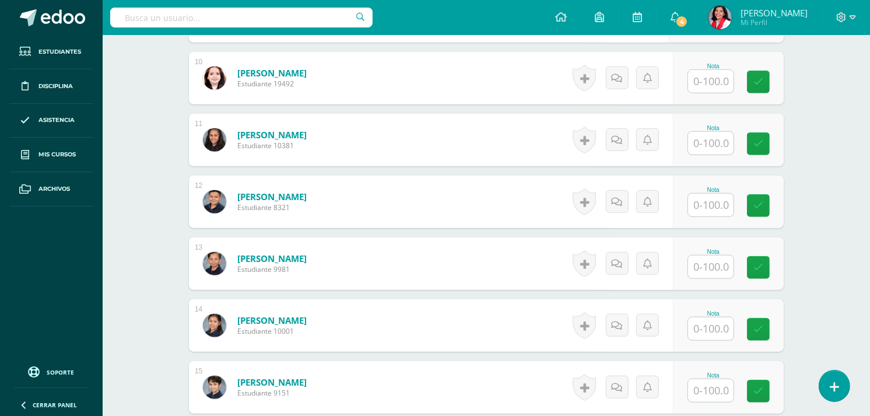
scroll to position [918, 0]
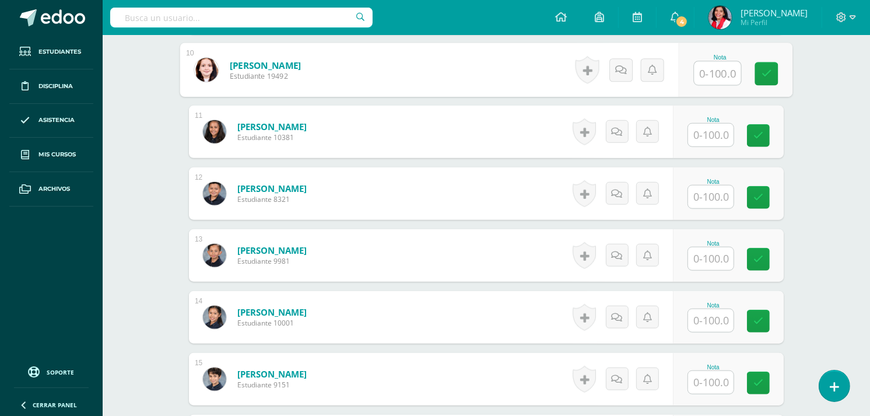
click at [710, 80] on input "text" at bounding box center [718, 73] width 47 height 23
type input "80"
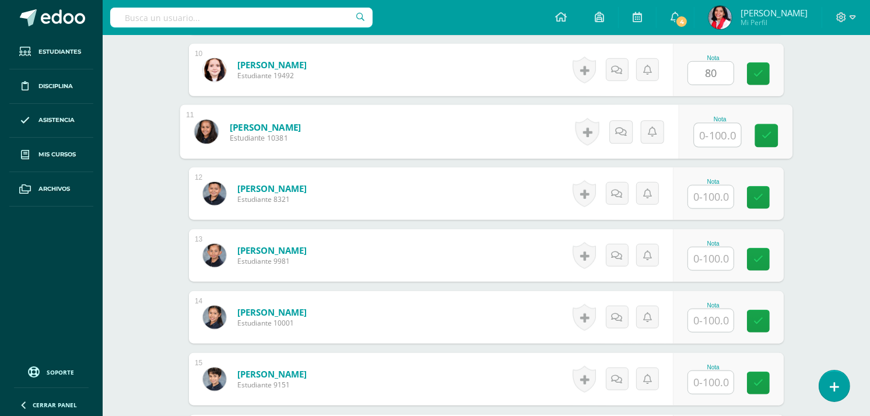
click at [702, 138] on input "text" at bounding box center [718, 135] width 47 height 23
type input "100"
click at [763, 131] on icon at bounding box center [767, 136] width 10 height 10
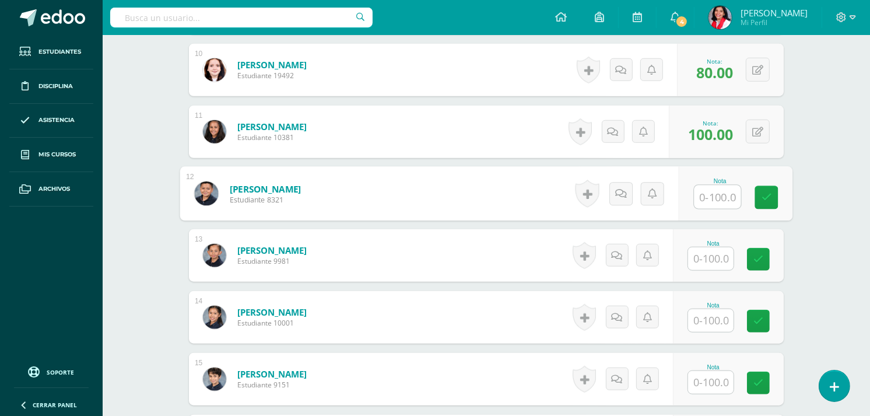
click at [703, 194] on input "text" at bounding box center [718, 196] width 47 height 23
type input "100"
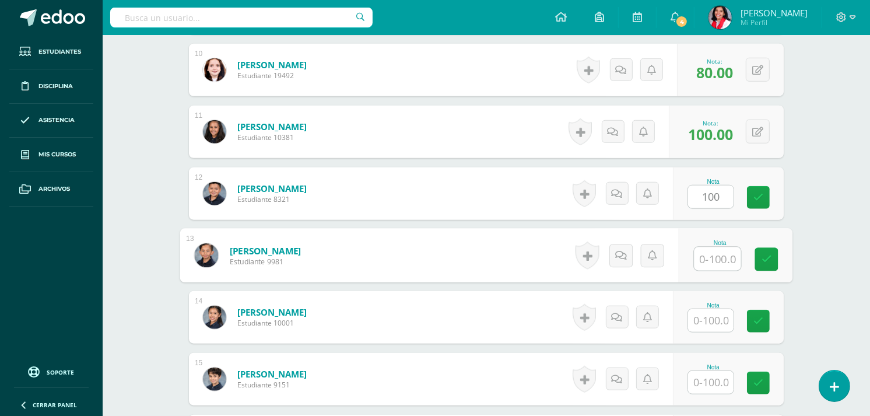
click at [706, 257] on input "text" at bounding box center [718, 258] width 47 height 23
type input "80"
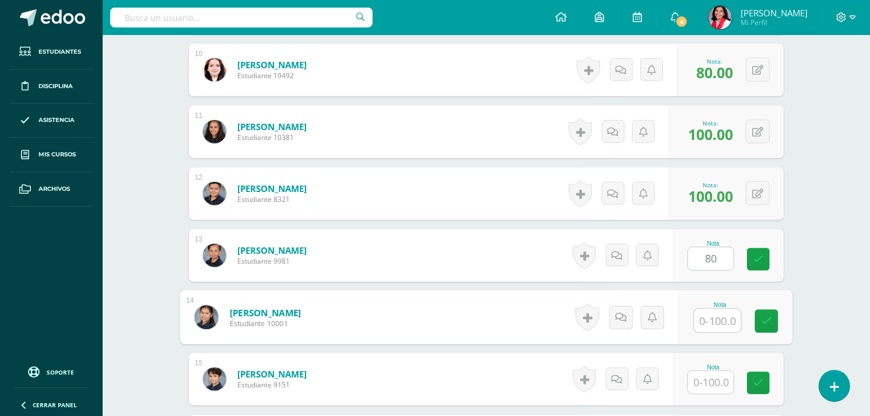
click at [703, 317] on input "text" at bounding box center [718, 320] width 47 height 23
type input "100"
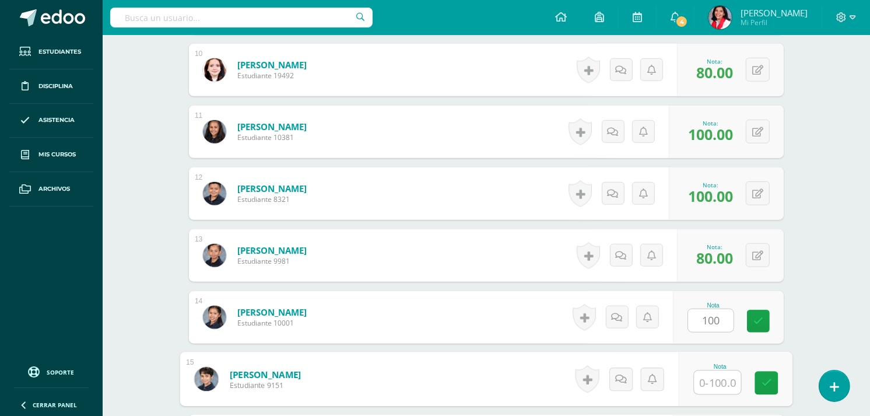
click at [707, 384] on input "text" at bounding box center [718, 382] width 47 height 23
type input "80"
click at [773, 381] on link at bounding box center [766, 383] width 23 height 23
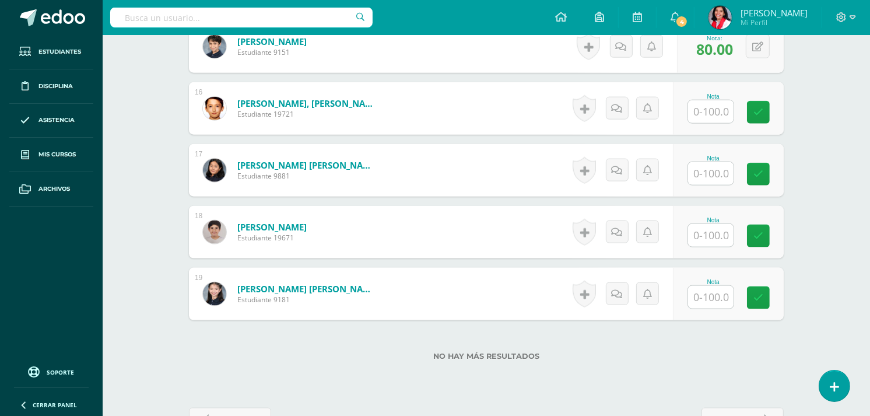
scroll to position [1253, 0]
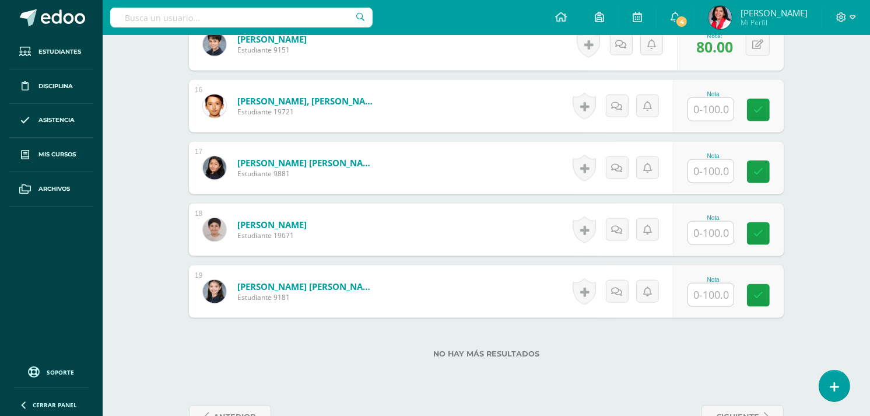
click at [719, 106] on input "text" at bounding box center [710, 109] width 45 height 23
type input "100"
click at [708, 171] on input "text" at bounding box center [718, 171] width 47 height 23
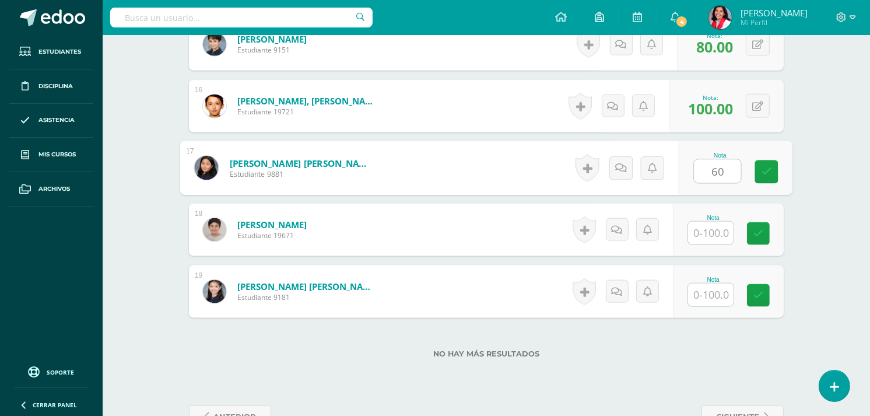
type input "60"
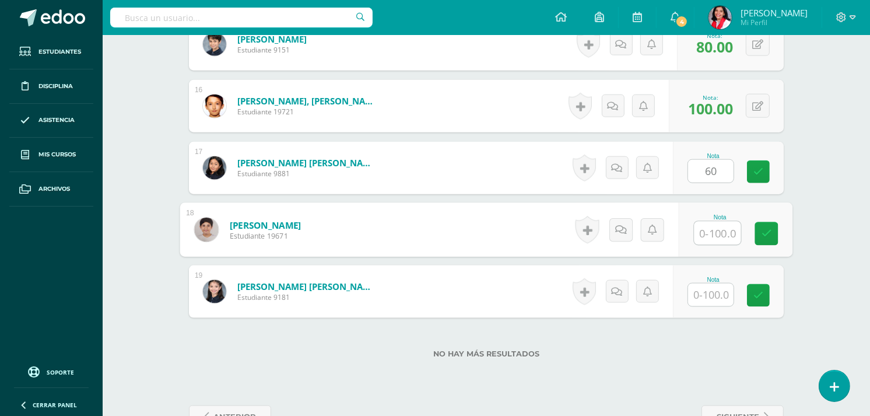
click at [710, 231] on input "text" at bounding box center [718, 233] width 47 height 23
type input "100"
click at [721, 288] on input "text" at bounding box center [710, 294] width 45 height 23
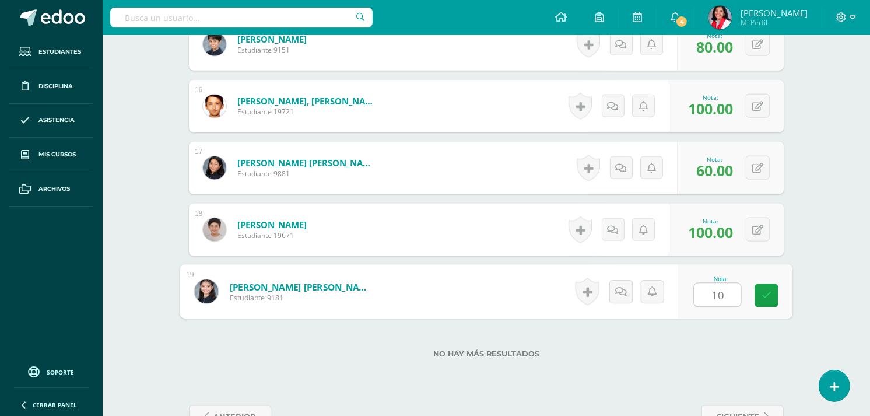
type input "100"
click at [772, 290] on link at bounding box center [766, 295] width 23 height 23
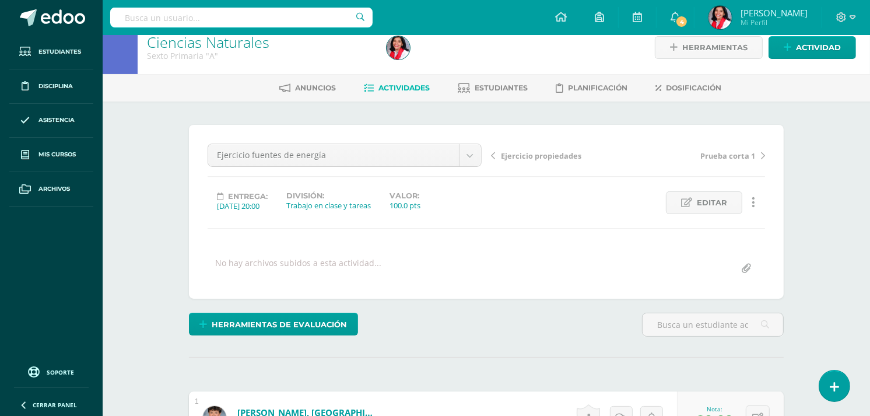
scroll to position [0, 0]
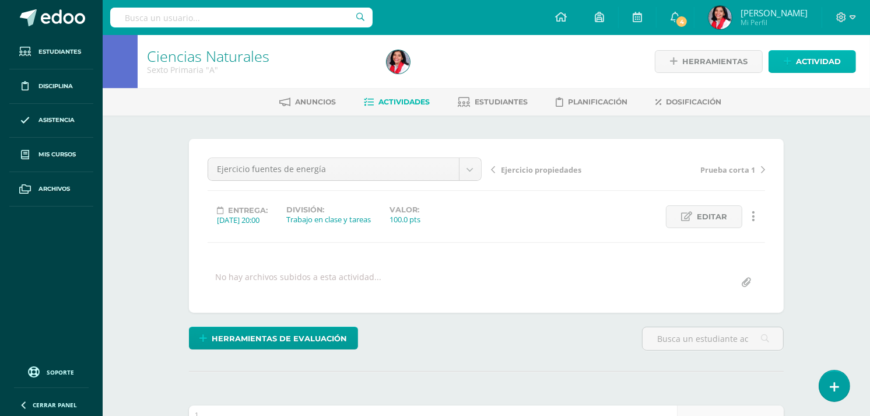
click at [809, 61] on span "Actividad" at bounding box center [818, 62] width 45 height 22
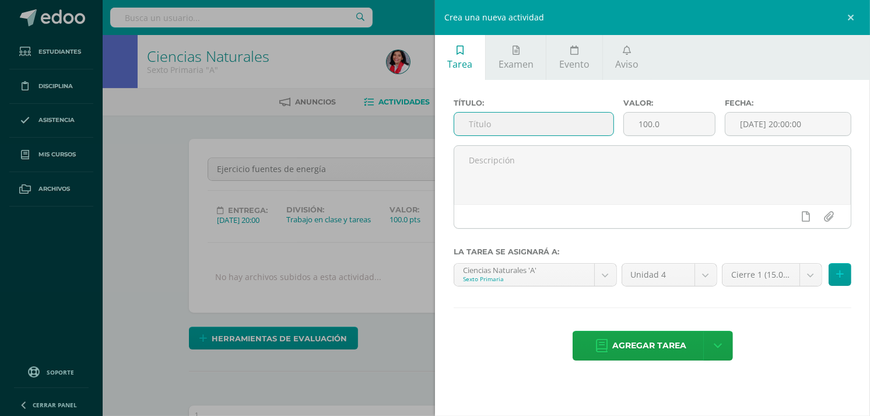
click at [559, 127] on input "text" at bounding box center [533, 124] width 159 height 23
type input "E"
type input "Entrevista personal de salud"
drag, startPoint x: 642, startPoint y: 338, endPoint x: 786, endPoint y: 235, distance: 176.8
click at [780, 229] on div "Título: Entrevista personal de salud Valor: 100.0 Fecha: 2025-10-14 20:00:00 La…" at bounding box center [652, 231] width 435 height 302
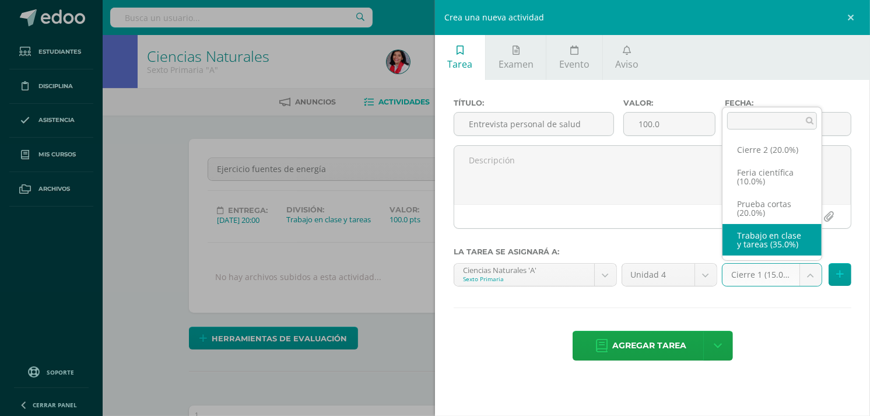
select select "232666"
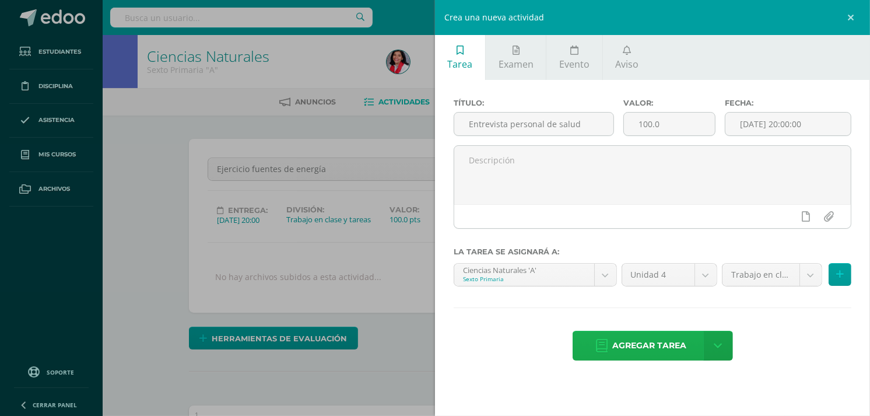
click at [645, 347] on span "Agregar tarea" at bounding box center [650, 345] width 74 height 29
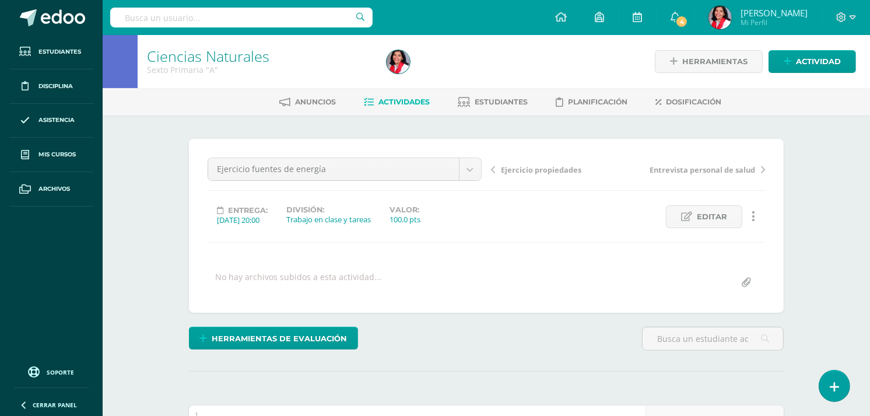
click at [398, 101] on span "Actividades" at bounding box center [404, 101] width 51 height 9
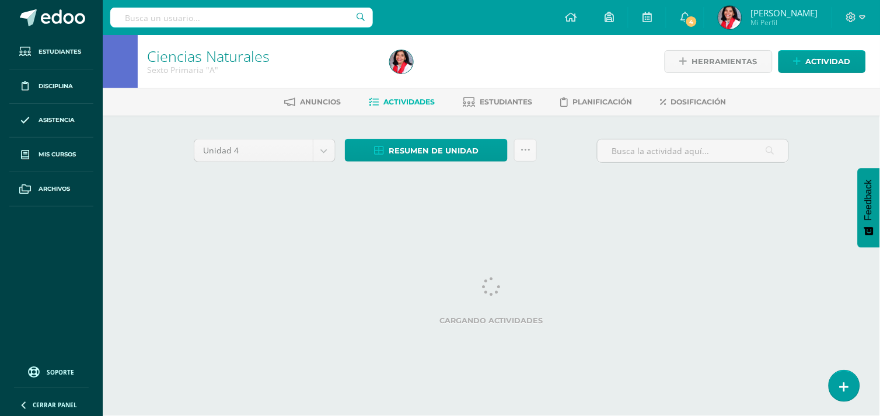
click at [729, 184] on div "Unidad 4 Unidad 1 Unidad 2 Unidad 3 Unidad 4 Resumen de unidad Descargar como H…" at bounding box center [491, 166] width 604 height 55
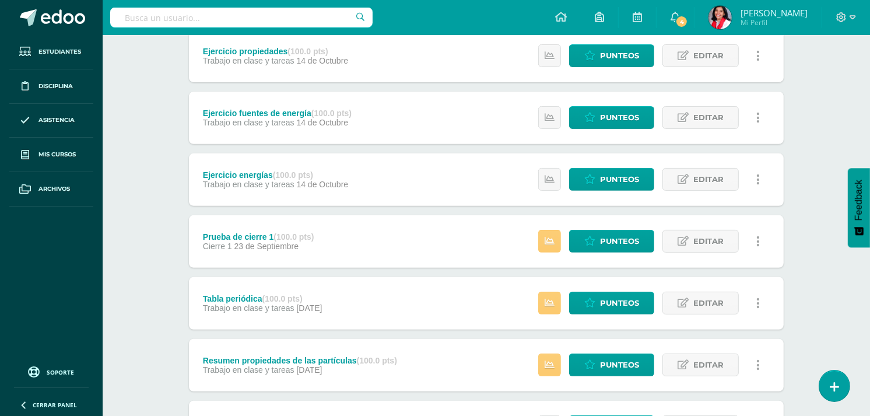
scroll to position [351, 0]
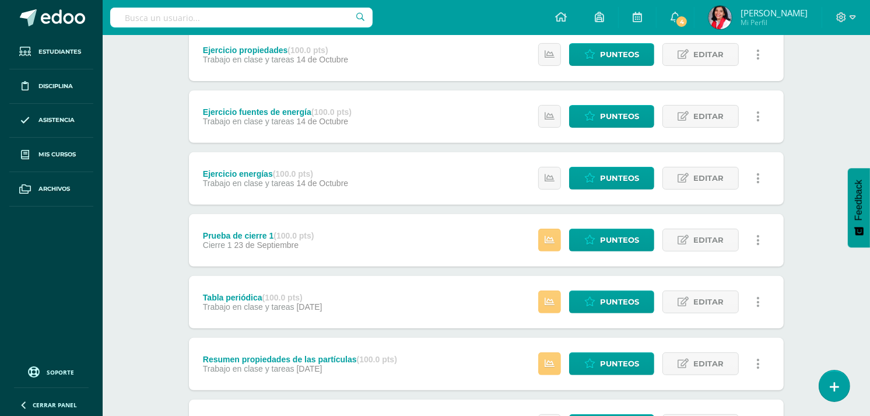
click at [867, 275] on div "Ciencias Naturales Sexto Primaria "A" Herramientas Detalle de asistencias Activ…" at bounding box center [487, 323] width 768 height 1279
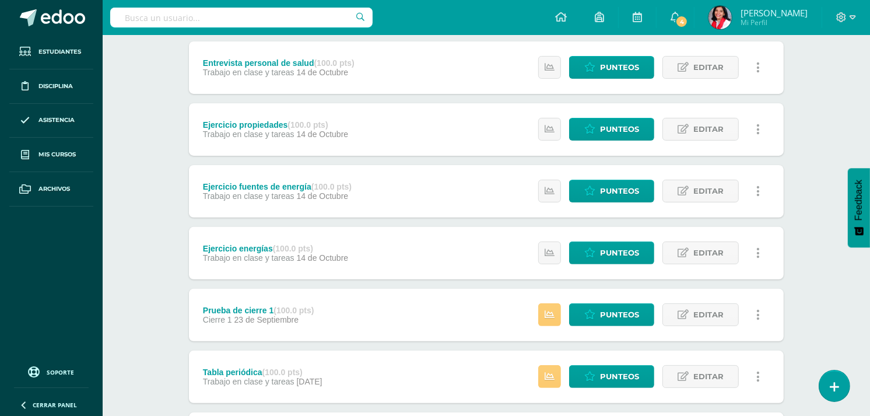
scroll to position [272, 0]
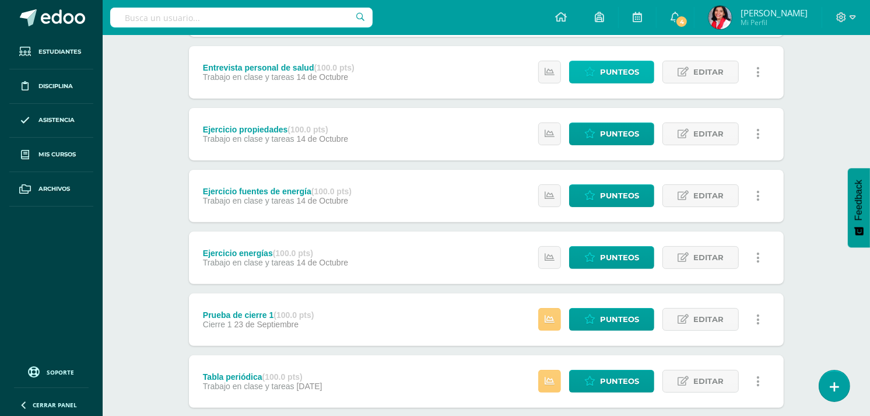
click at [630, 73] on span "Punteos" at bounding box center [619, 72] width 39 height 22
click at [630, 74] on span "Punteos" at bounding box center [619, 72] width 39 height 22
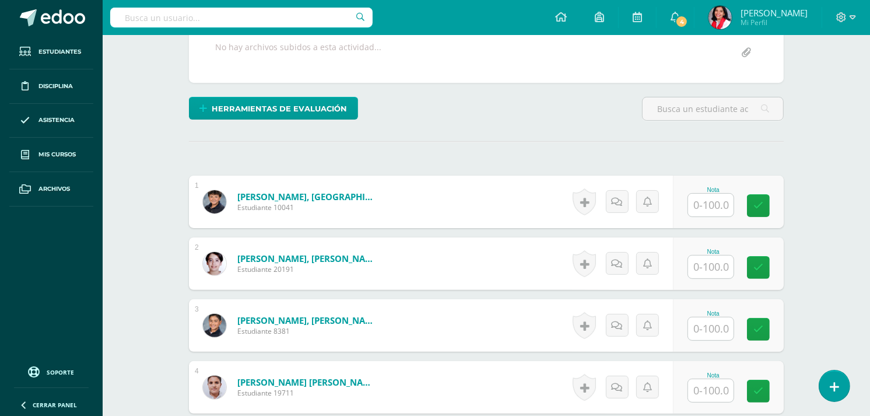
scroll to position [222, 0]
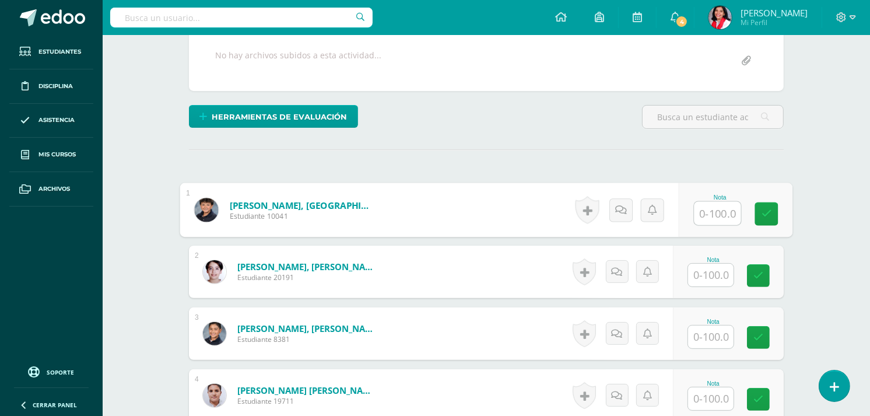
click at [713, 205] on input "text" at bounding box center [718, 213] width 47 height 23
click at [714, 206] on input "text" at bounding box center [718, 213] width 47 height 23
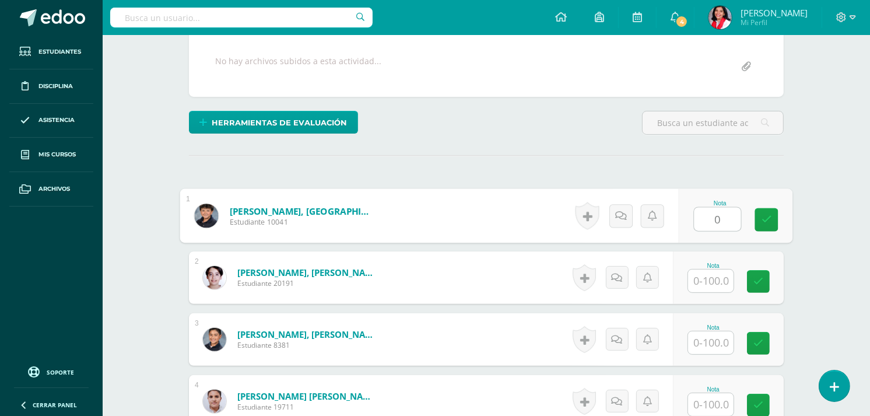
scroll to position [276, 0]
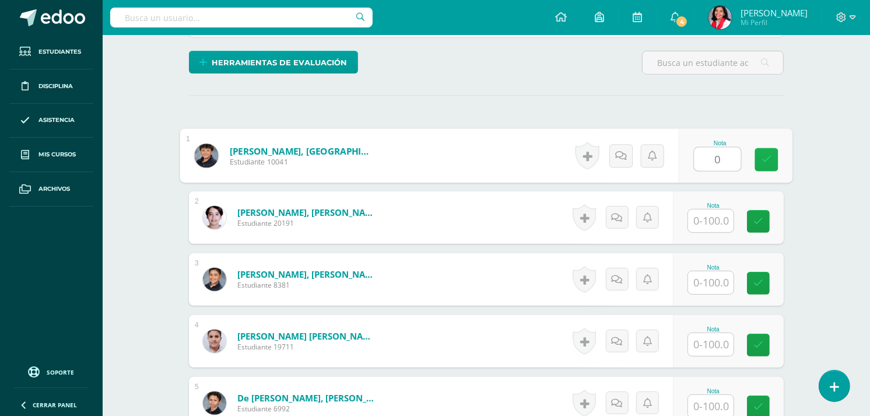
click at [771, 160] on icon at bounding box center [767, 160] width 10 height 10
click at [770, 159] on icon at bounding box center [767, 160] width 10 height 10
type input "0"
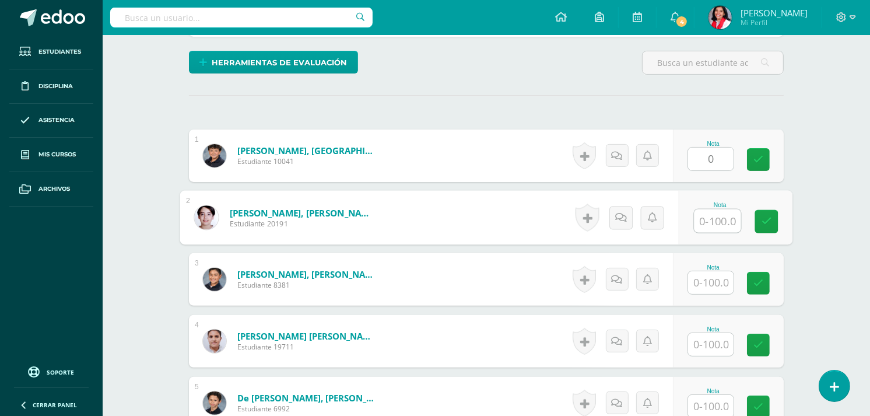
click at [718, 215] on input "text" at bounding box center [718, 220] width 47 height 23
type input "80"
click at [712, 283] on input "text" at bounding box center [710, 282] width 45 height 23
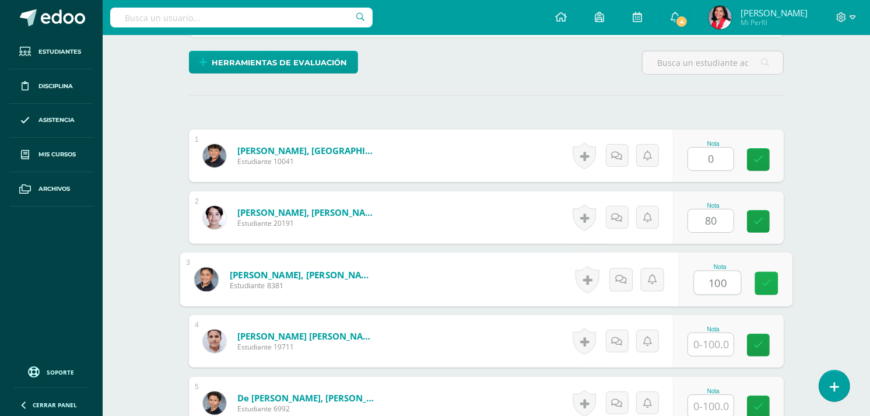
click at [770, 286] on icon at bounding box center [767, 283] width 10 height 10
type input "100"
click at [706, 346] on input "text" at bounding box center [710, 344] width 45 height 23
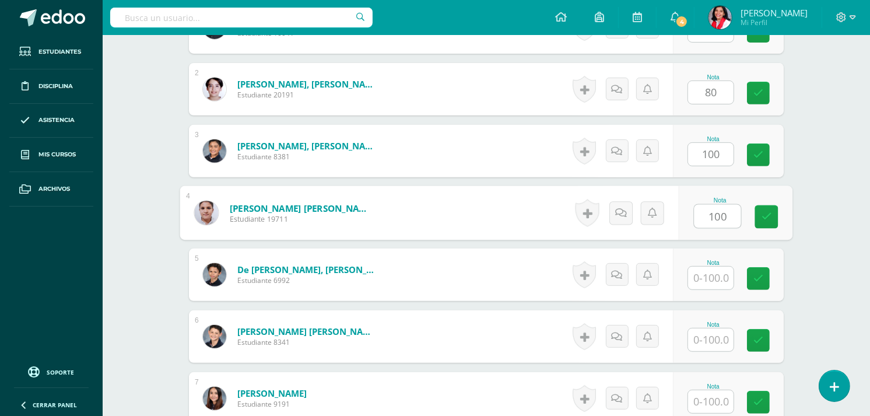
scroll to position [407, 0]
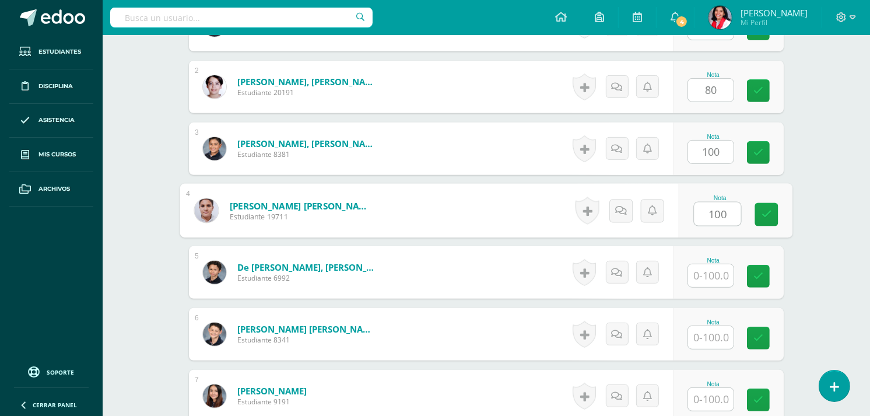
type input "100"
click at [720, 275] on input "text" at bounding box center [710, 275] width 45 height 23
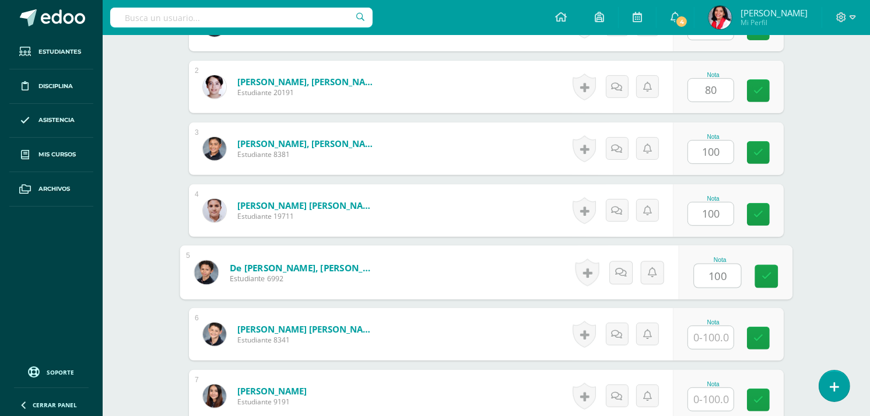
type input "100"
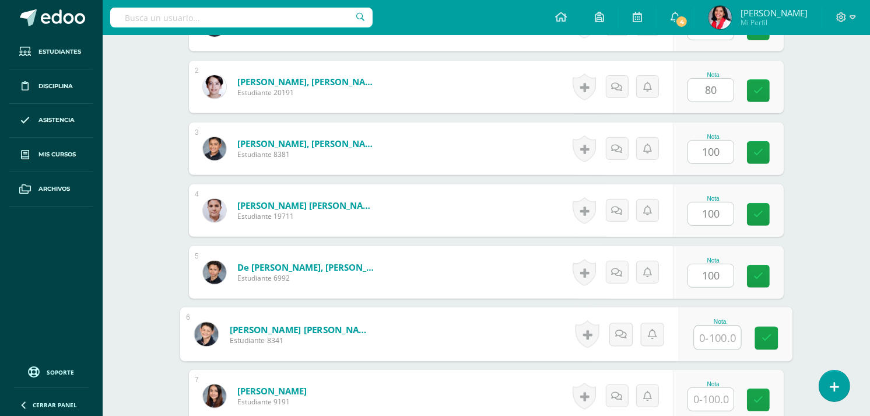
drag, startPoint x: 706, startPoint y: 339, endPoint x: 824, endPoint y: 348, distance: 118.2
click at [710, 331] on input "text" at bounding box center [718, 337] width 47 height 23
click at [762, 341] on icon at bounding box center [767, 338] width 10 height 10
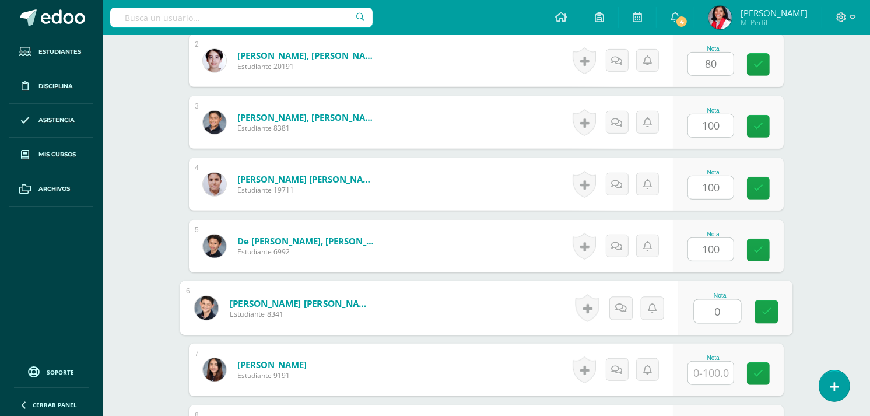
scroll to position [467, 0]
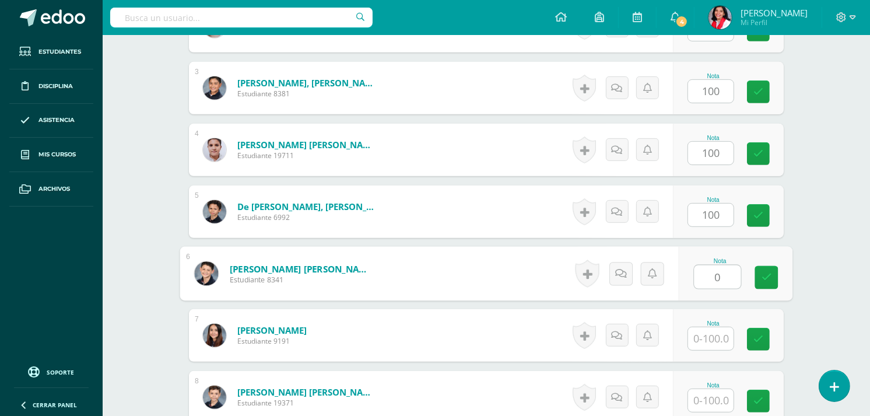
type input "0"
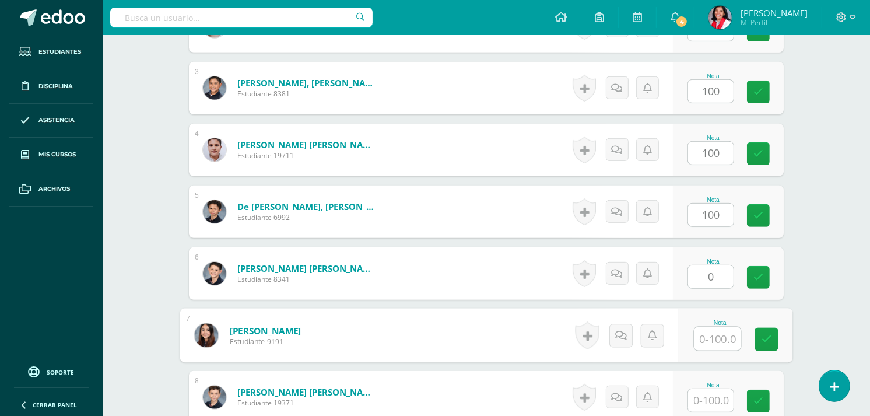
click at [713, 337] on input "text" at bounding box center [718, 338] width 47 height 23
type input "100"
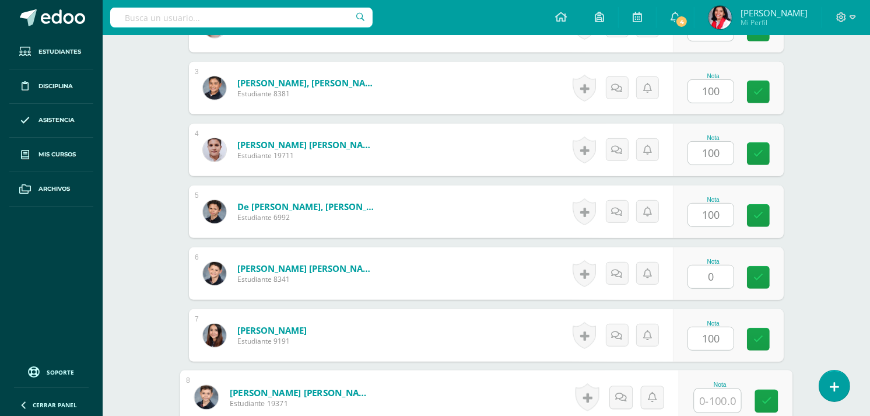
click at [713, 395] on input "text" at bounding box center [718, 400] width 47 height 23
type input "1"
type input "60"
drag, startPoint x: 763, startPoint y: 402, endPoint x: 814, endPoint y: 125, distance: 282.2
click at [814, 125] on div "Ciencias Naturales Sexto Primaria "A" Herramientas Detalle de asistencias Activ…" at bounding box center [487, 402] width 768 height 1669
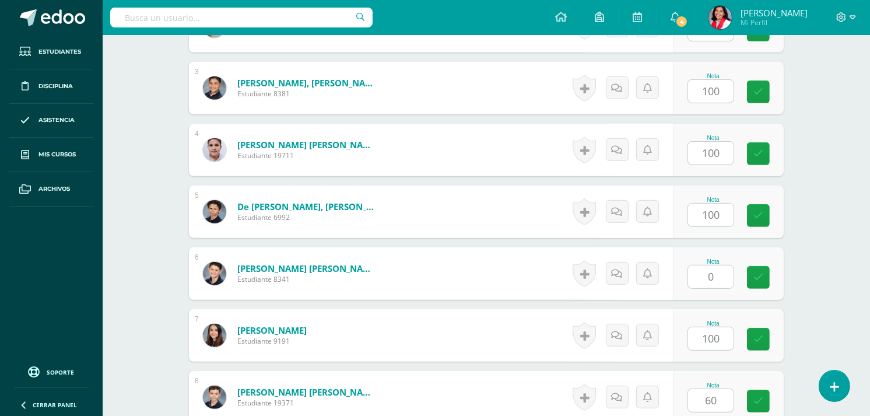
drag, startPoint x: 874, startPoint y: 409, endPoint x: 848, endPoint y: 87, distance: 323.0
click at [848, 87] on div "Ciencias Naturales Sexto Primaria "A" Herramientas Detalle de asistencias Activ…" at bounding box center [487, 402] width 768 height 1669
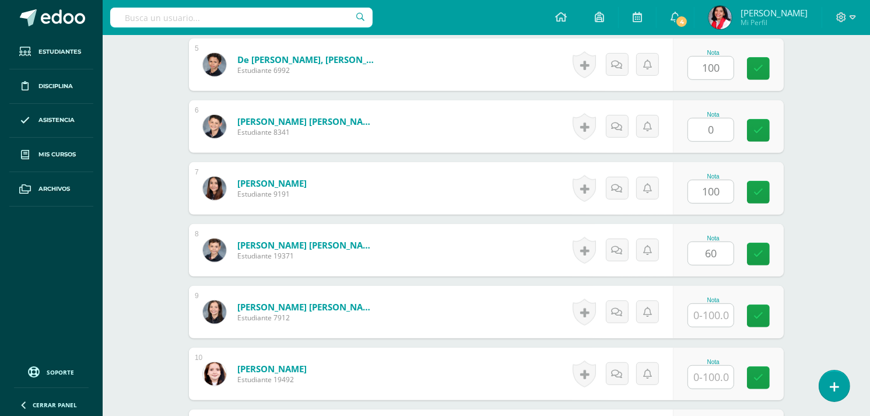
scroll to position [657, 0]
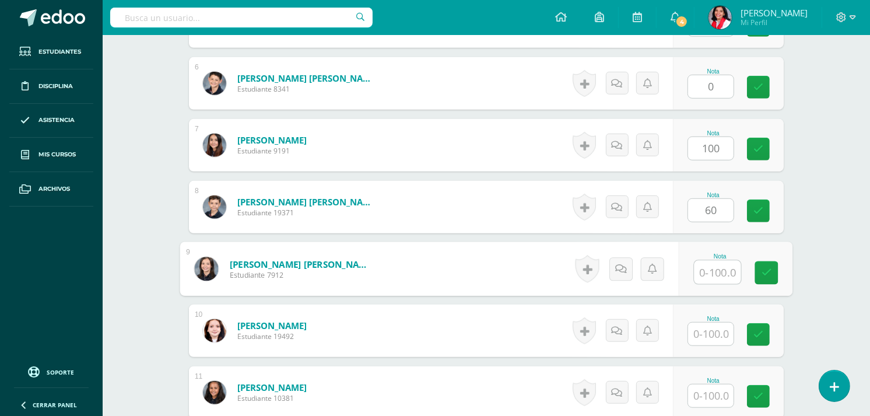
click at [707, 271] on input "text" at bounding box center [718, 272] width 47 height 23
click at [771, 272] on icon at bounding box center [767, 273] width 10 height 10
type input "100"
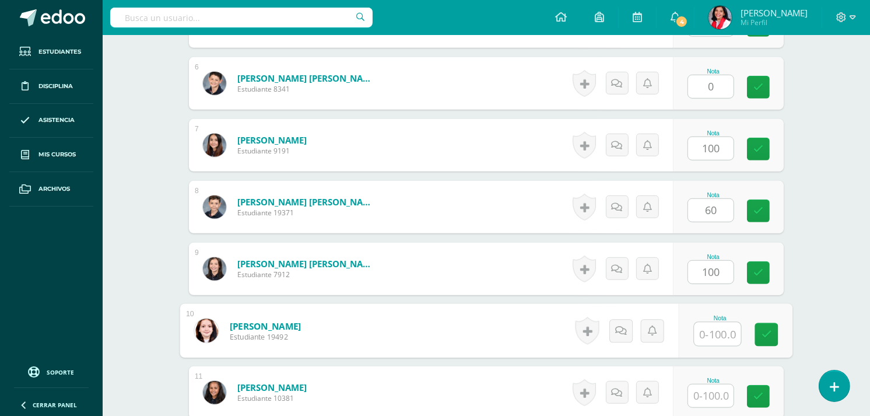
click at [710, 332] on input "text" at bounding box center [718, 334] width 47 height 23
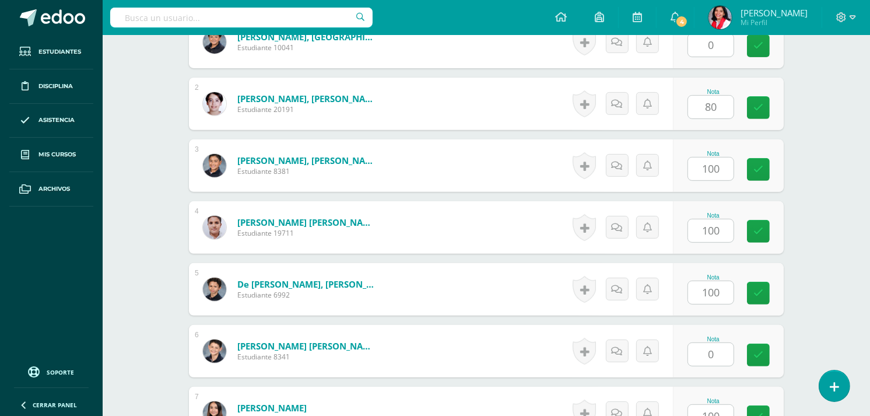
scroll to position [330, 0]
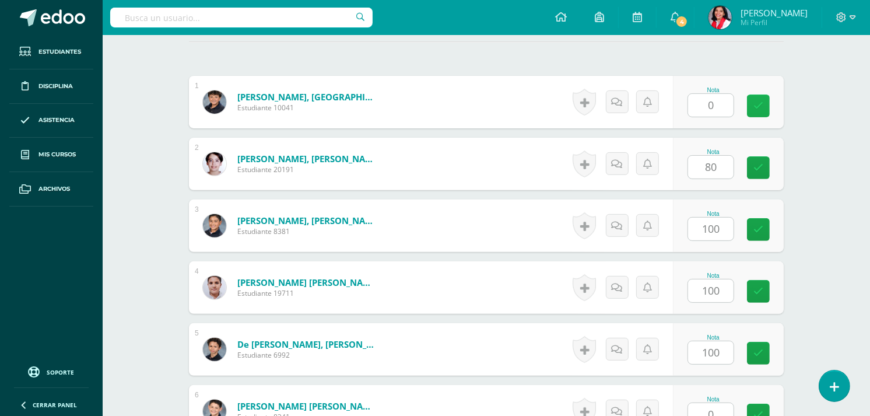
click at [757, 106] on icon at bounding box center [759, 106] width 10 height 10
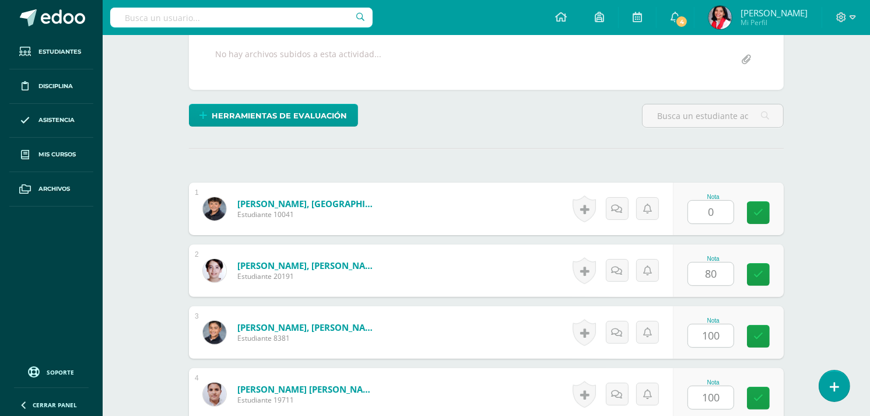
scroll to position [252, 0]
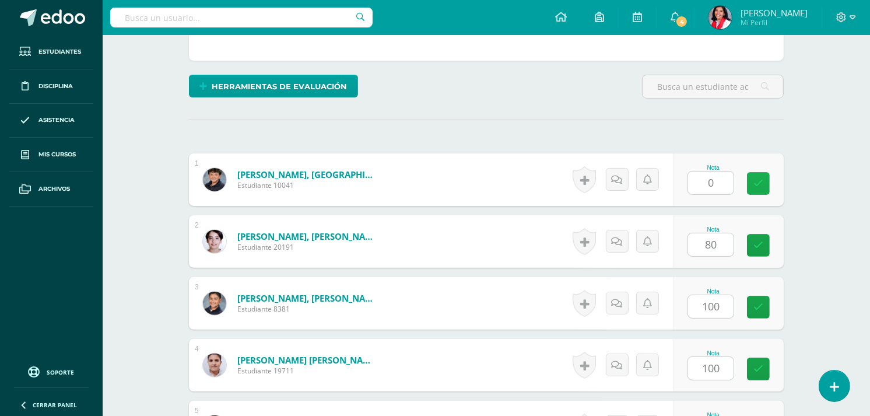
click at [756, 181] on icon at bounding box center [759, 183] width 10 height 10
click at [756, 237] on link at bounding box center [758, 245] width 23 height 23
click at [755, 302] on icon at bounding box center [759, 307] width 10 height 10
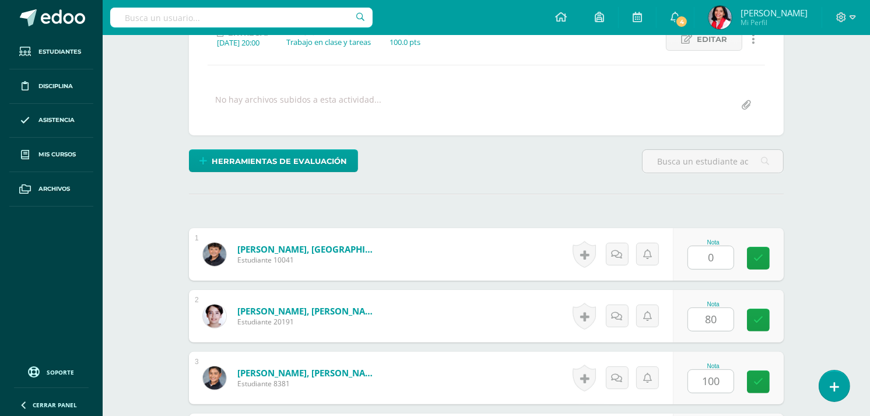
scroll to position [180, 0]
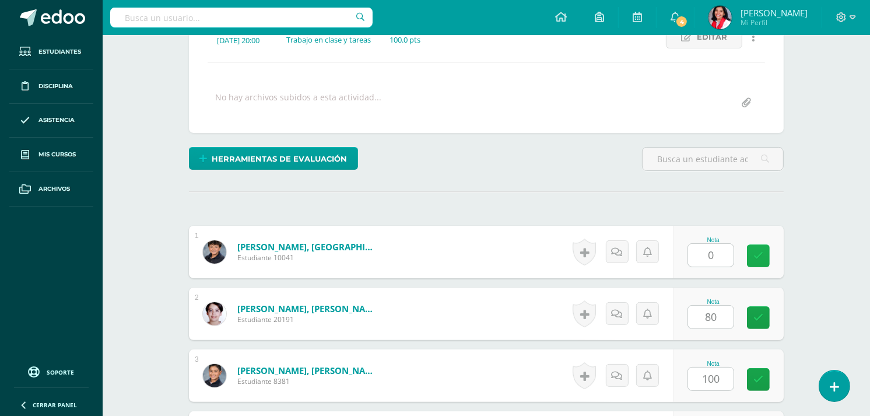
click at [758, 259] on icon at bounding box center [759, 256] width 10 height 10
click at [761, 318] on icon at bounding box center [759, 318] width 10 height 10
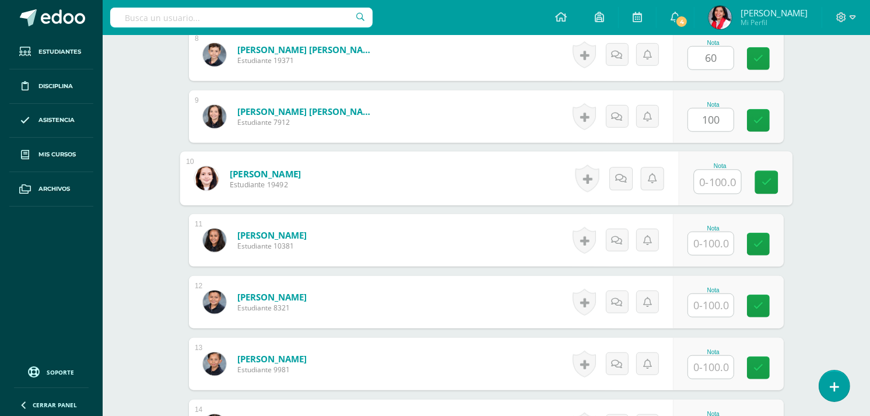
scroll to position [815, 0]
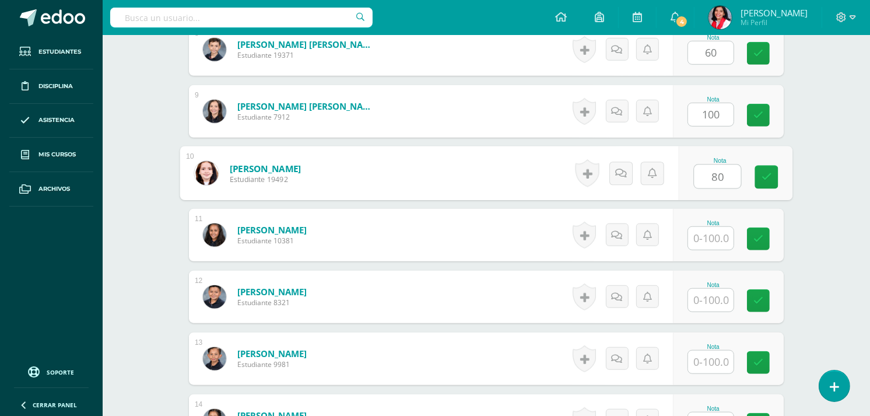
type input "80"
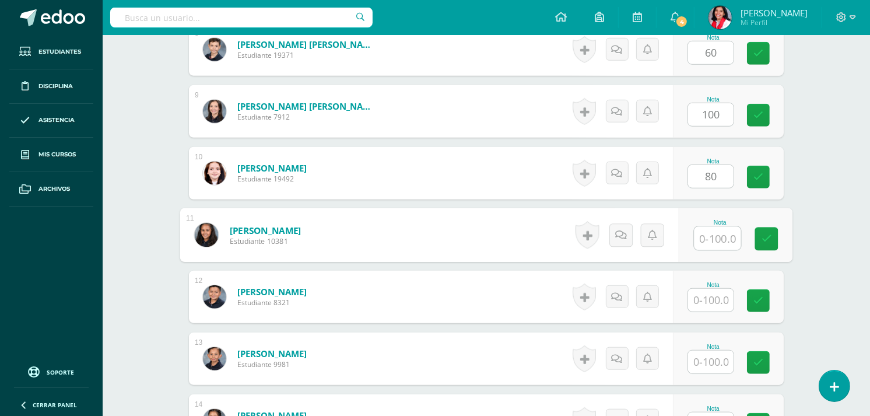
click at [723, 232] on input "text" at bounding box center [718, 238] width 47 height 23
type input "100"
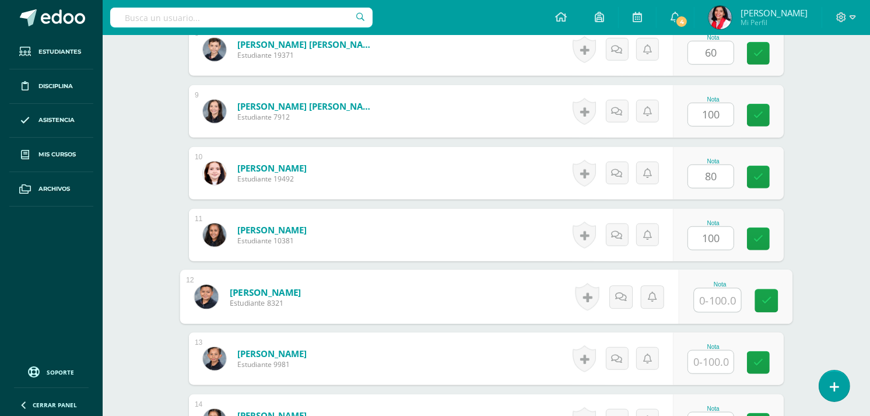
click at [707, 306] on input "text" at bounding box center [718, 300] width 47 height 23
type input "100"
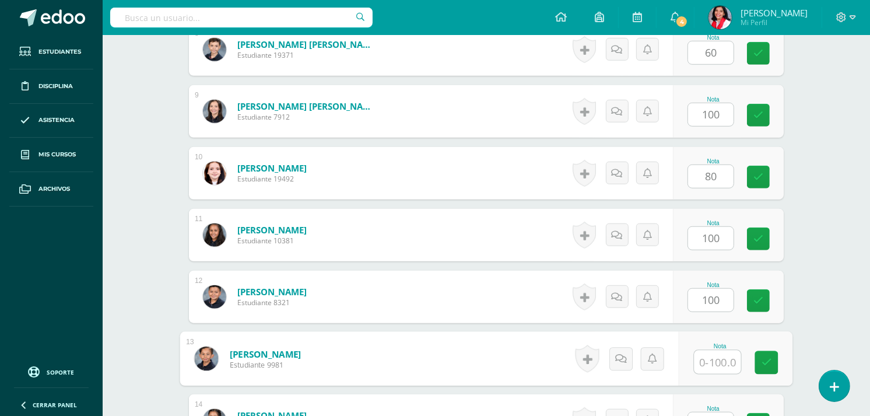
click at [726, 355] on input "text" at bounding box center [718, 362] width 47 height 23
type input "0"
click at [764, 360] on icon at bounding box center [767, 363] width 10 height 10
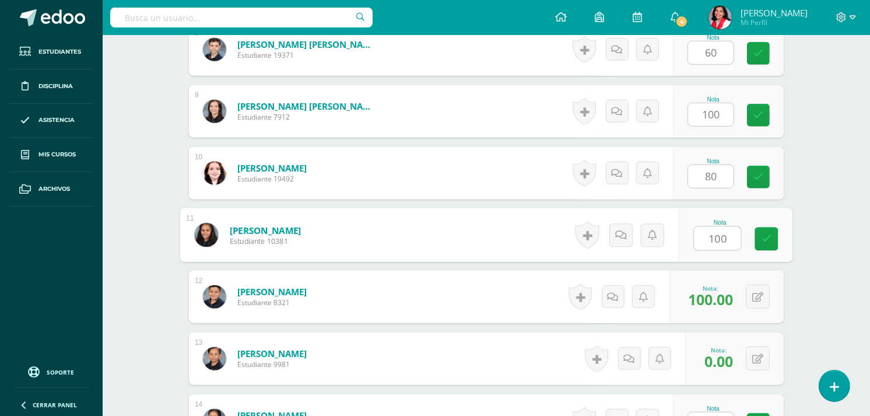
click at [725, 231] on input "100" at bounding box center [718, 238] width 47 height 23
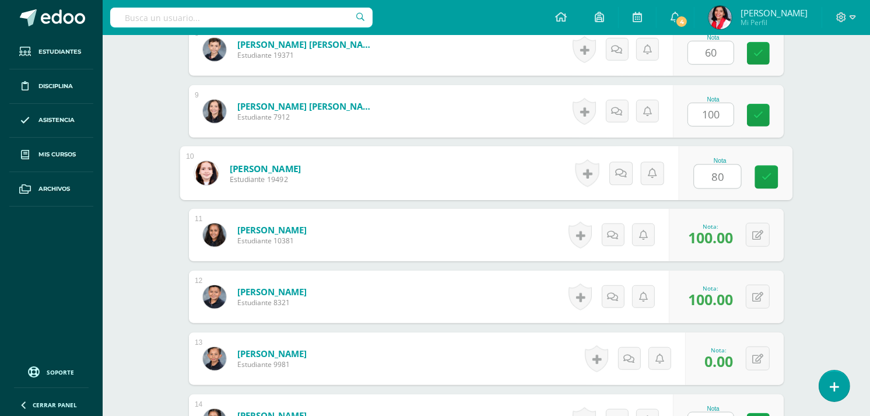
click at [720, 173] on input "80" at bounding box center [718, 176] width 47 height 23
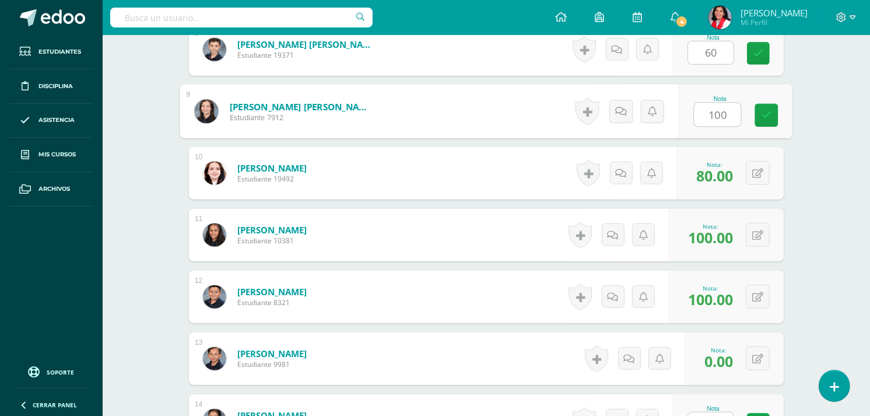
click at [723, 109] on input "100" at bounding box center [718, 114] width 47 height 23
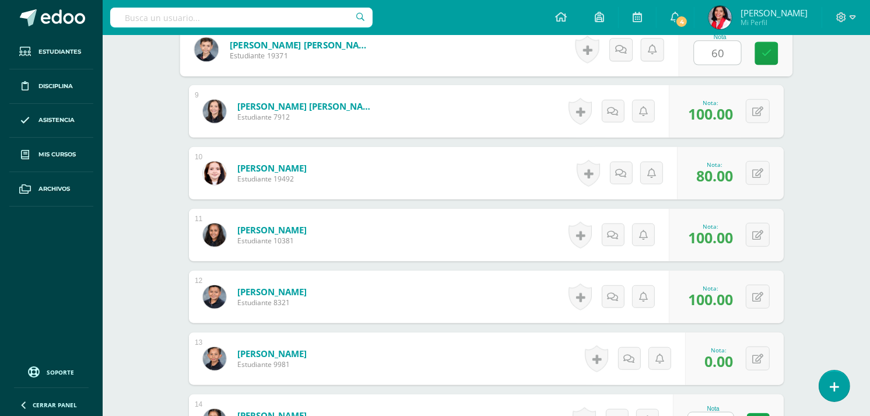
click at [721, 54] on input "60" at bounding box center [718, 52] width 47 height 23
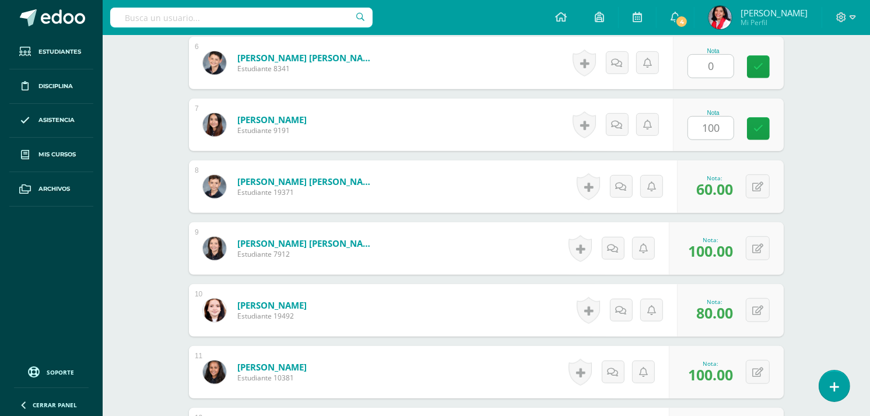
scroll to position [634, 0]
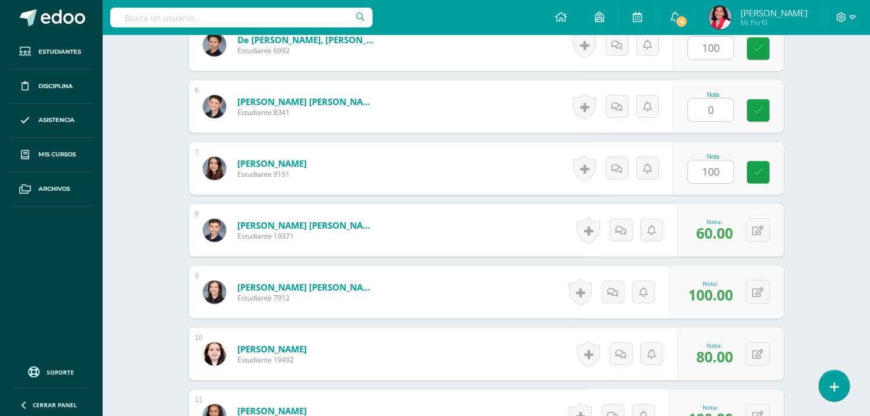
click at [719, 176] on input "100" at bounding box center [710, 171] width 45 height 23
click at [717, 111] on input "0" at bounding box center [710, 110] width 45 height 23
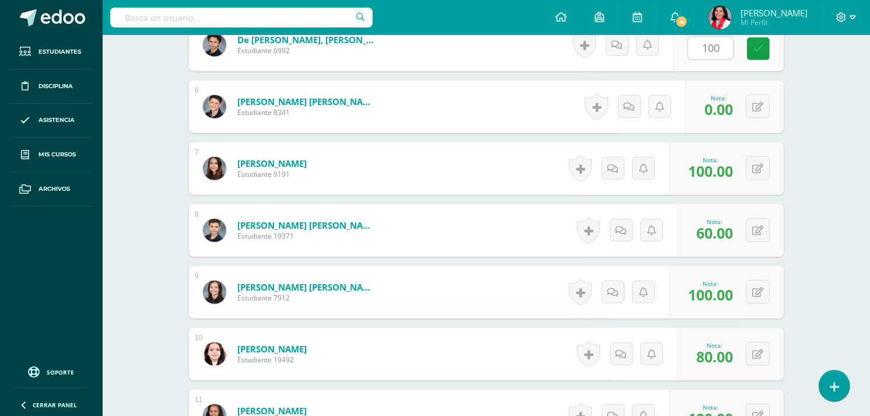
click at [722, 43] on input "100" at bounding box center [710, 48] width 45 height 23
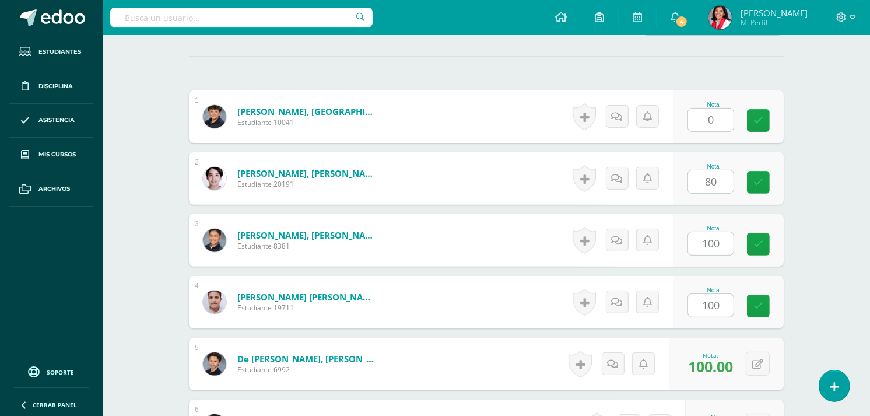
scroll to position [306, 0]
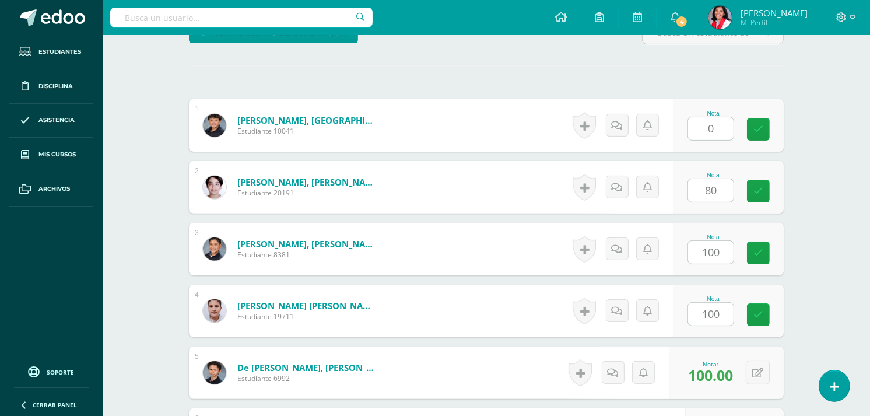
click at [718, 130] on input "0" at bounding box center [710, 128] width 45 height 23
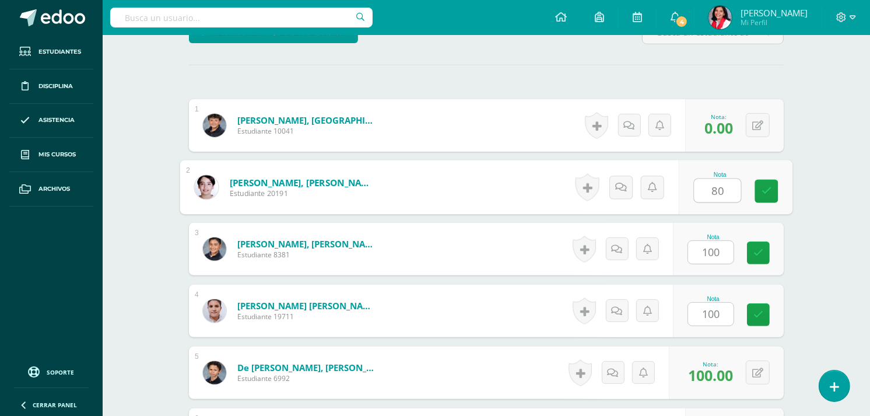
click at [730, 192] on input "80" at bounding box center [718, 190] width 47 height 23
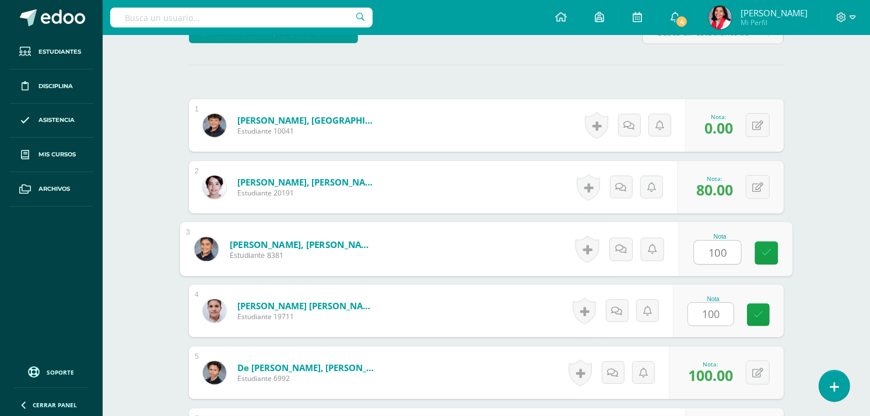
click at [732, 254] on input "100" at bounding box center [718, 252] width 47 height 23
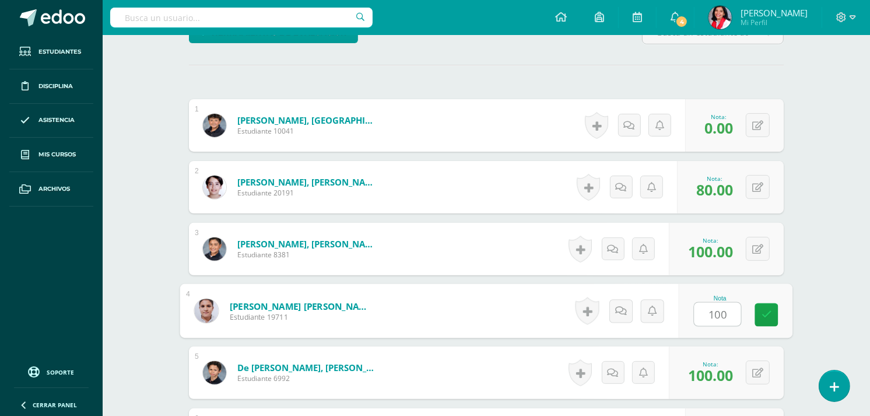
click at [728, 316] on input "100" at bounding box center [718, 314] width 47 height 23
click at [769, 322] on link at bounding box center [766, 314] width 23 height 23
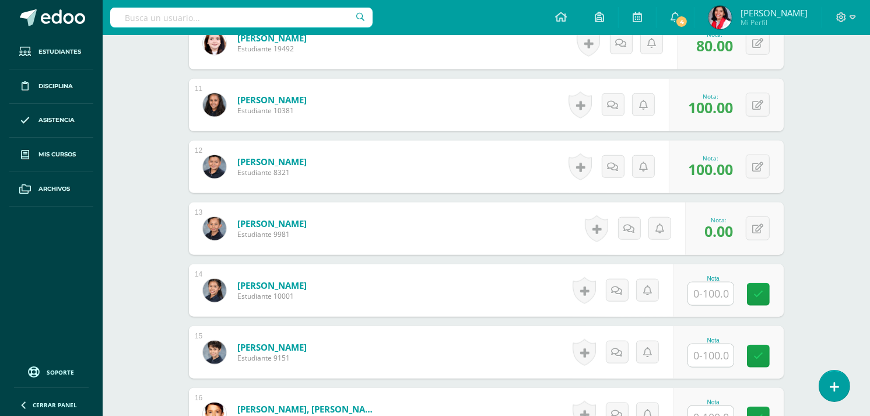
scroll to position [971, 0]
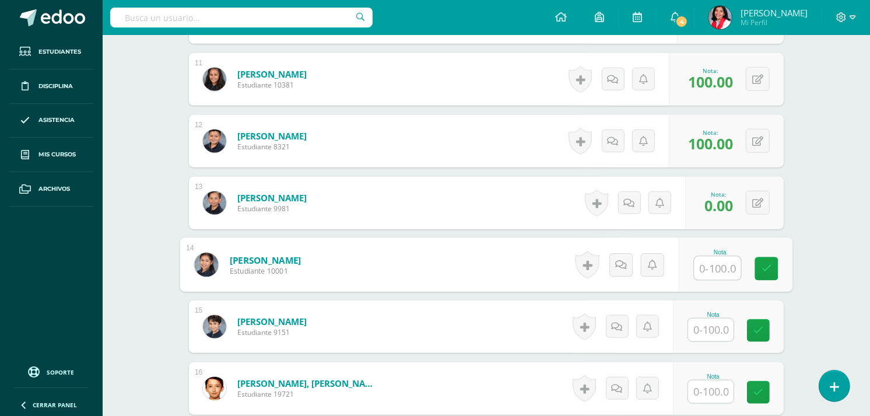
click at [724, 271] on input "text" at bounding box center [718, 268] width 47 height 23
type input "100"
click at [765, 267] on icon at bounding box center [767, 269] width 10 height 10
click at [706, 327] on input "text" at bounding box center [710, 329] width 45 height 23
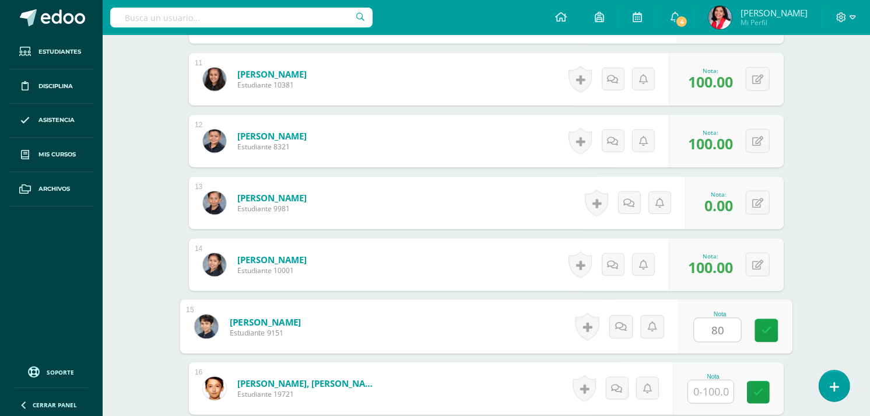
type input "80"
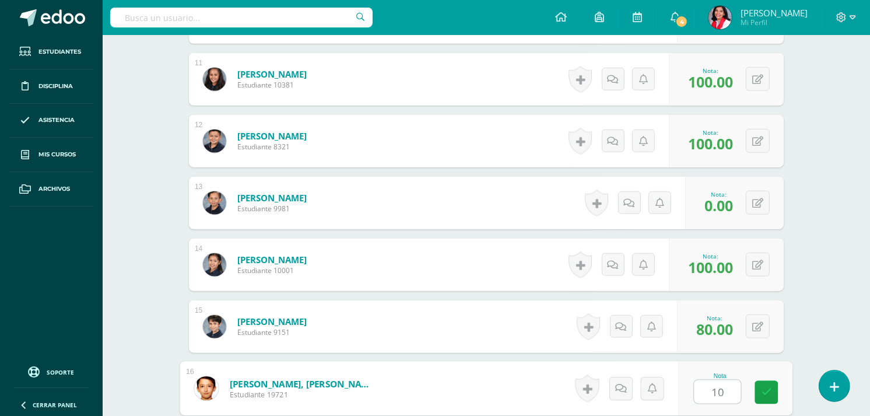
type input "100"
click at [762, 394] on icon at bounding box center [767, 392] width 10 height 10
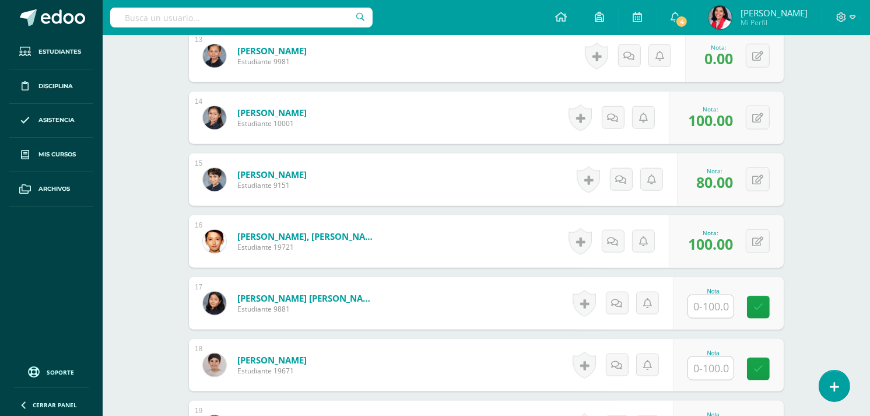
scroll to position [1169, 0]
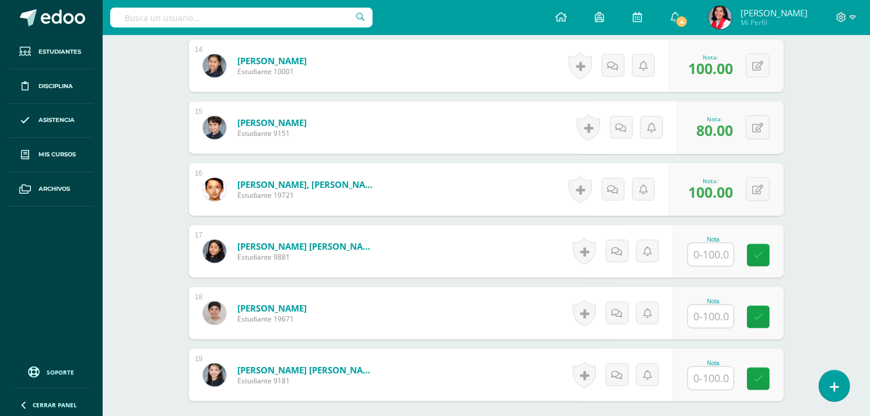
click at [715, 249] on input "text" at bounding box center [710, 254] width 45 height 23
type input "60"
click at [764, 254] on icon at bounding box center [767, 255] width 10 height 10
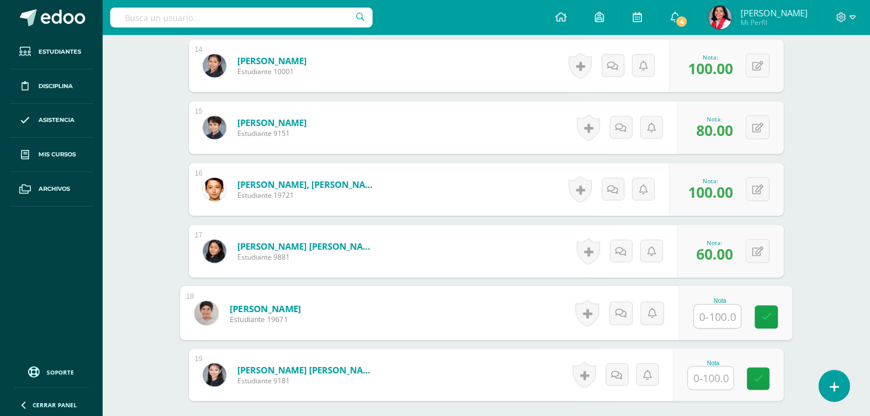
click at [713, 316] on input "text" at bounding box center [718, 316] width 47 height 23
type input "100"
drag, startPoint x: 772, startPoint y: 316, endPoint x: 205, endPoint y: 311, distance: 567.6
click at [205, 311] on img at bounding box center [206, 313] width 24 height 24
click at [728, 316] on input "100" at bounding box center [718, 316] width 47 height 23
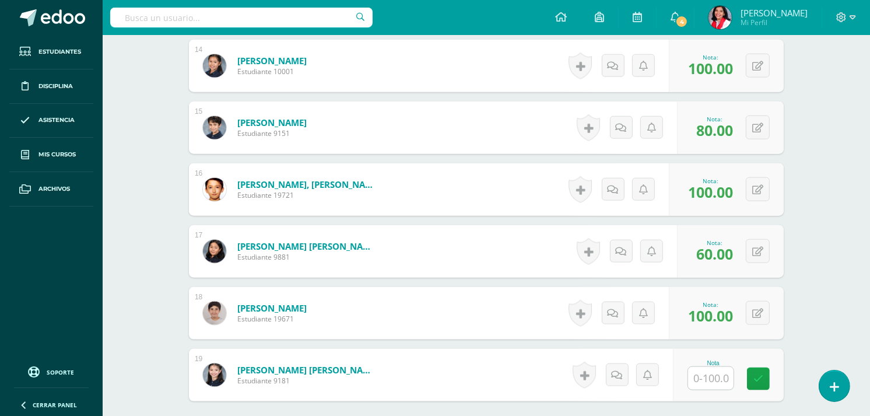
click at [728, 316] on span "100.00" at bounding box center [710, 316] width 45 height 20
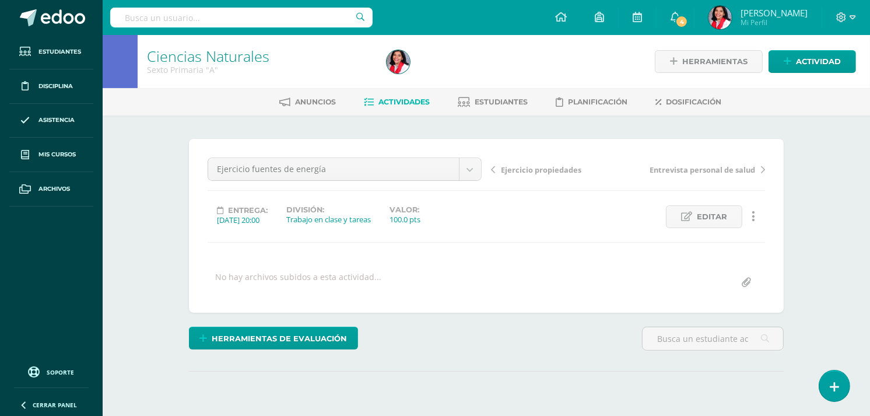
click at [398, 103] on span "Actividades" at bounding box center [404, 101] width 51 height 9
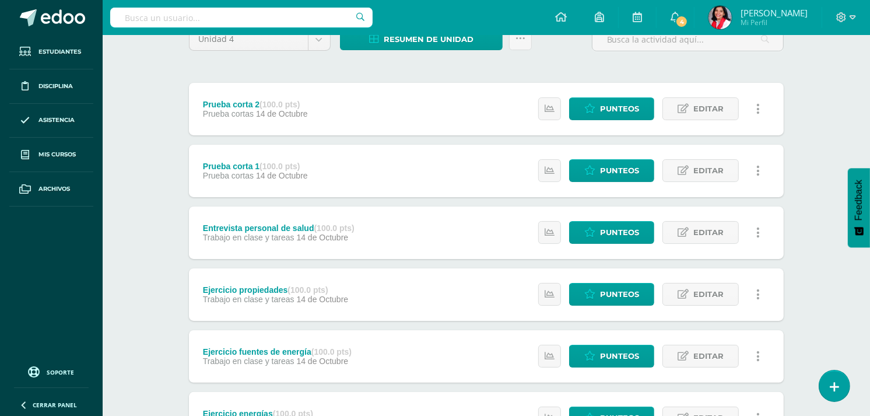
scroll to position [114, 0]
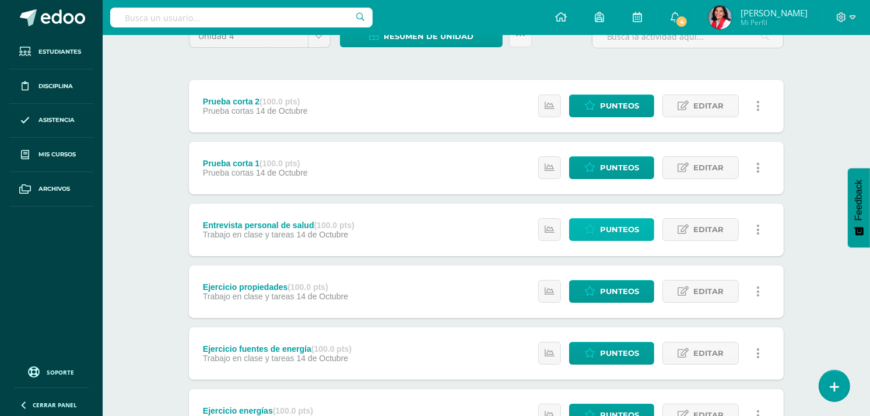
click at [612, 227] on span "Punteos" at bounding box center [619, 230] width 39 height 22
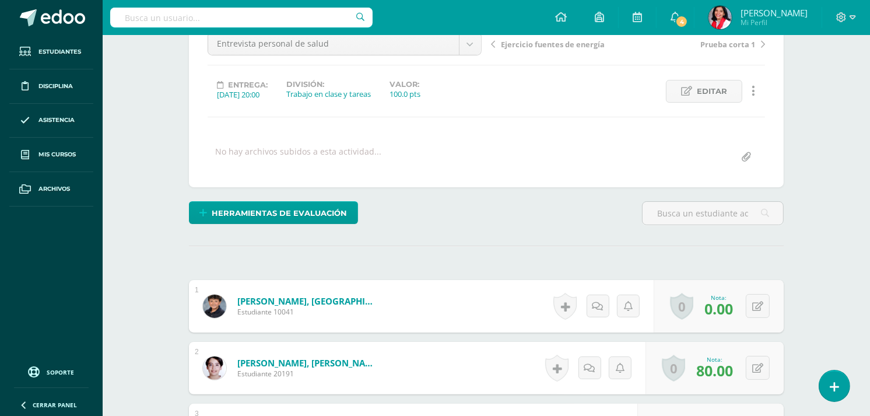
scroll to position [126, 0]
click at [567, 18] on icon at bounding box center [561, 17] width 12 height 10
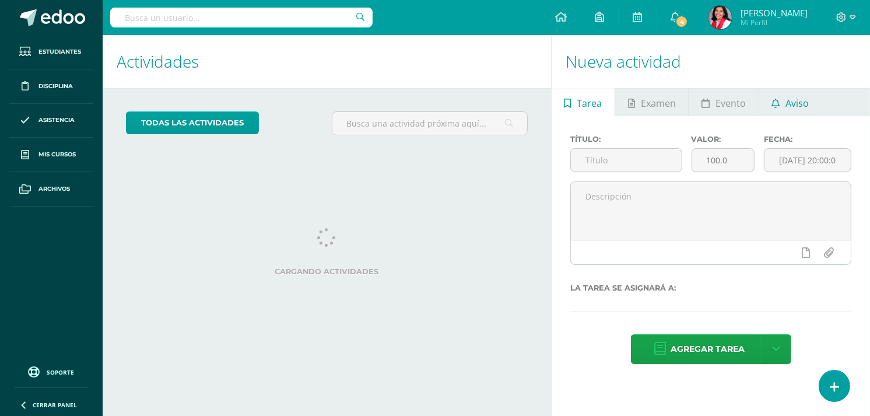
click at [800, 98] on span "Aviso" at bounding box center [797, 103] width 23 height 28
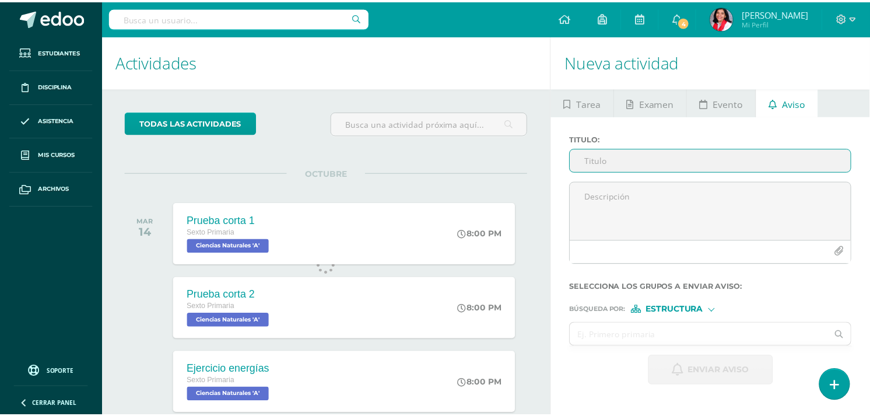
scroll to position [115, 0]
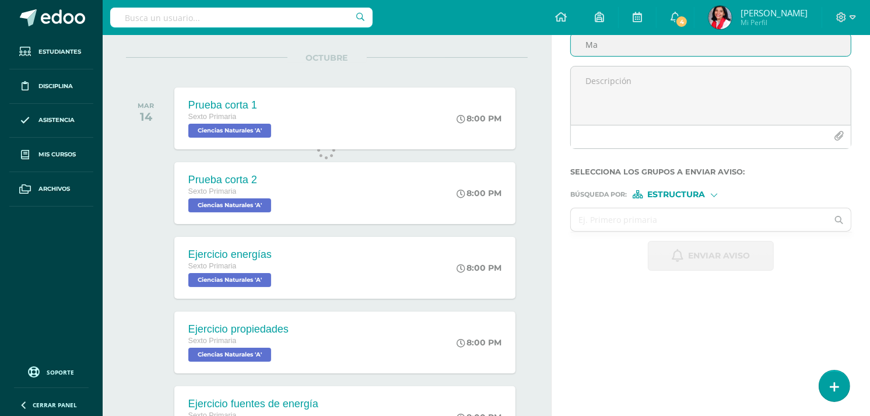
type input "M"
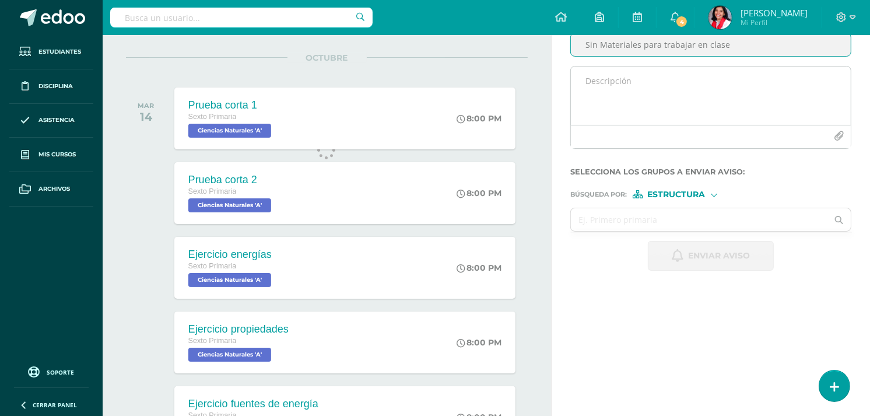
type input "Sin Materiales para trabajar en clase"
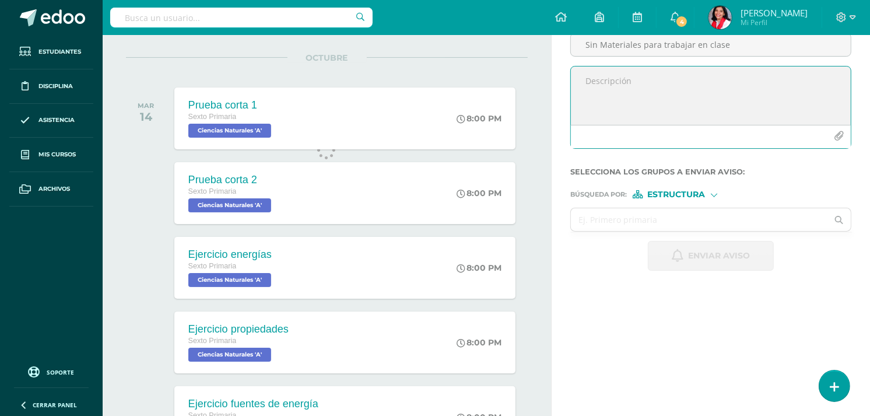
click at [654, 92] on textarea at bounding box center [711, 95] width 280 height 58
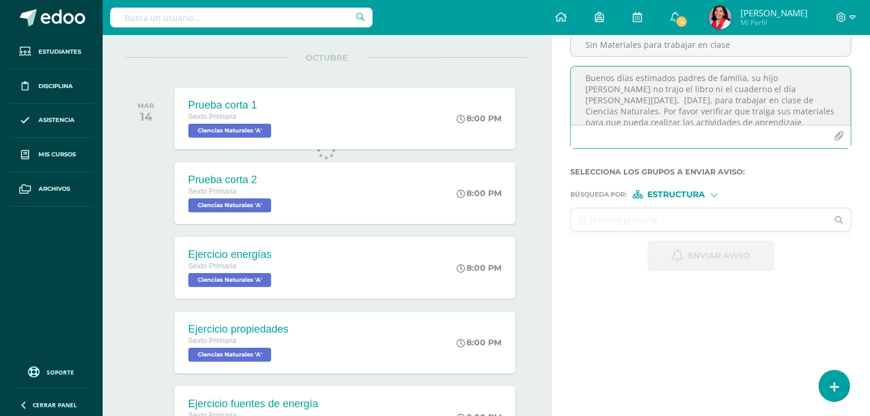
scroll to position [14, 0]
drag, startPoint x: 586, startPoint y: 77, endPoint x: 768, endPoint y: 125, distance: 188.2
click at [768, 125] on div "Buenos días estimados padres de familia, su hijo [PERSON_NAME] no trajo el libr…" at bounding box center [710, 107] width 281 height 83
type textarea "Buenos días estimados padres de familia, su hijo [PERSON_NAME] no trajo el libr…"
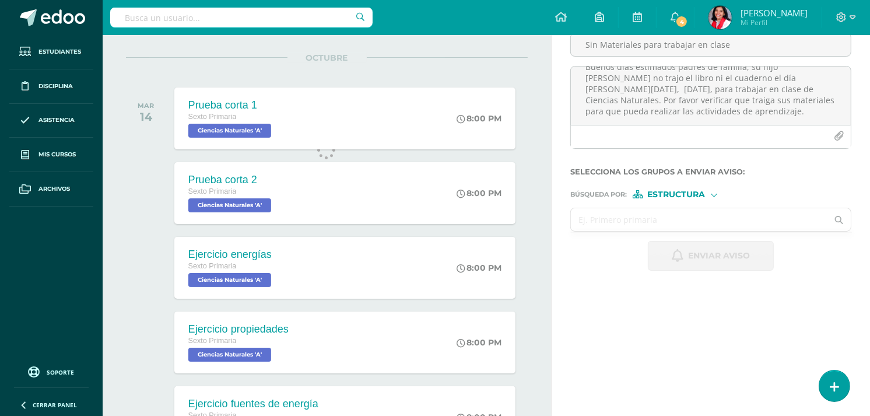
click at [631, 212] on input "text" at bounding box center [699, 219] width 257 height 23
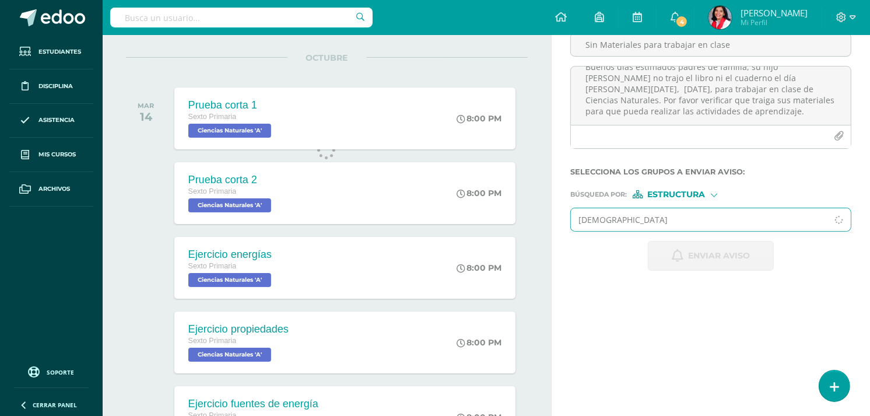
type input "[DEMOGRAPHIC_DATA]"
click at [711, 194] on div at bounding box center [714, 194] width 6 height 6
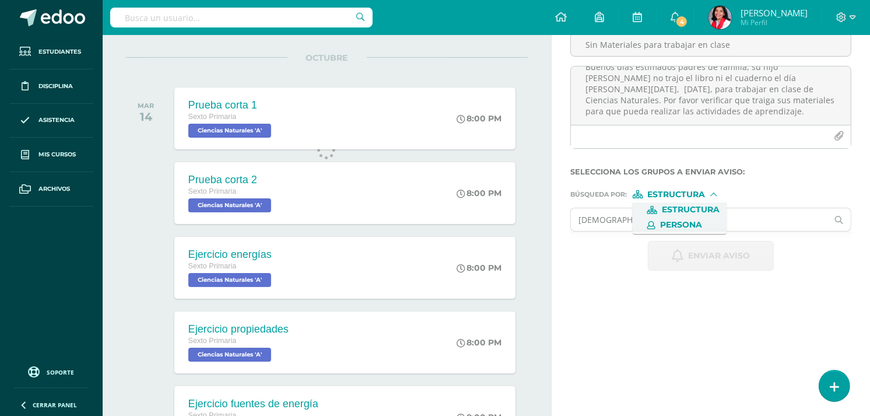
click at [696, 226] on span "Persona" at bounding box center [681, 225] width 42 height 6
click at [670, 219] on input "text" at bounding box center [699, 219] width 257 height 23
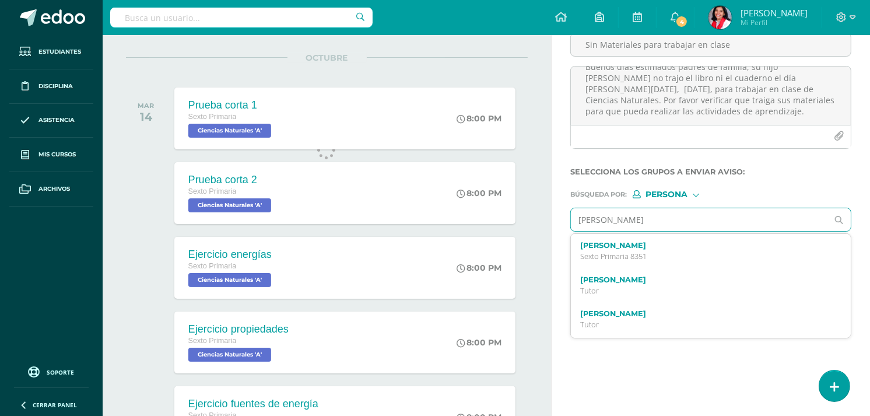
type input "Cristopher"
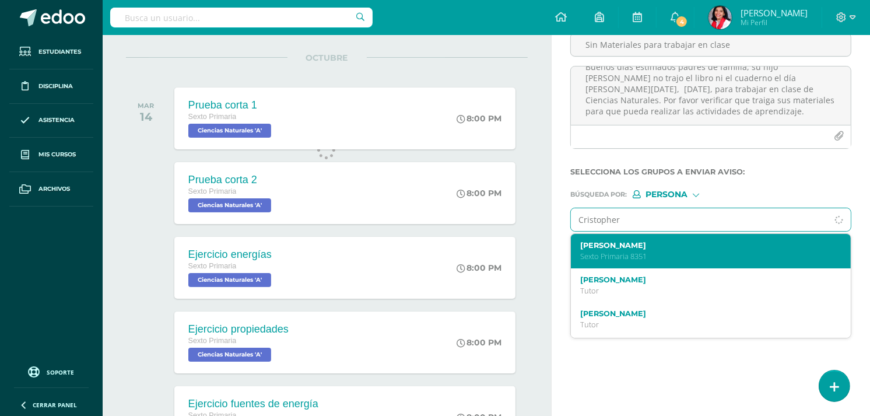
click at [660, 253] on p "Sexto Primaria 8351" at bounding box center [705, 256] width 250 height 10
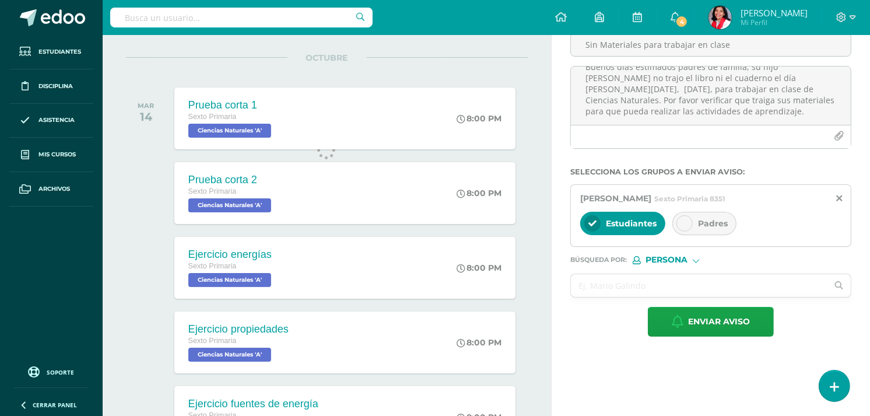
click at [687, 222] on icon at bounding box center [685, 223] width 8 height 8
click at [625, 223] on span "Estudiantes" at bounding box center [631, 223] width 51 height 10
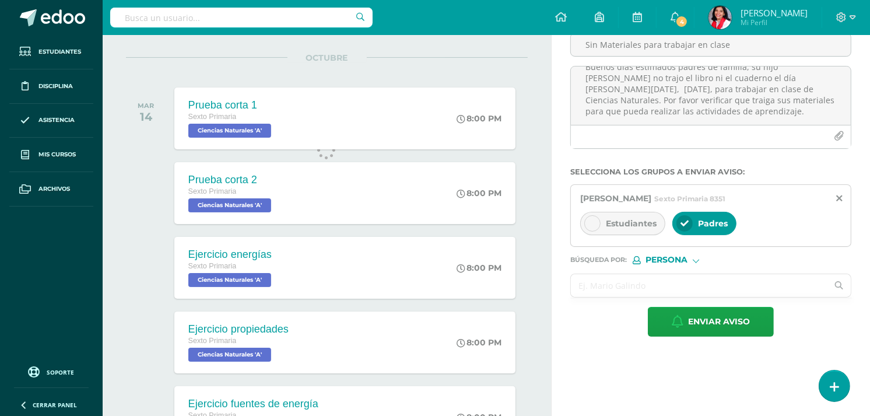
click at [612, 290] on input "text" at bounding box center [699, 285] width 257 height 23
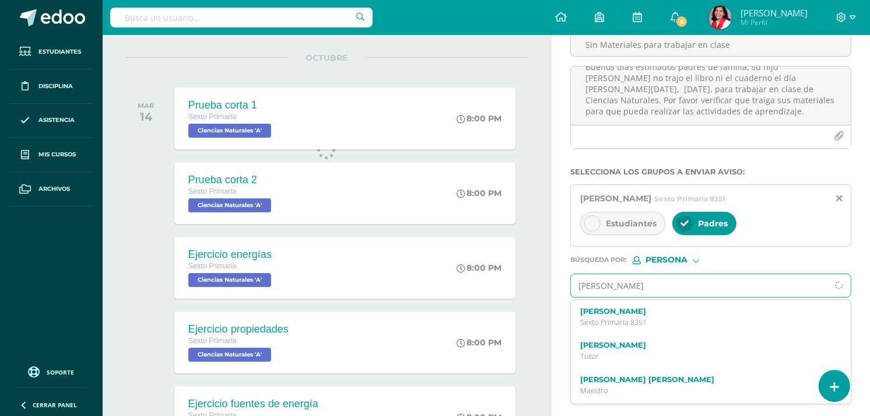
type input "[PERSON_NAME]"
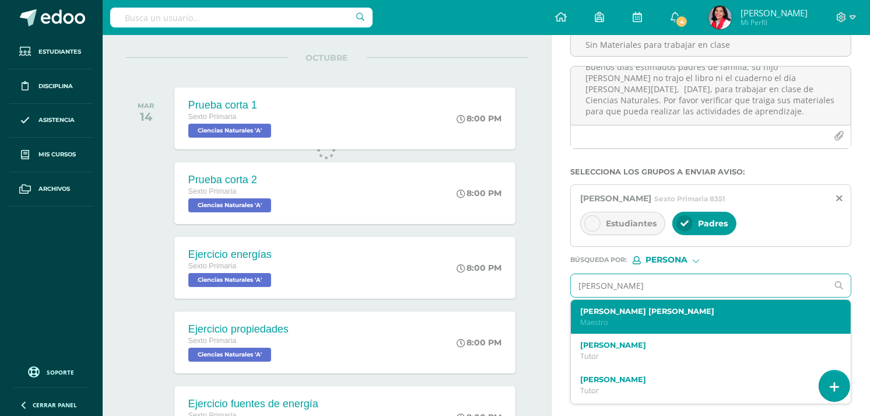
click at [615, 321] on p "Maestro" at bounding box center [705, 322] width 250 height 10
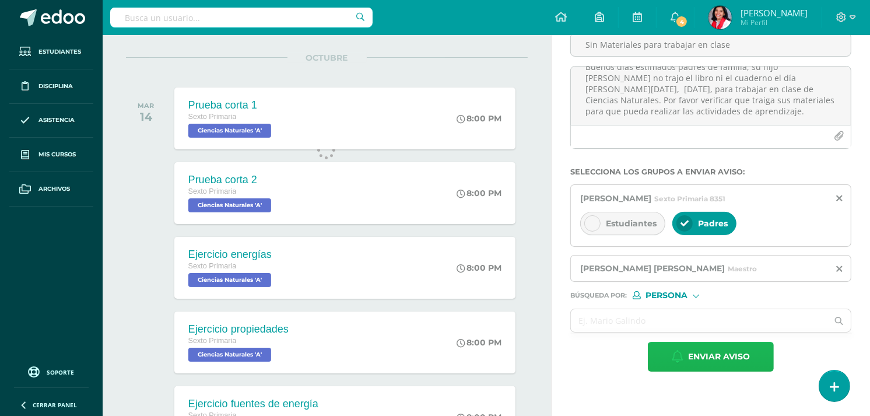
click at [687, 359] on button "Enviar aviso" at bounding box center [711, 357] width 126 height 30
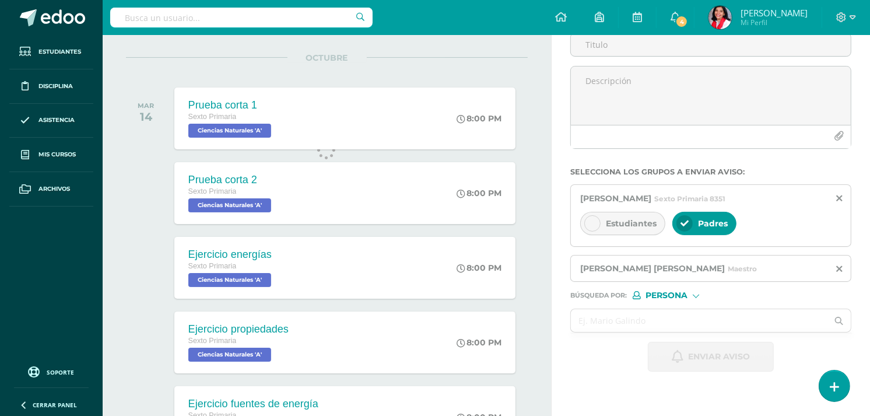
scroll to position [0, 0]
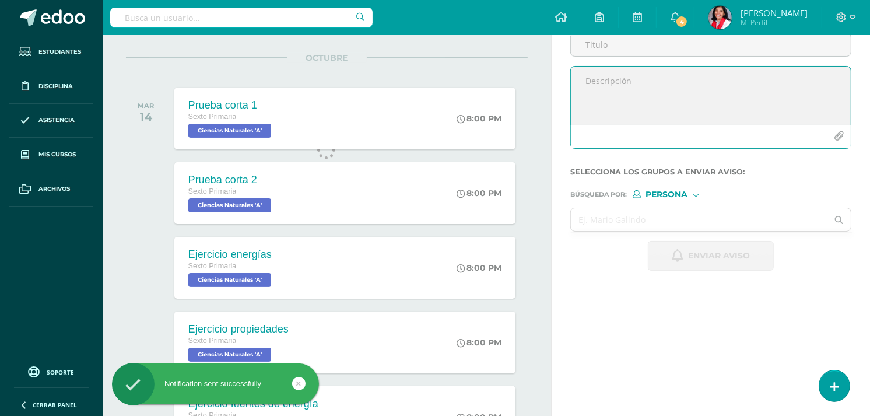
click at [619, 86] on textarea at bounding box center [711, 95] width 280 height 58
paste textarea "Buenos días estimados padres de familia, su hijo [PERSON_NAME] no trajo el libr…"
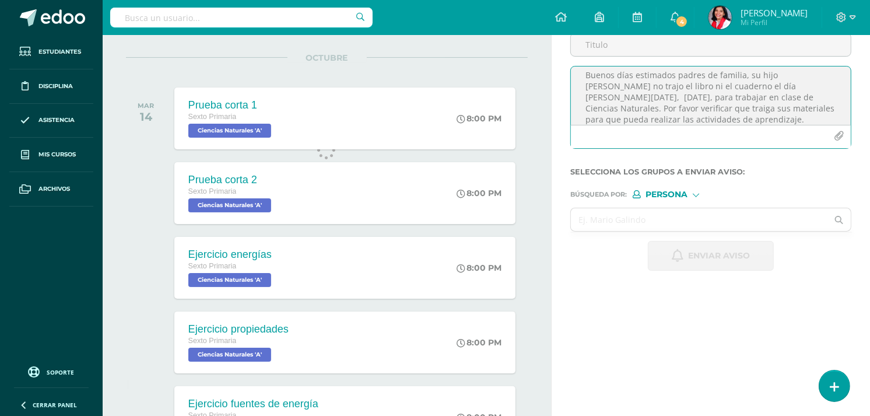
scroll to position [3, 0]
drag, startPoint x: 776, startPoint y: 75, endPoint x: 638, endPoint y: 91, distance: 139.2
click at [638, 91] on textarea "Buenos días estimados padres de familia, su hijo [PERSON_NAME] no trajo el libr…" at bounding box center [711, 95] width 280 height 58
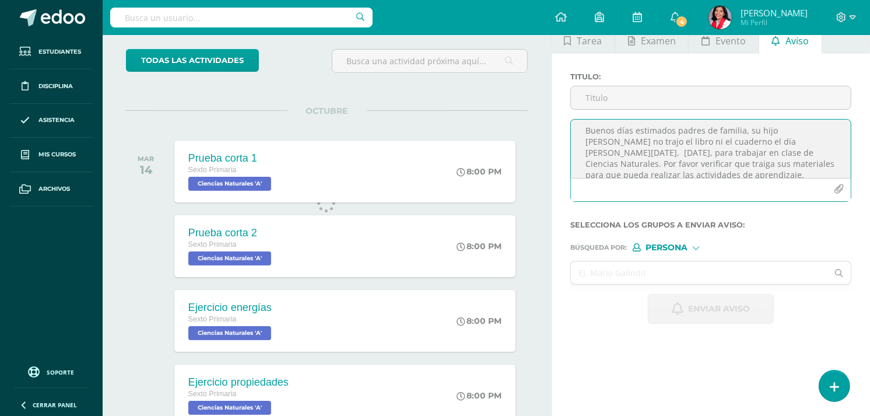
scroll to position [61, 0]
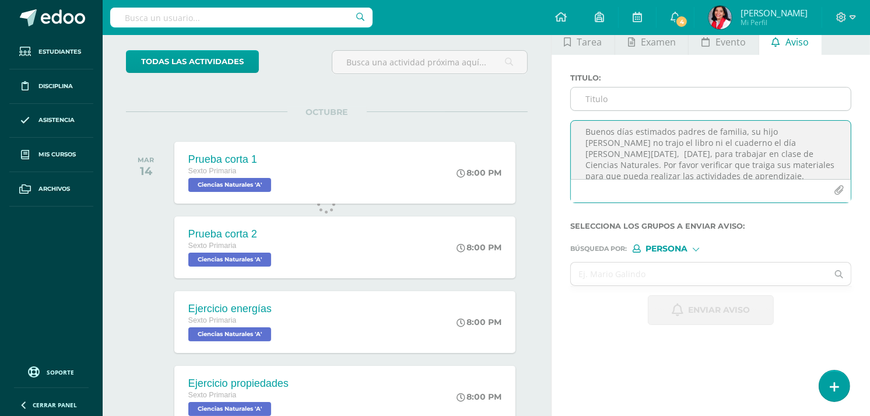
type textarea "Buenos días estimados padres de familia, su hijo [PERSON_NAME] no trajo el libr…"
click at [698, 103] on input "Titulo :" at bounding box center [711, 98] width 280 height 23
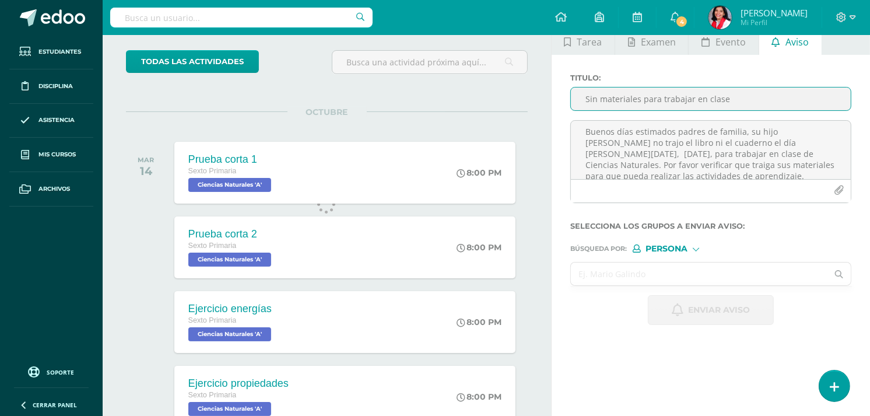
type input "Sin materiales para trabajar en clase"
click at [652, 271] on input "text" at bounding box center [699, 273] width 257 height 23
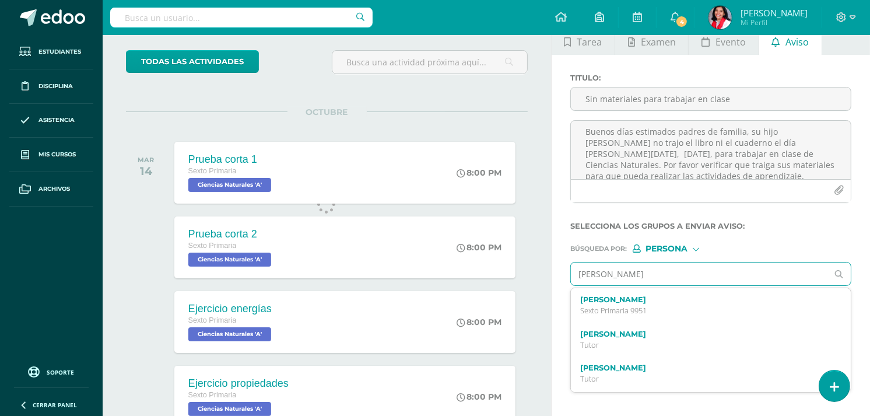
type input "[PERSON_NAME]"
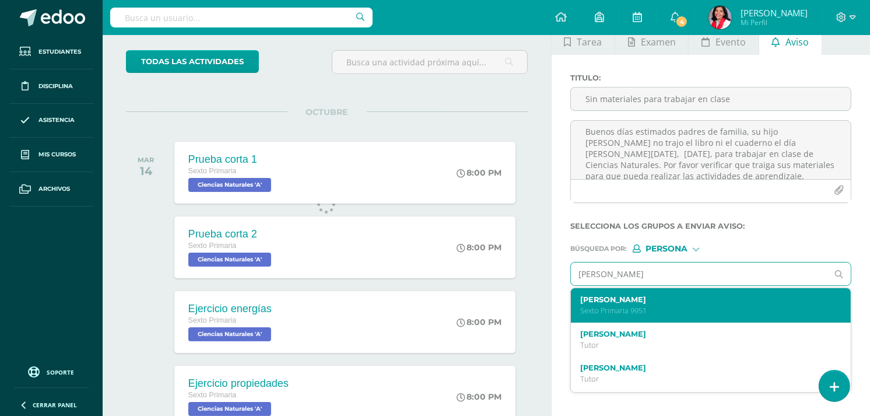
scroll to position [1, 0]
click at [651, 302] on label "[PERSON_NAME]" at bounding box center [705, 299] width 250 height 9
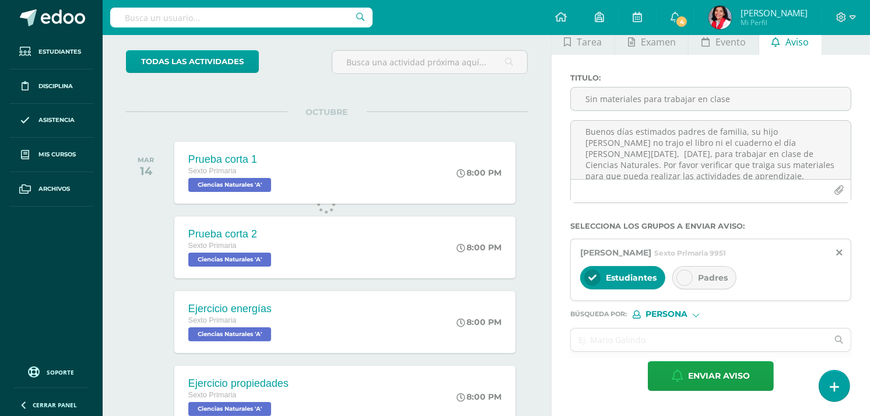
scroll to position [0, 0]
click at [684, 286] on div at bounding box center [685, 277] width 16 height 16
click at [595, 279] on icon at bounding box center [593, 278] width 8 height 8
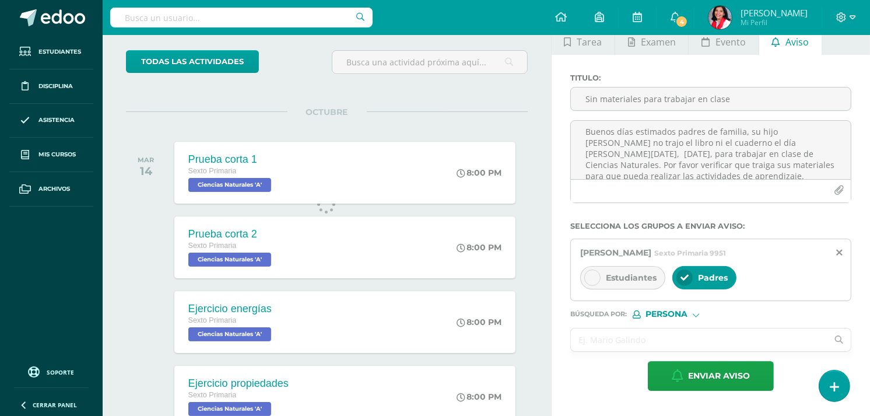
click at [605, 335] on input "text" at bounding box center [699, 339] width 257 height 23
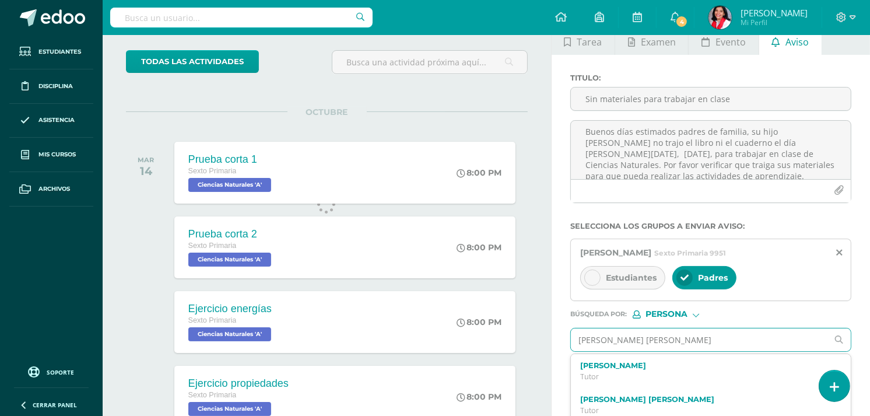
type input "[PERSON_NAME]"
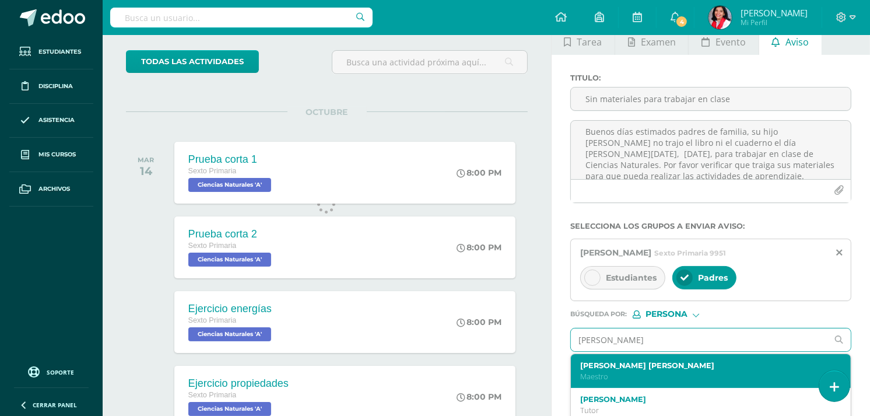
click at [613, 366] on label "[PERSON_NAME] [PERSON_NAME]" at bounding box center [705, 365] width 250 height 9
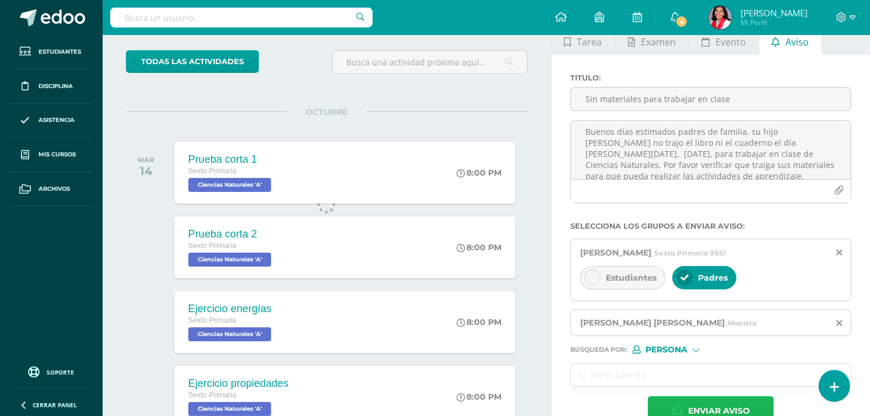
click at [723, 407] on span "Enviar aviso" at bounding box center [719, 411] width 62 height 29
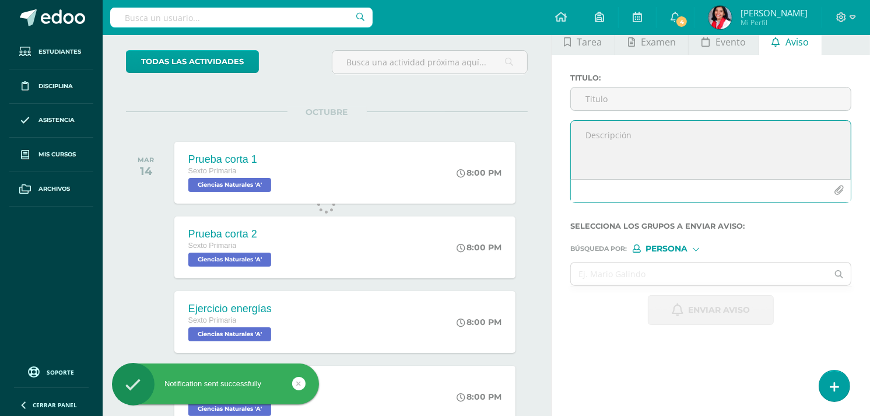
click at [614, 136] on textarea at bounding box center [711, 150] width 280 height 58
paste textarea "Buenos días estimados padres de familia, su hijo [PERSON_NAME] no trajo el libr…"
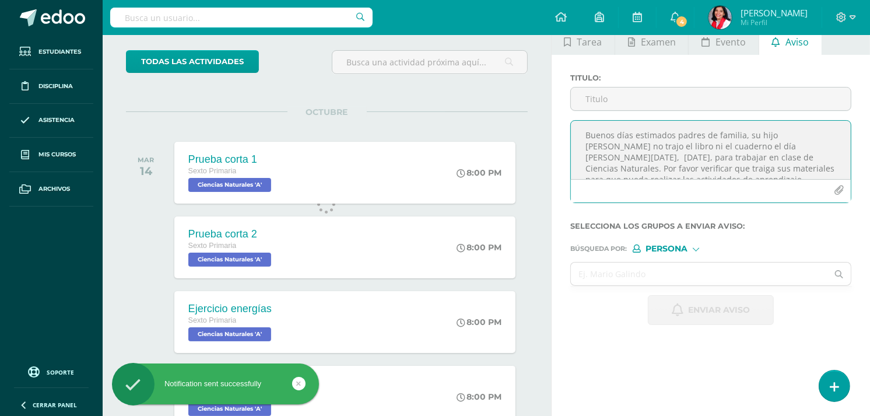
scroll to position [6, 0]
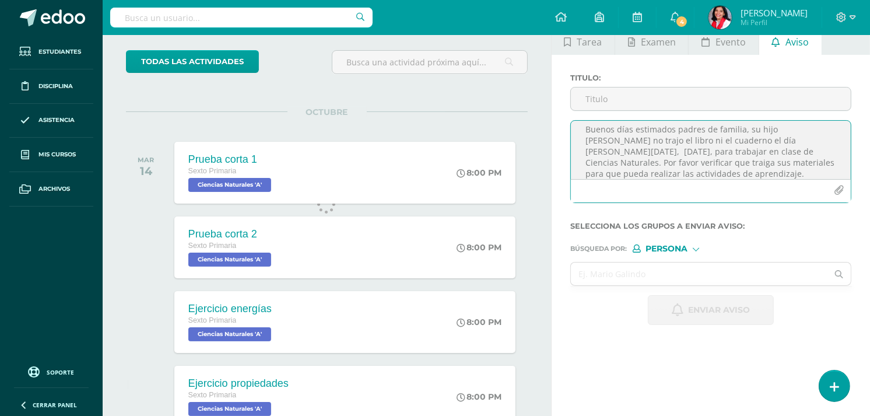
click at [772, 125] on textarea "Buenos días estimados padres de familia, su hijo [PERSON_NAME] no trajo el libr…" at bounding box center [711, 150] width 280 height 58
click at [779, 131] on textarea "Buenos días estimados padres de familia, su hija [PERSON_NAME] no trajo el libr…" at bounding box center [711, 150] width 280 height 58
drag, startPoint x: 775, startPoint y: 128, endPoint x: 639, endPoint y: 147, distance: 136.6
click at [639, 147] on textarea "Buenos días estimados padres de familia, su hija [PERSON_NAME] no trajo el libr…" at bounding box center [711, 150] width 280 height 58
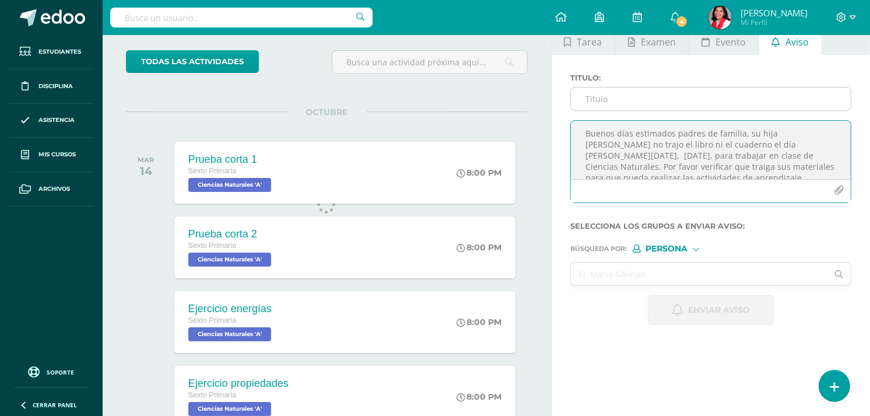
type textarea "Buenos días estimados padres de familia, su hija [PERSON_NAME] no trajo el libr…"
click at [631, 96] on input "Titulo :" at bounding box center [711, 98] width 280 height 23
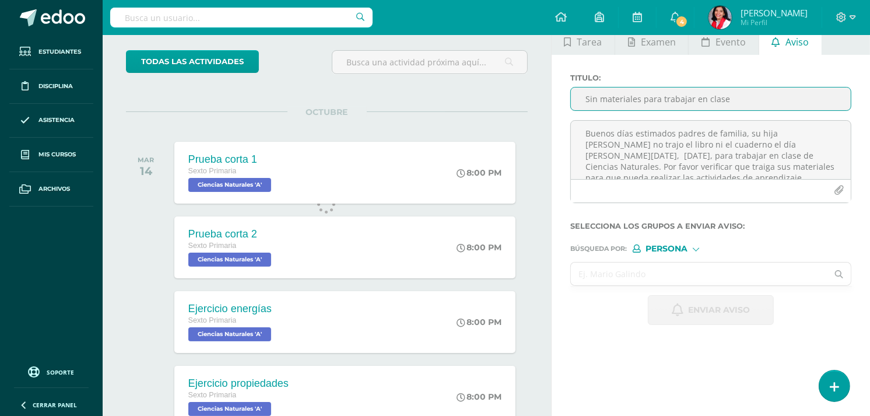
type input "Sin materiales para trabajar en clase"
click at [611, 275] on input "text" at bounding box center [699, 273] width 257 height 23
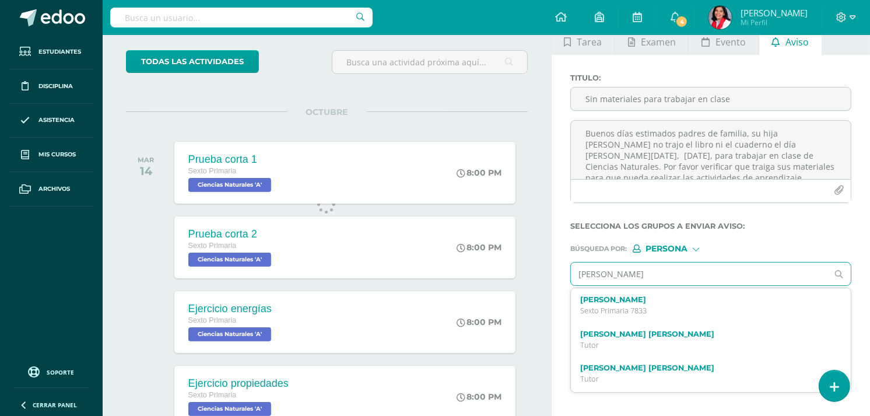
type input "[PERSON_NAME]"
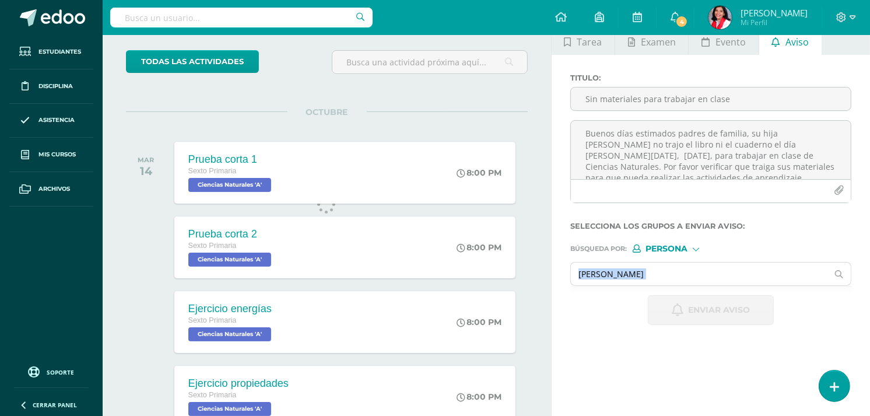
drag, startPoint x: 846, startPoint y: 246, endPoint x: 862, endPoint y: 345, distance: 101.0
click at [862, 345] on div "Nueva actividad Tarea Examen Evento Aviso Título: Valor: 100.0 Fecha: [DATE] 20…" at bounding box center [713, 309] width 324 height 670
click at [673, 269] on input "[PERSON_NAME]" at bounding box center [699, 273] width 257 height 23
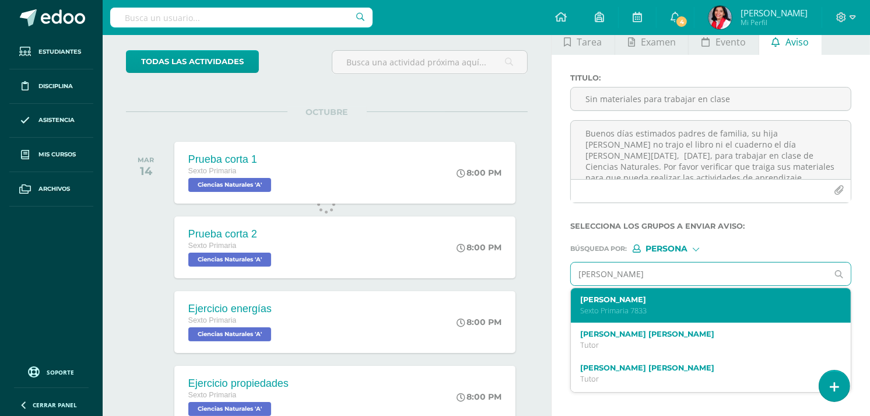
click at [627, 300] on label "[PERSON_NAME]" at bounding box center [705, 299] width 250 height 9
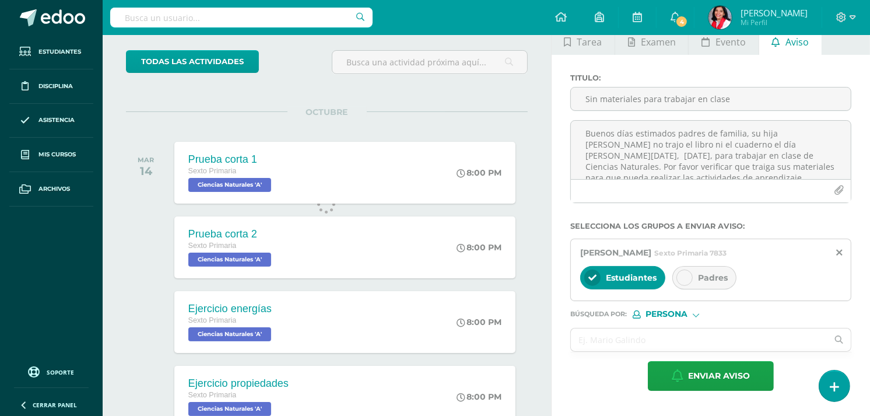
click at [683, 278] on icon at bounding box center [685, 278] width 8 height 8
click at [594, 278] on icon at bounding box center [593, 278] width 8 height 8
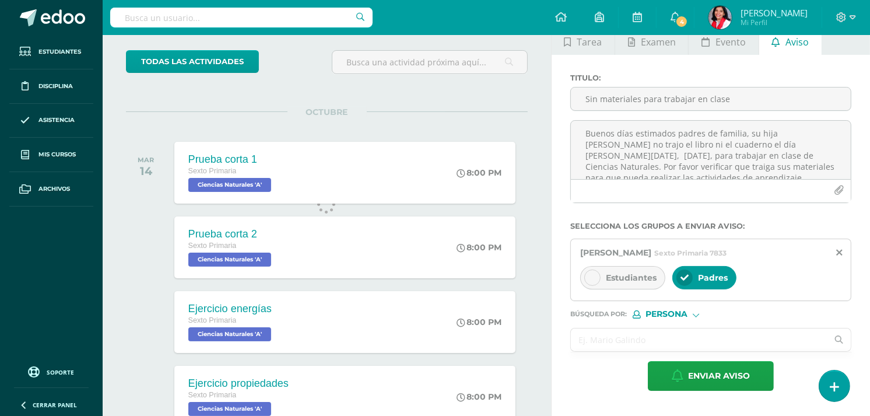
click at [602, 334] on input "text" at bounding box center [699, 339] width 257 height 23
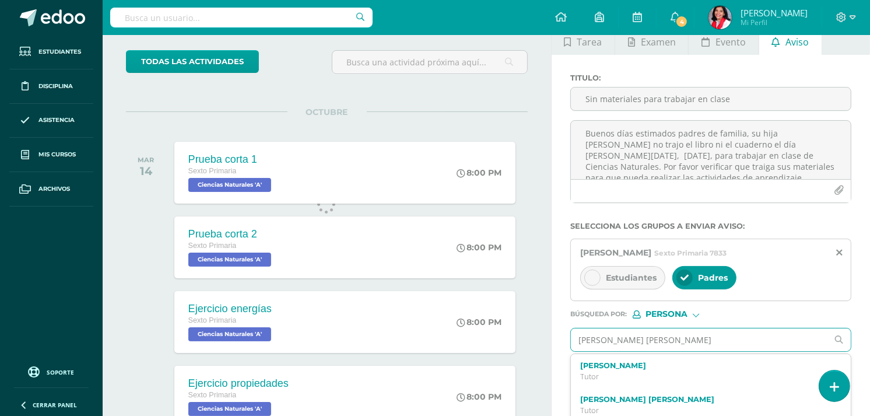
type input "[PERSON_NAME]"
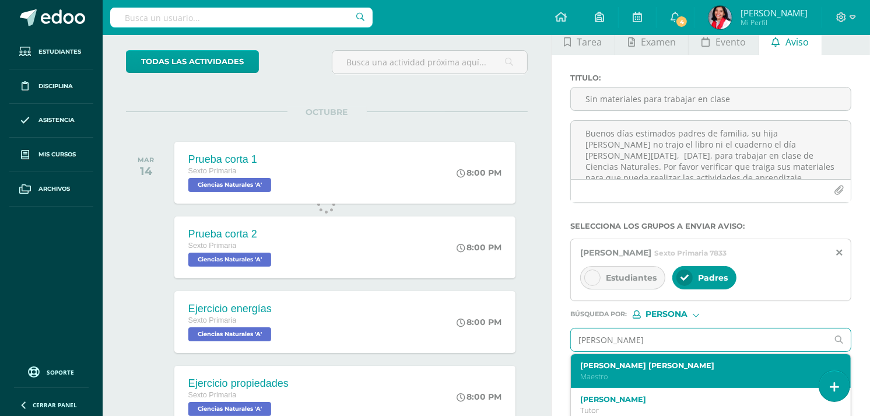
click at [619, 360] on div "[PERSON_NAME] [PERSON_NAME] Maestro" at bounding box center [711, 371] width 280 height 34
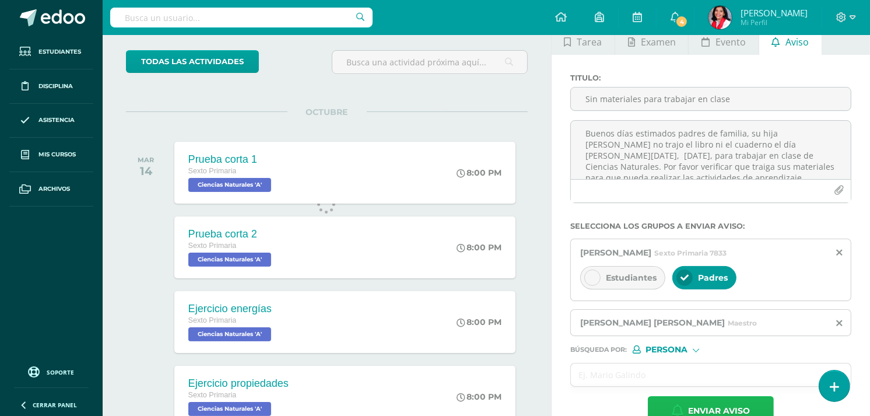
click at [713, 408] on span "Enviar aviso" at bounding box center [719, 411] width 62 height 29
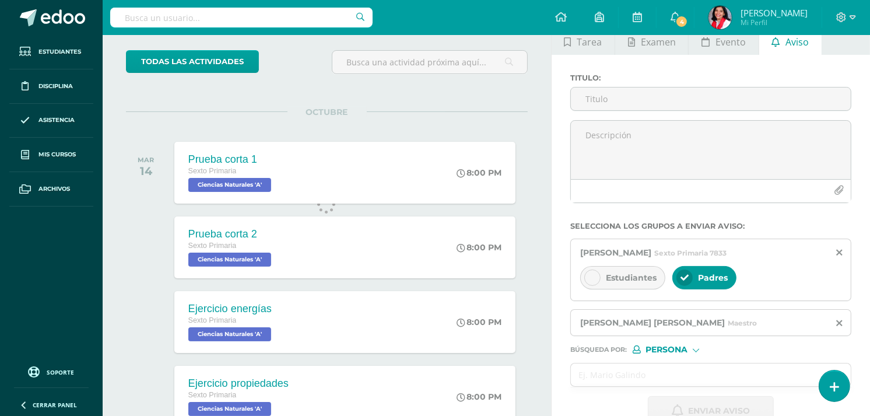
scroll to position [0, 0]
